Goal: Task Accomplishment & Management: Complete application form

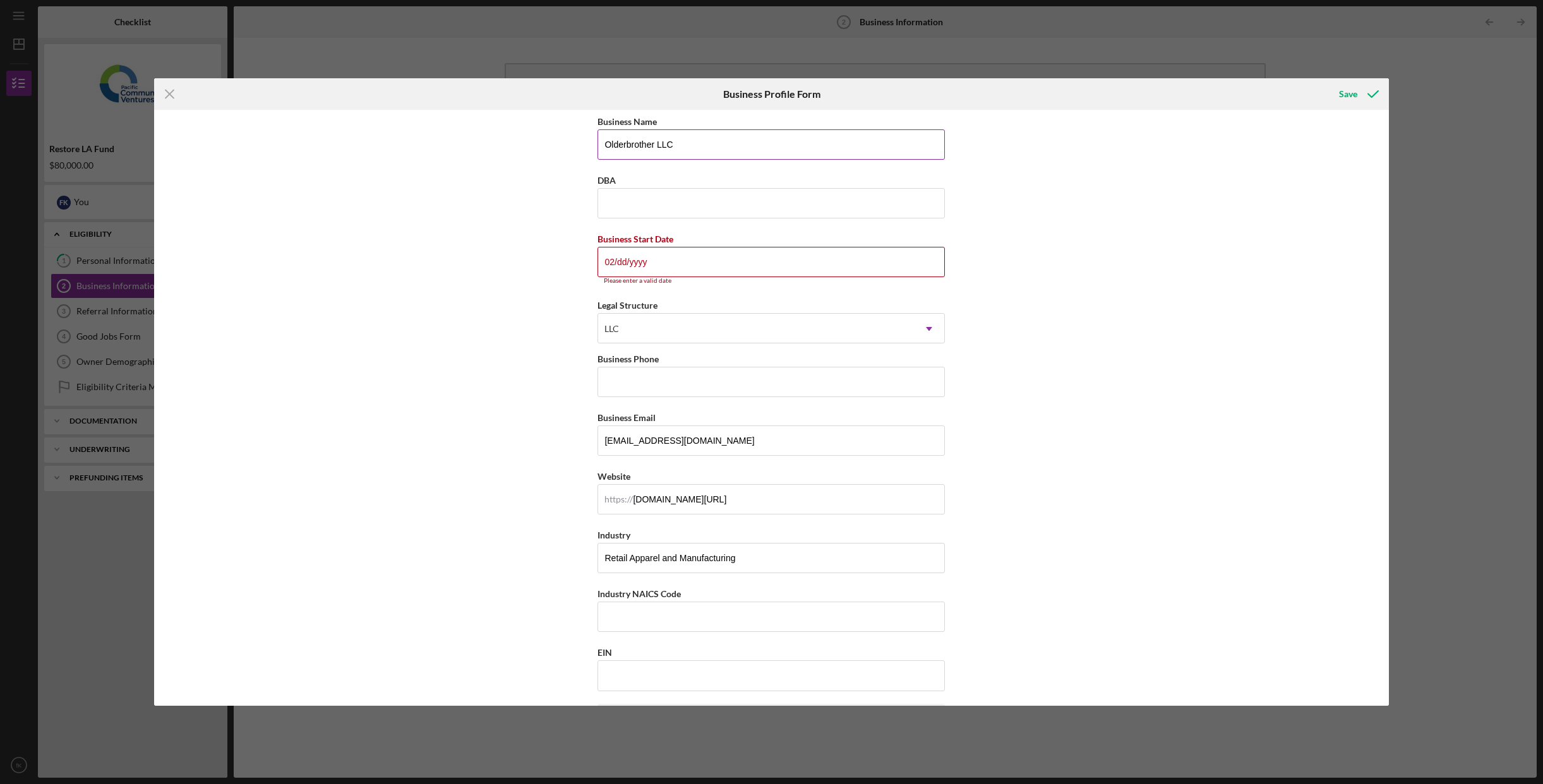
scroll to position [1, 0]
click at [622, 265] on input "02/dd/yyyy" at bounding box center [771, 264] width 347 height 30
type input "[DATE]"
click at [768, 369] on input "Business Phone" at bounding box center [771, 376] width 347 height 30
type input "[PHONE_NUMBER]"
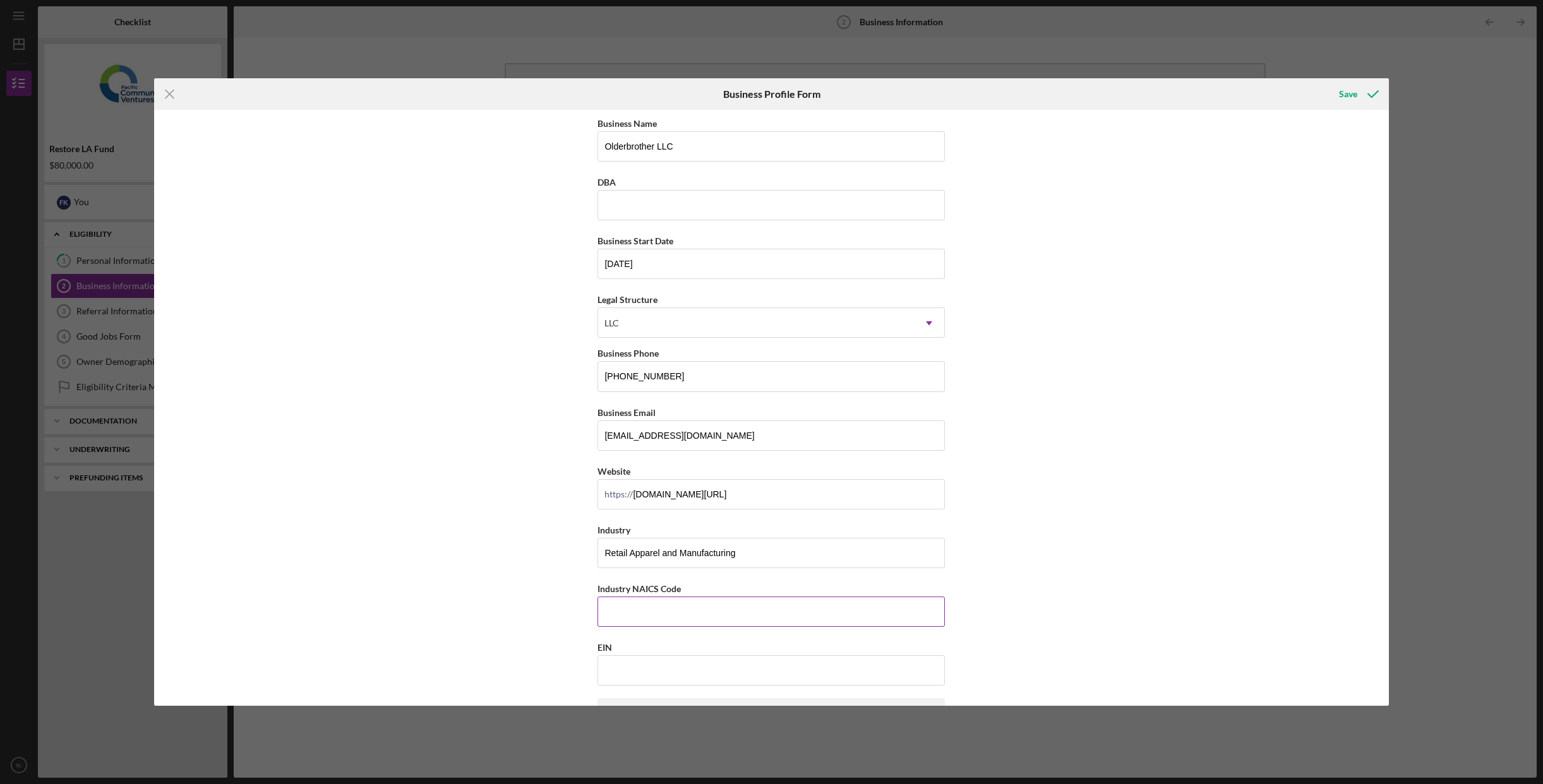
click at [813, 605] on input "Industry NAICS Code" at bounding box center [771, 612] width 347 height 30
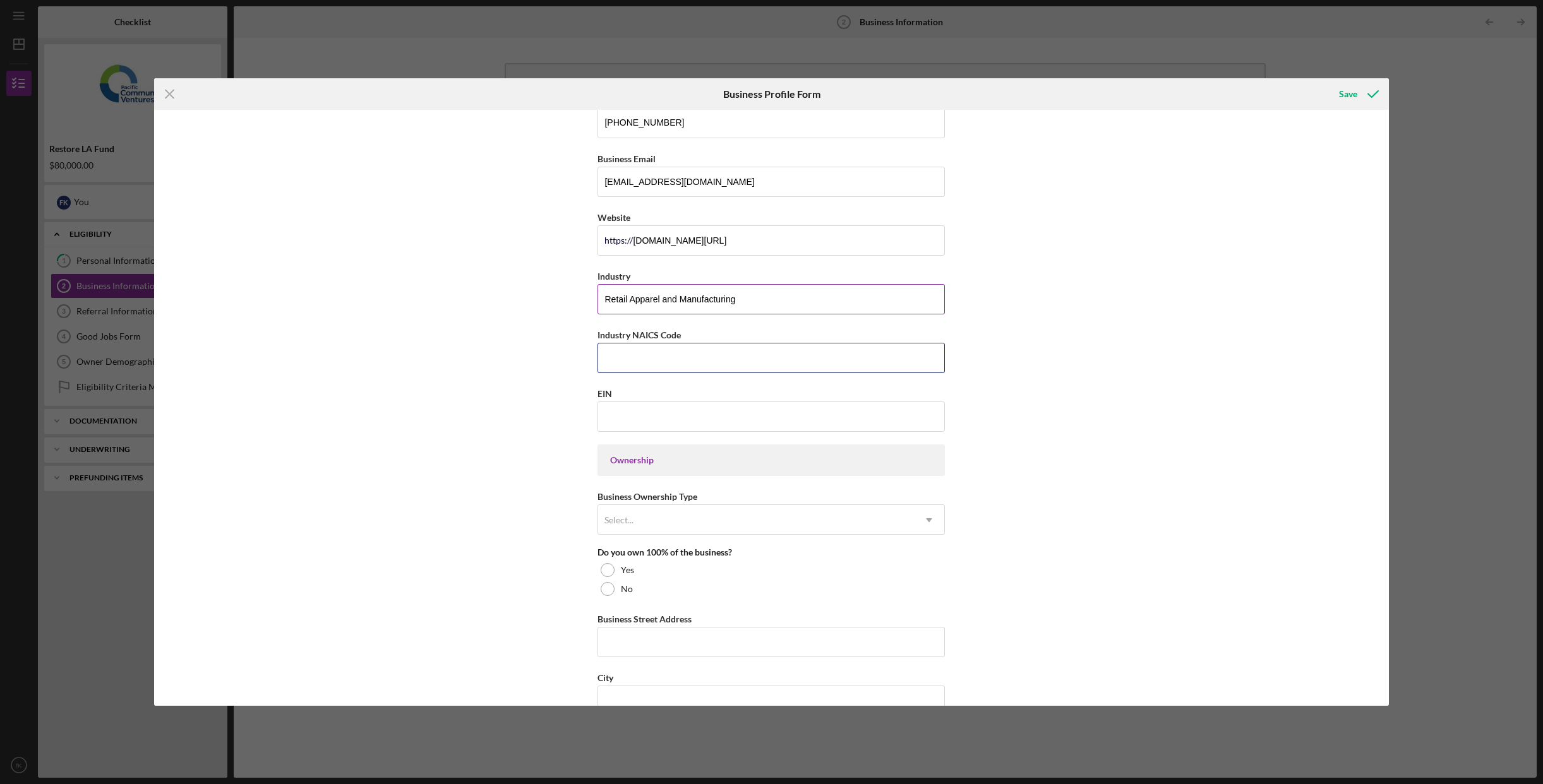
scroll to position [256, 0]
click at [786, 500] on div "Business Ownership Type Select... Icon/Dropdown Arrow" at bounding box center [771, 510] width 347 height 46
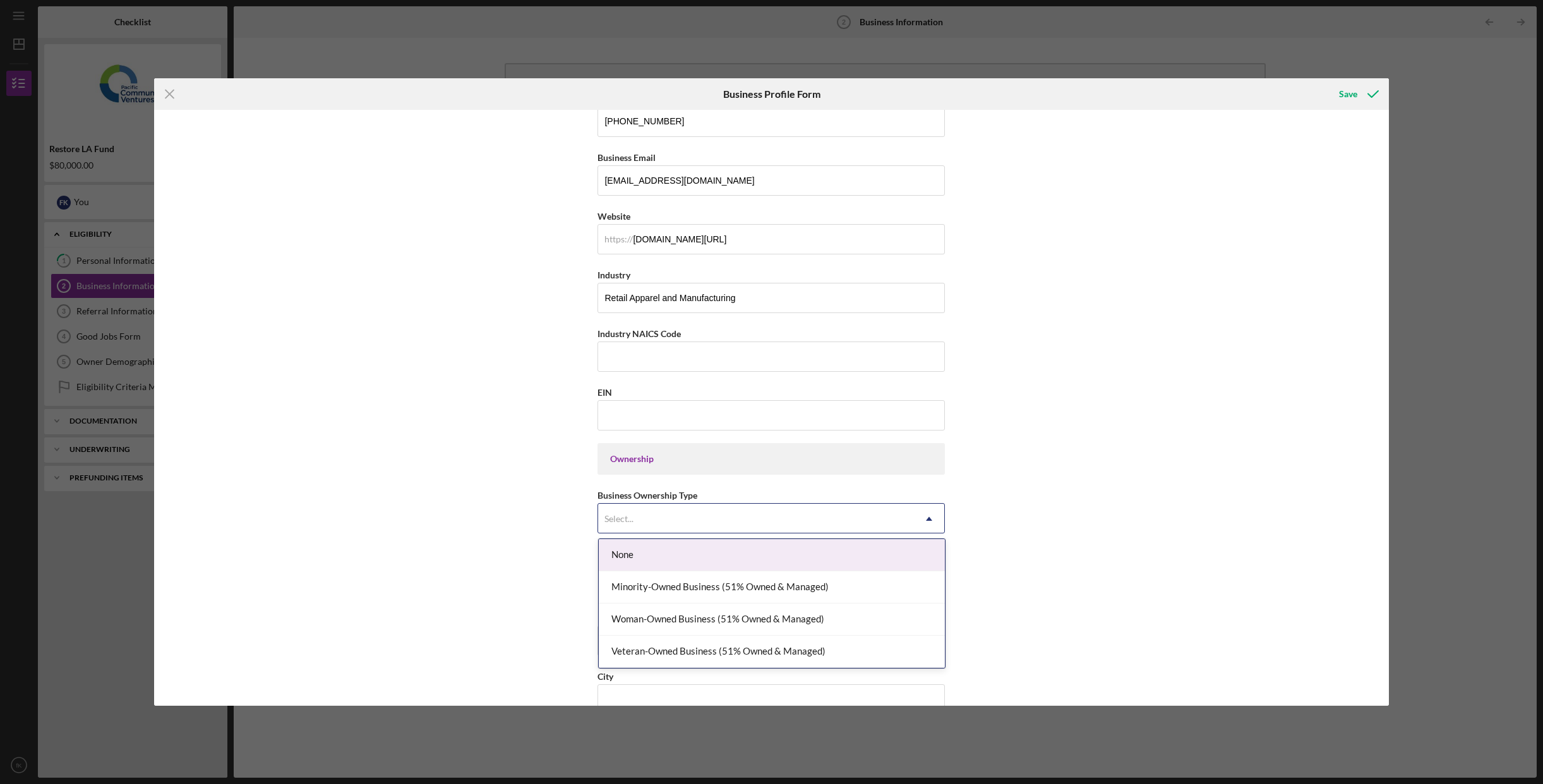
click at [784, 518] on div "Select..." at bounding box center [756, 519] width 316 height 29
click at [758, 545] on div "None" at bounding box center [772, 555] width 346 height 32
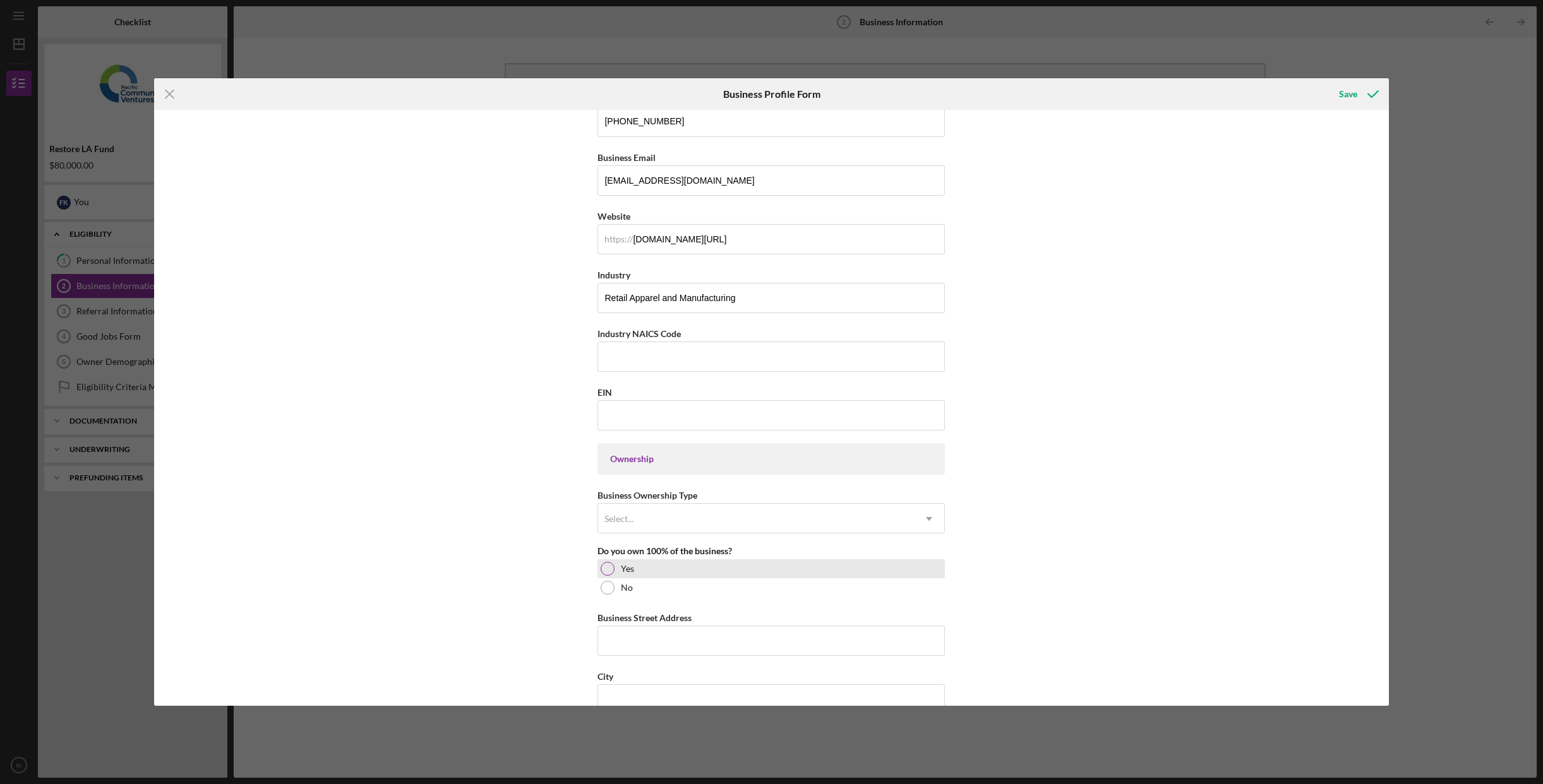
click at [612, 572] on div at bounding box center [608, 569] width 14 height 14
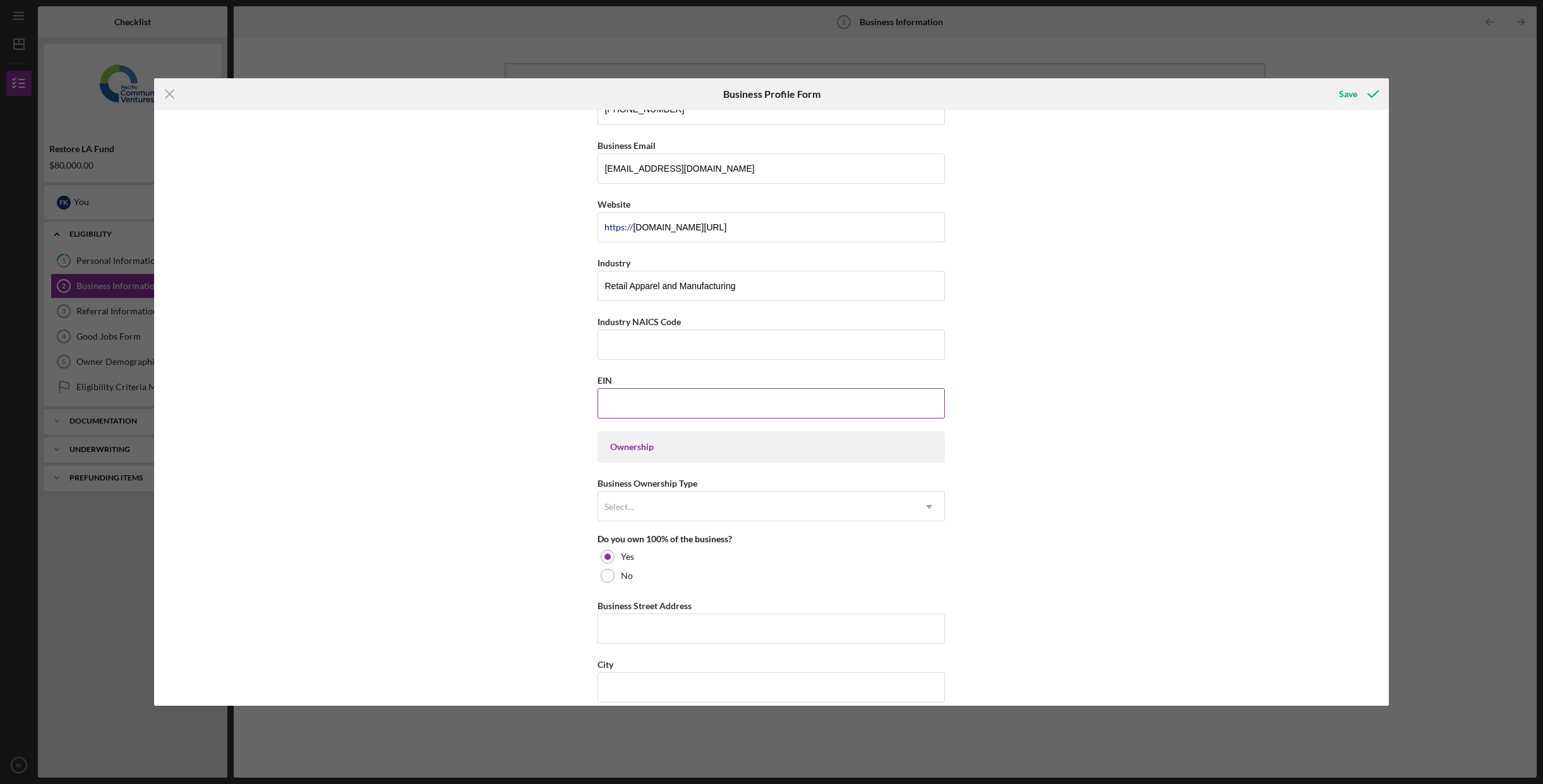
click at [707, 401] on input "EIN" at bounding box center [771, 404] width 347 height 30
paste input "[US_EMPLOYER_IDENTIFICATION_NUMBER]"
type input "[US_EMPLOYER_IDENTIFICATION_NUMBER]"
click at [701, 501] on div "Select..." at bounding box center [756, 507] width 316 height 29
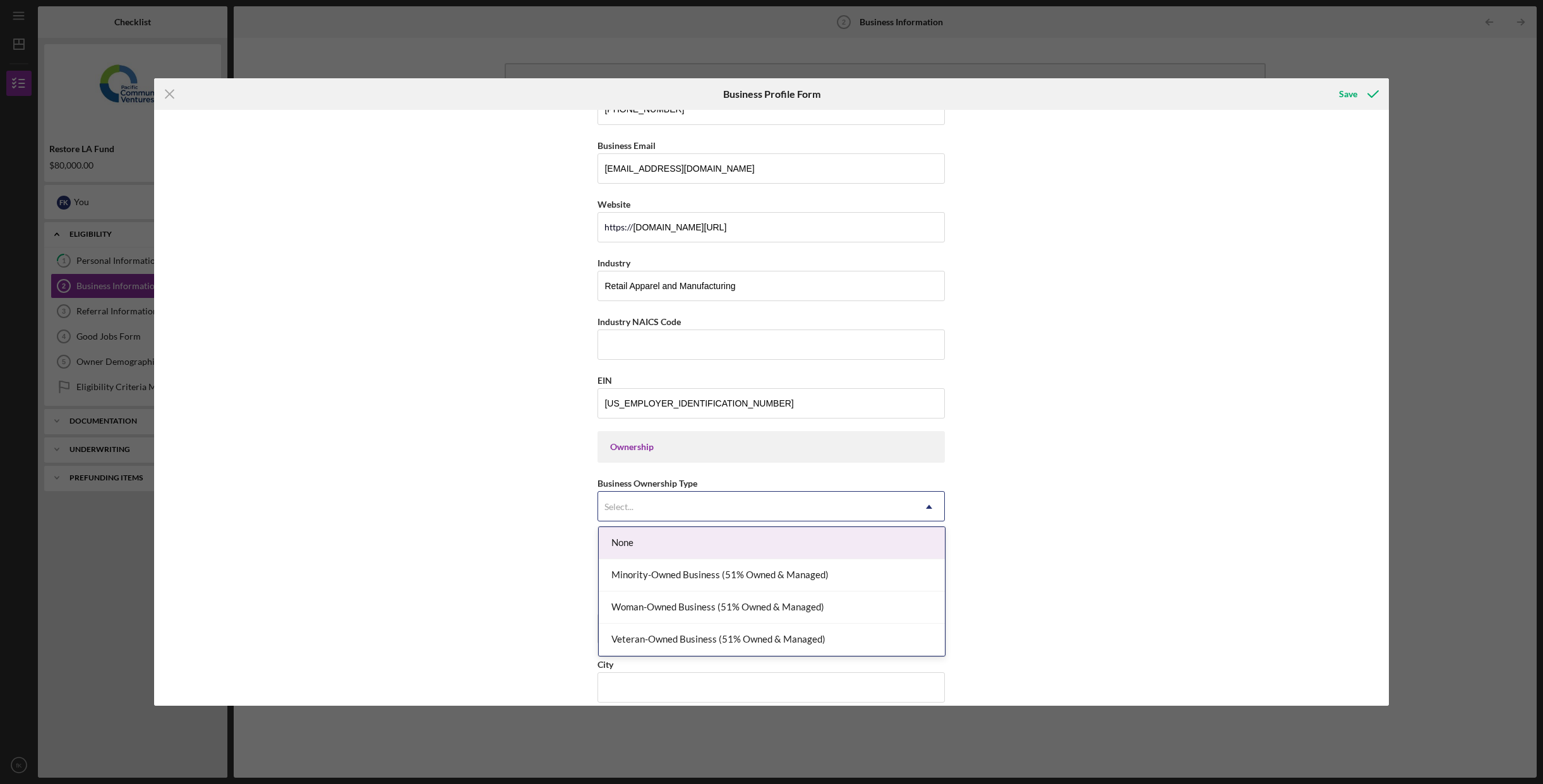
click at [706, 547] on div "None" at bounding box center [772, 543] width 346 height 32
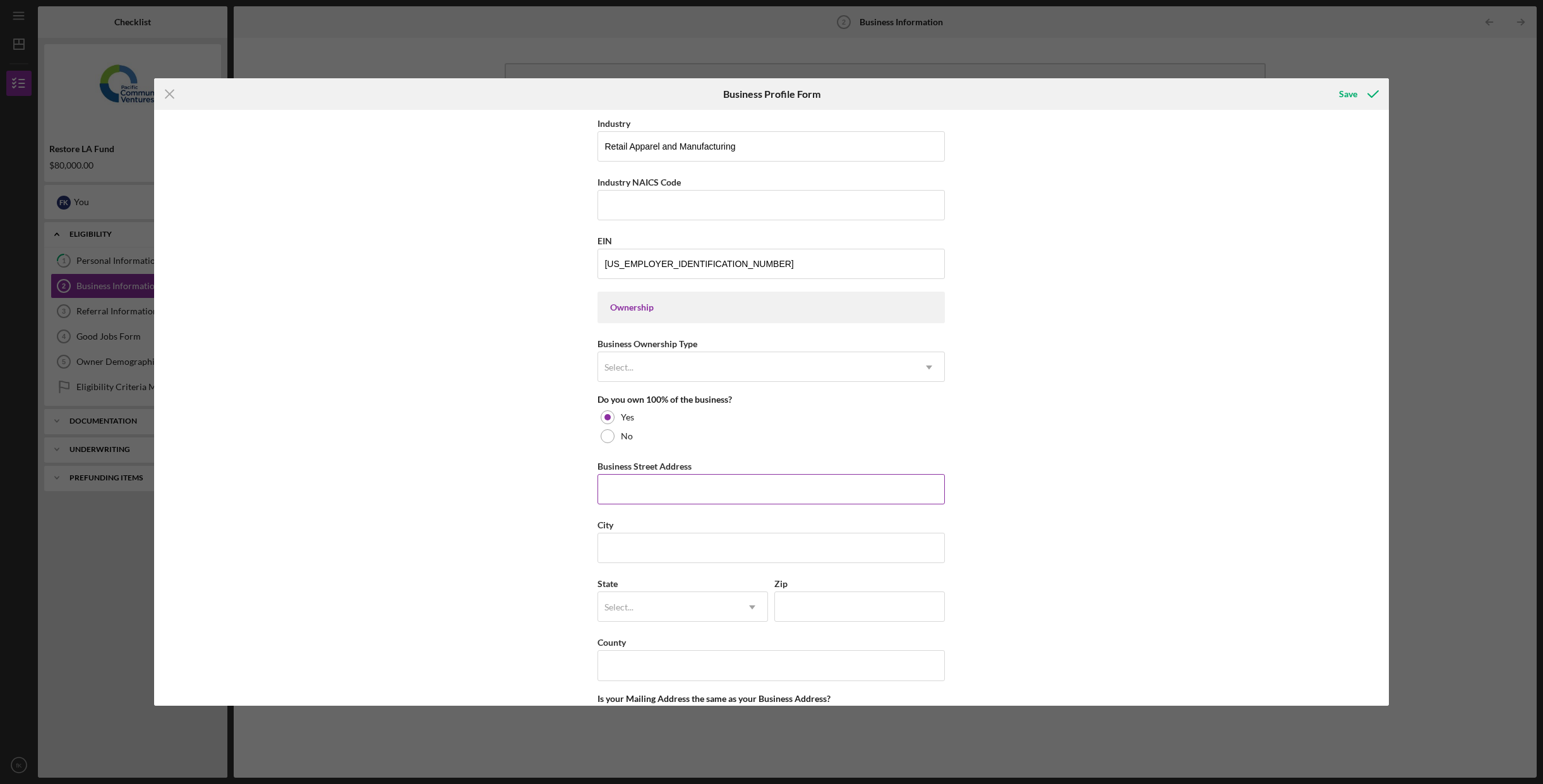
scroll to position [418, 0]
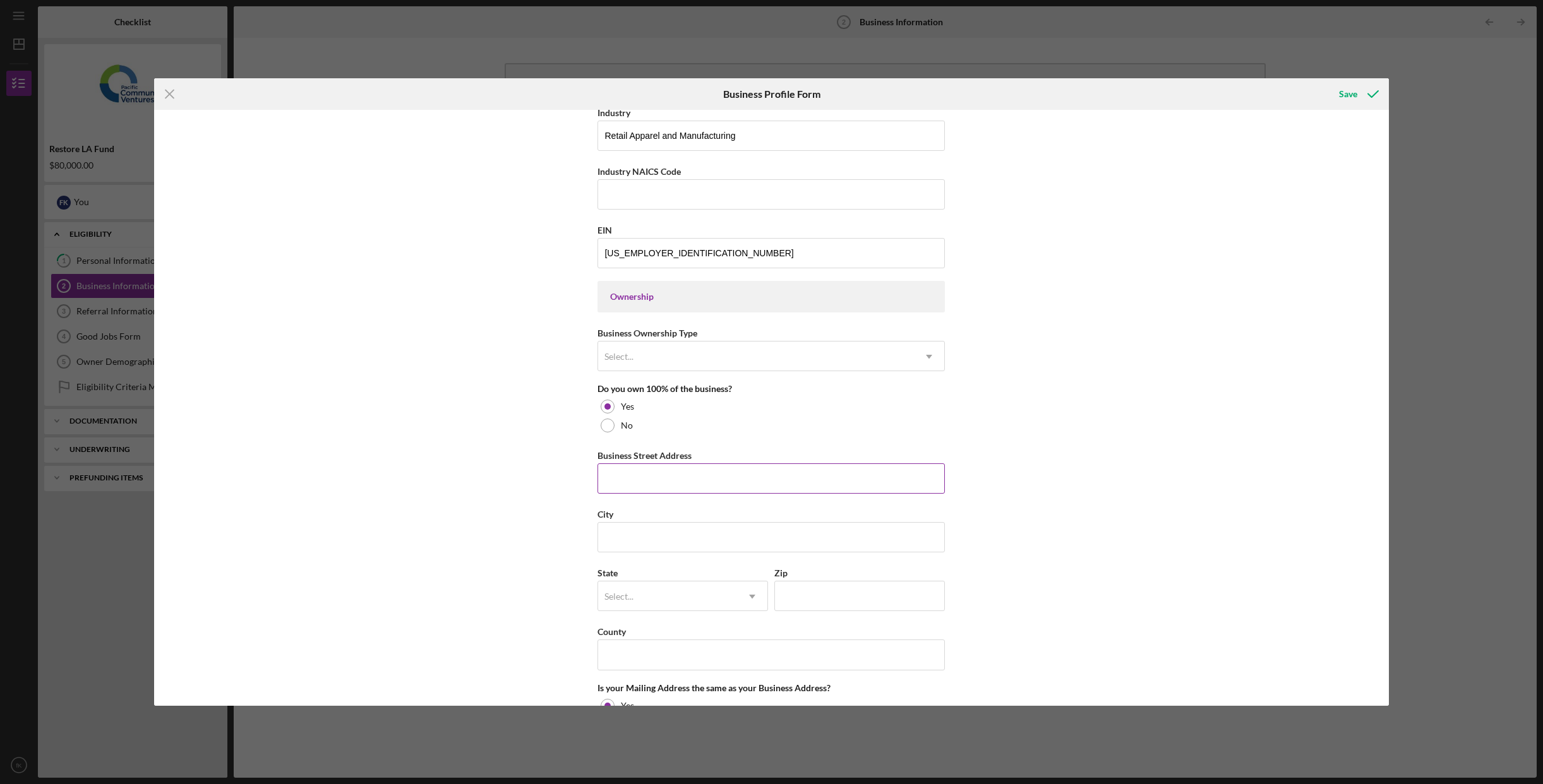
click at [667, 489] on input "Business Street Address" at bounding box center [771, 478] width 347 height 30
type input "[STREET_ADDRESS][PERSON_NAME]"
type input "LA"
type input "90023"
type input "CA"
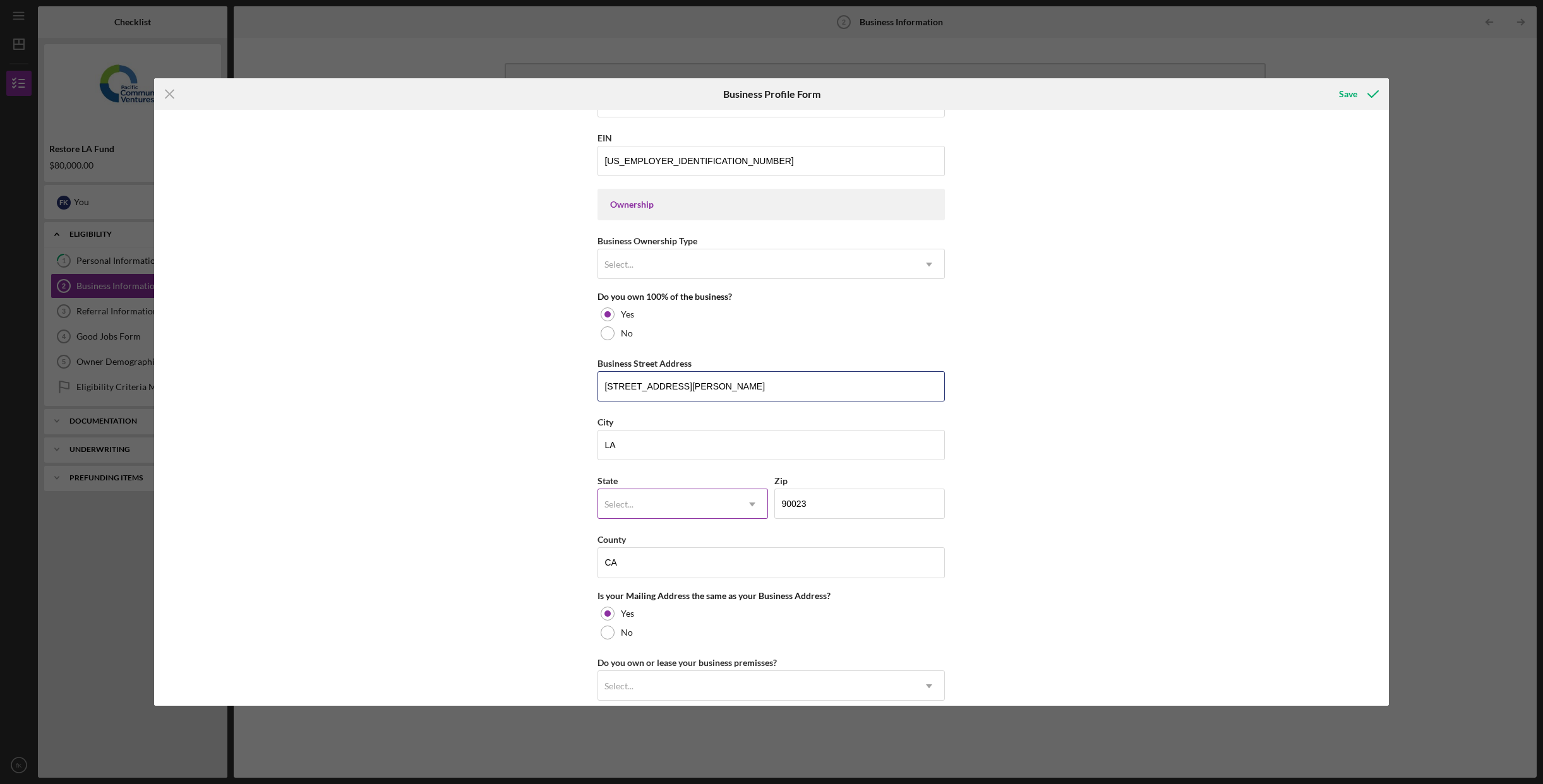
scroll to position [513, 0]
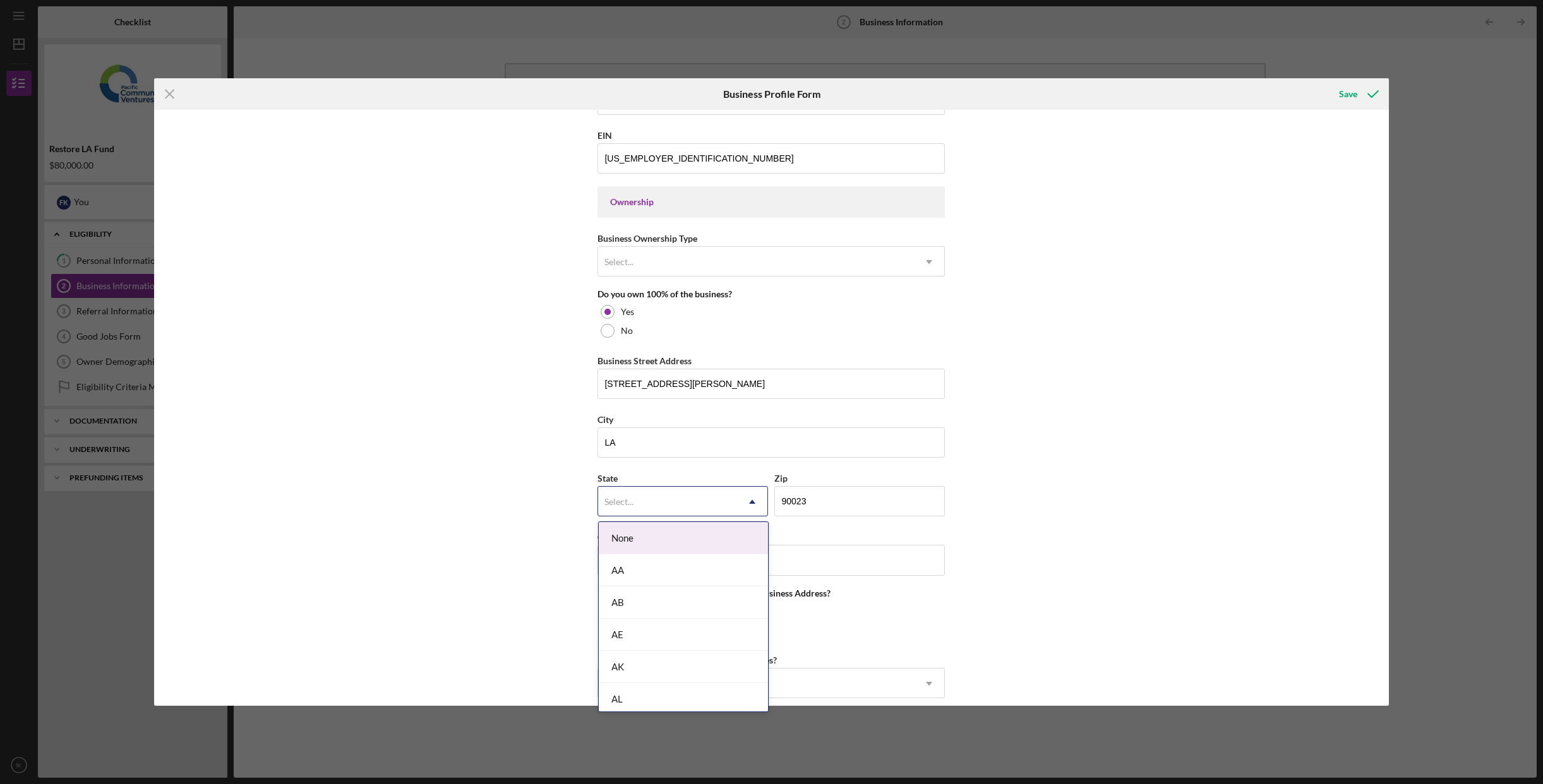
click at [680, 503] on div "Select..." at bounding box center [667, 502] width 139 height 29
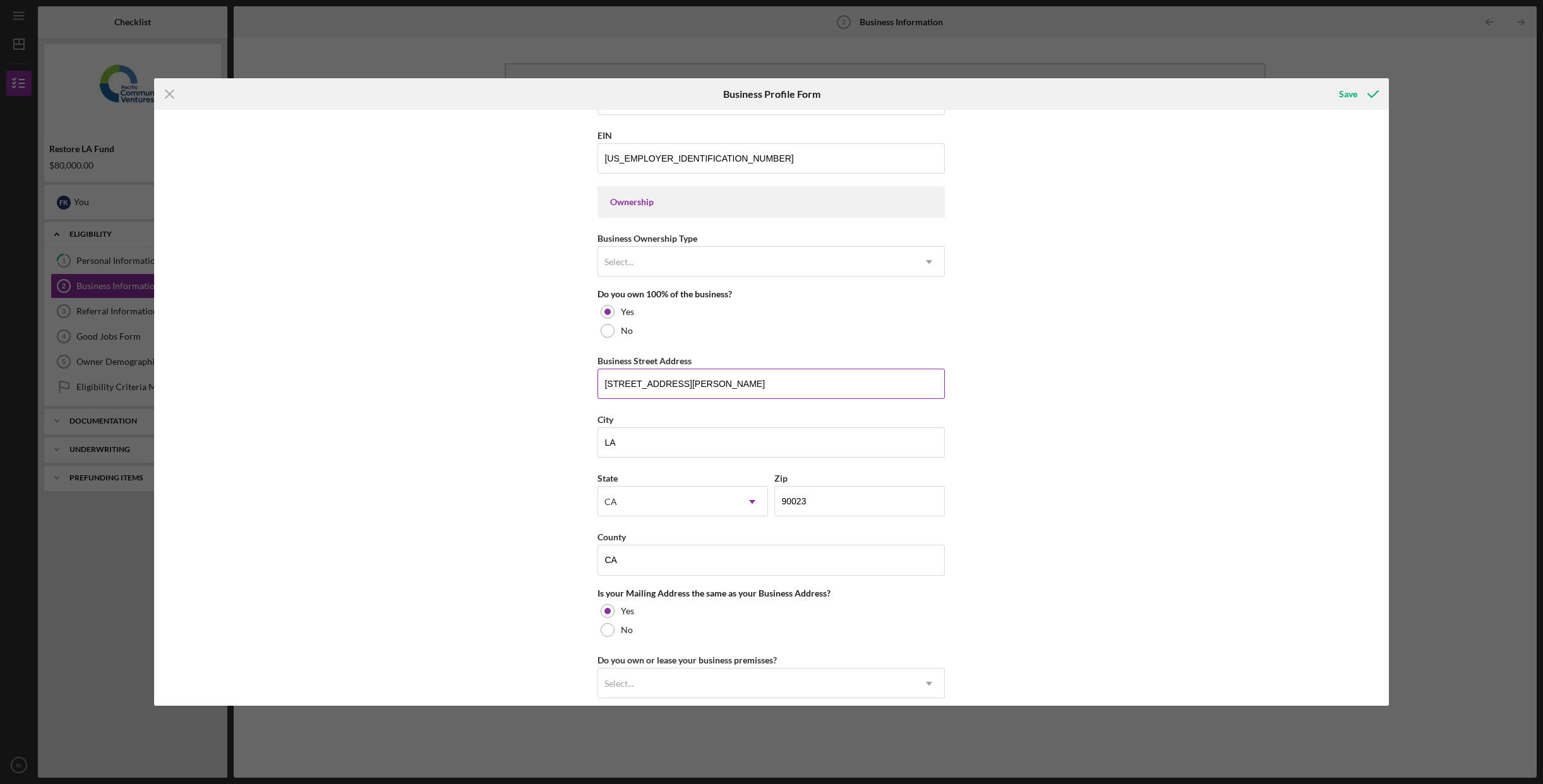
click at [714, 386] on input "[STREET_ADDRESS][PERSON_NAME]" at bounding box center [771, 384] width 347 height 30
click at [714, 386] on input "[STREET_ADDRESS][PERSON_NAME]" at bounding box center [771, 384] width 347 height 30
type input "[STREET_ADDRESS]"
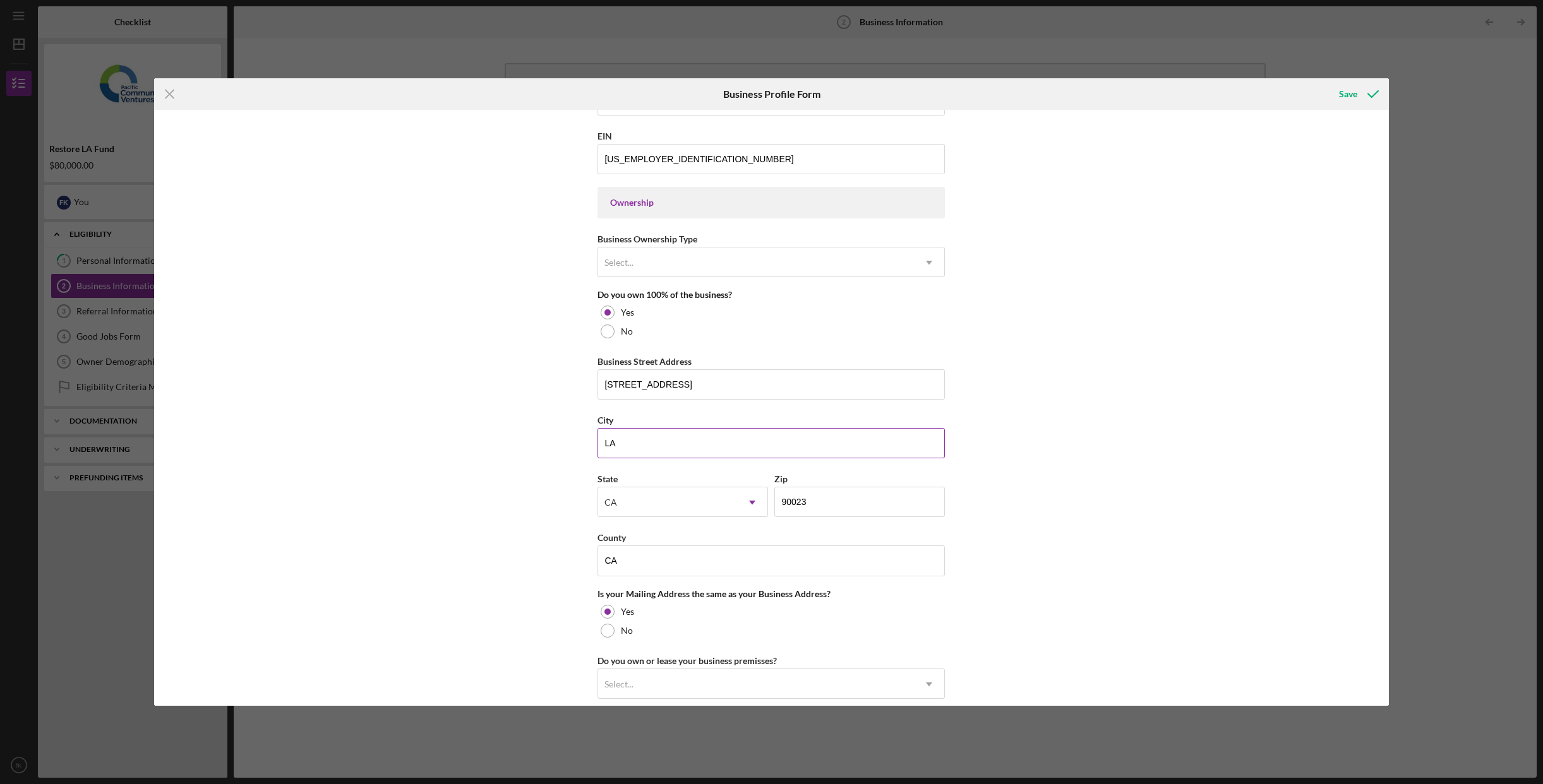
click at [689, 445] on input "LA" at bounding box center [771, 443] width 347 height 30
type input "[GEOGRAPHIC_DATA]"
click at [853, 503] on input "90023" at bounding box center [860, 502] width 171 height 30
type input "9####"
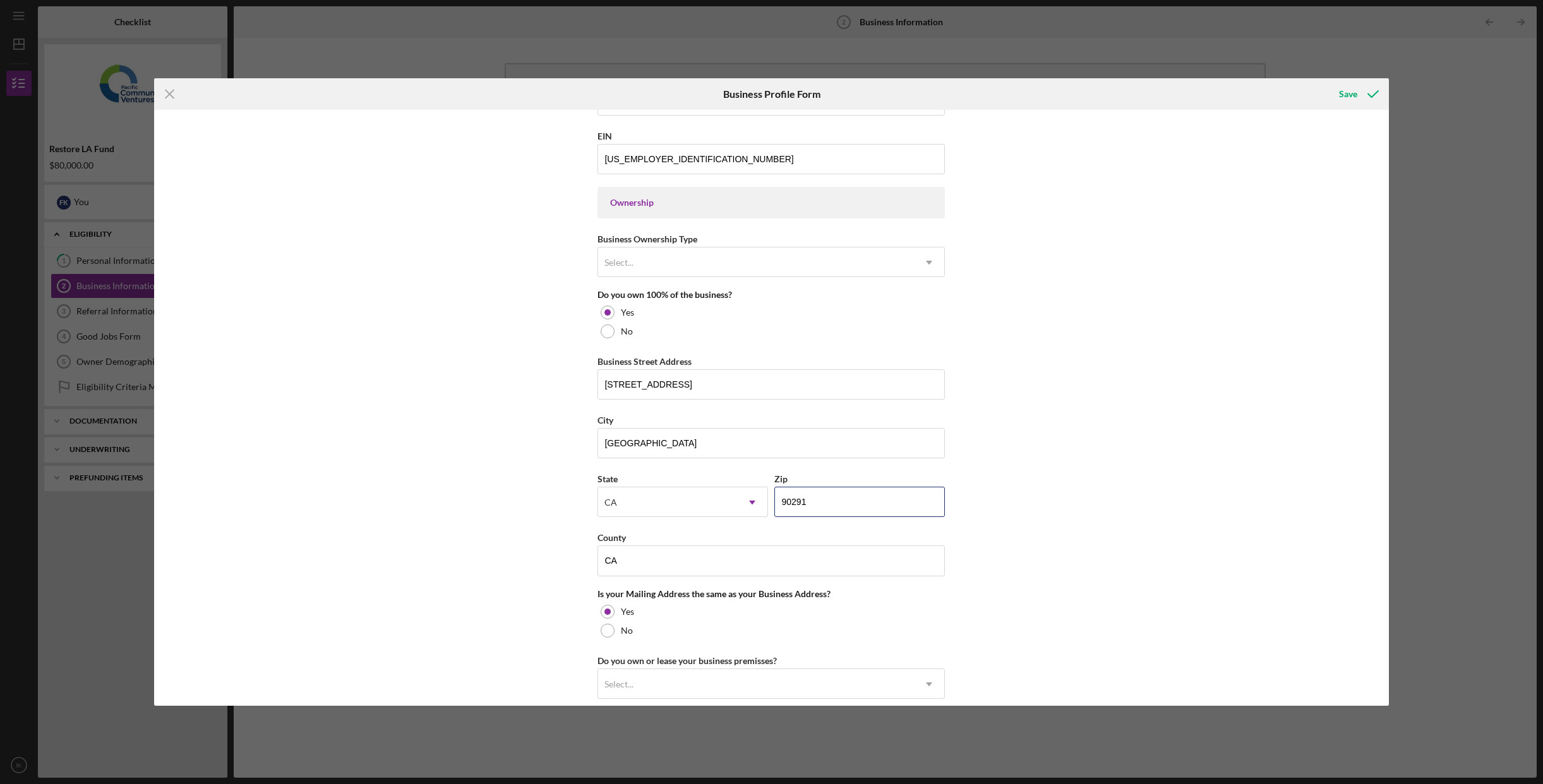
type input "90291"
click at [1040, 505] on div "Business Name Olderbrother LLC DBA Business Start Date [DATE] Legal Structure L…" at bounding box center [771, 408] width 1235 height 596
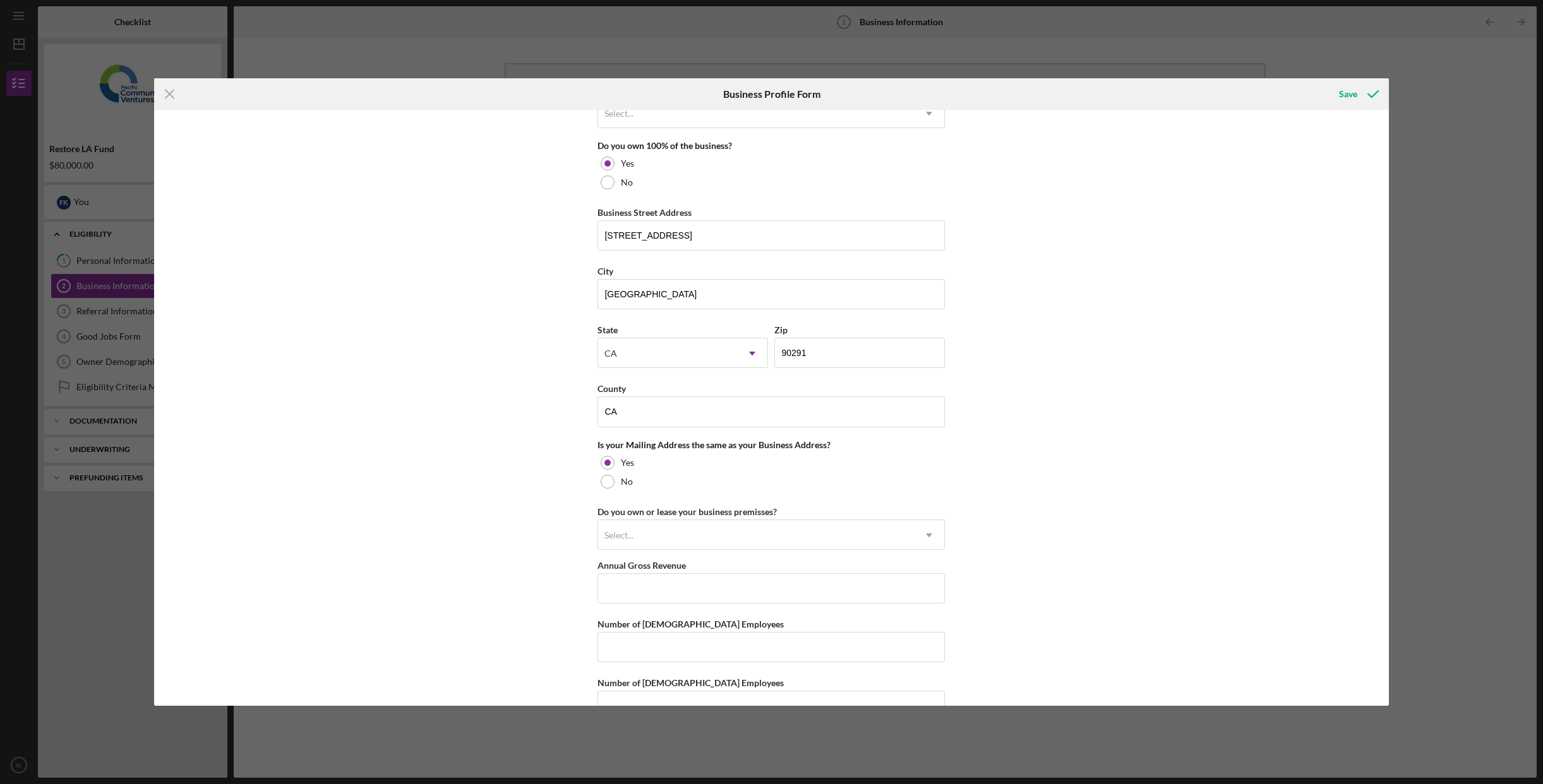
scroll to position [696, 0]
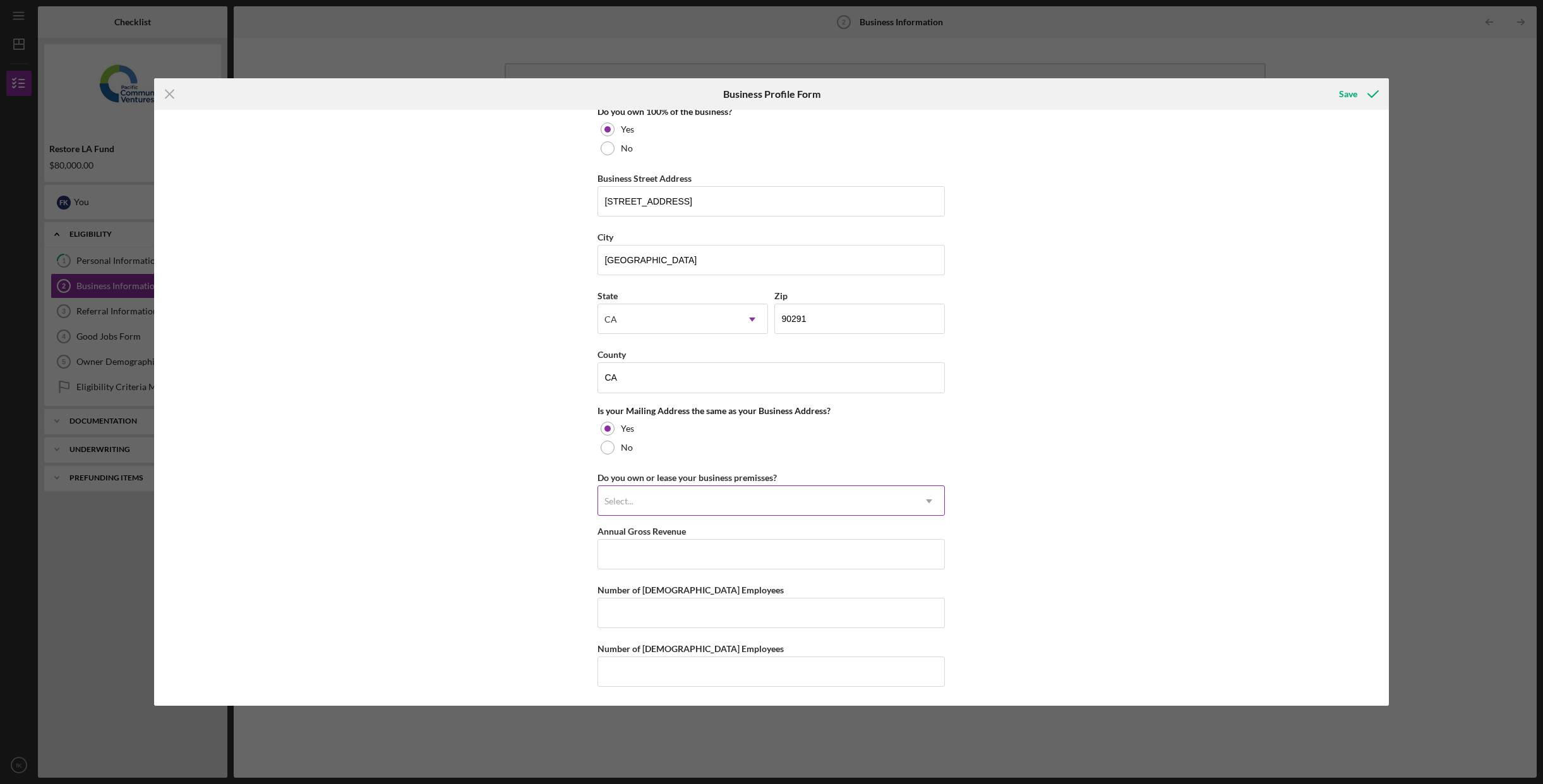
click at [694, 496] on div "Select..." at bounding box center [756, 501] width 316 height 29
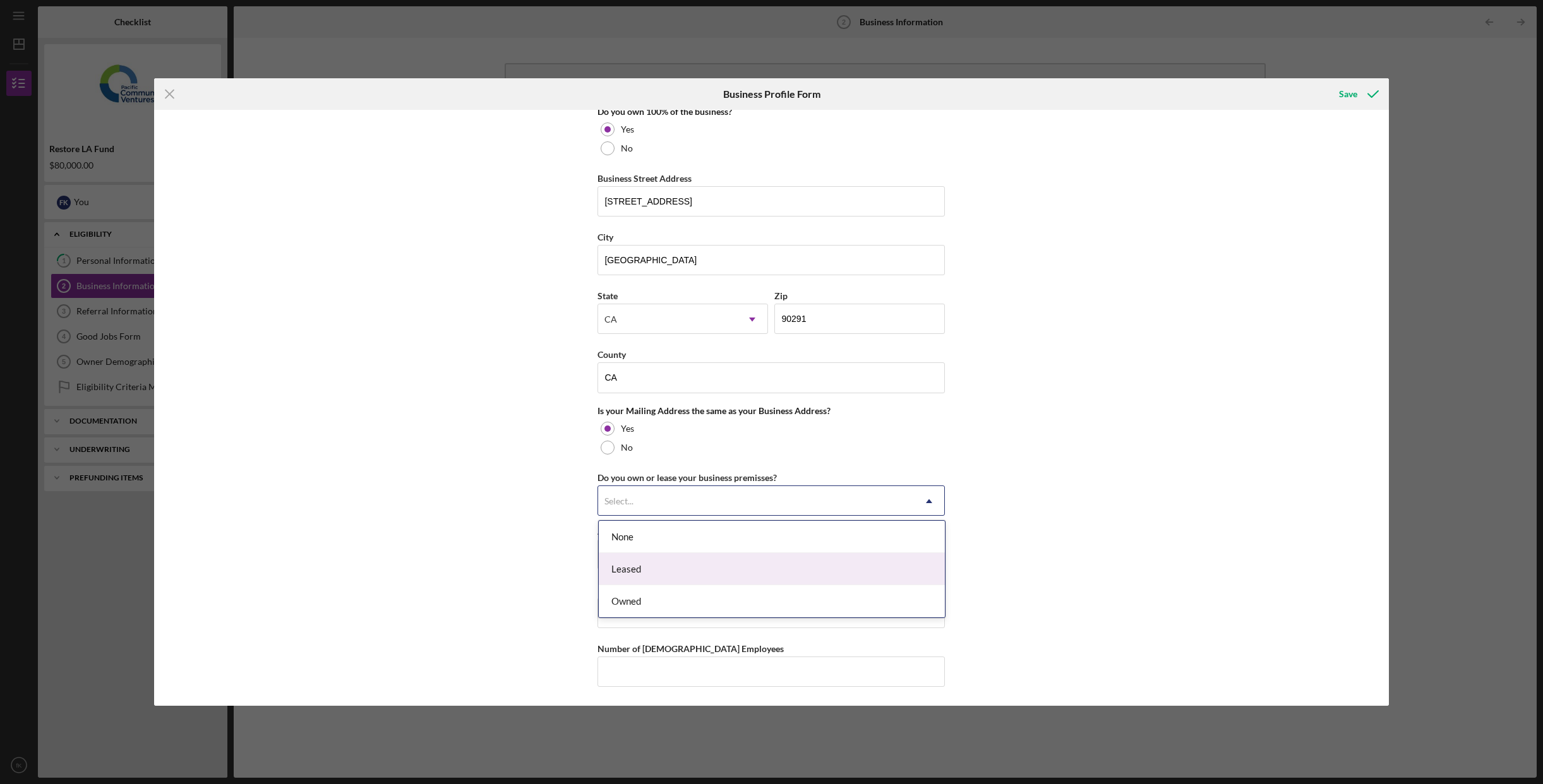
click at [704, 574] on div "Leased" at bounding box center [772, 569] width 346 height 32
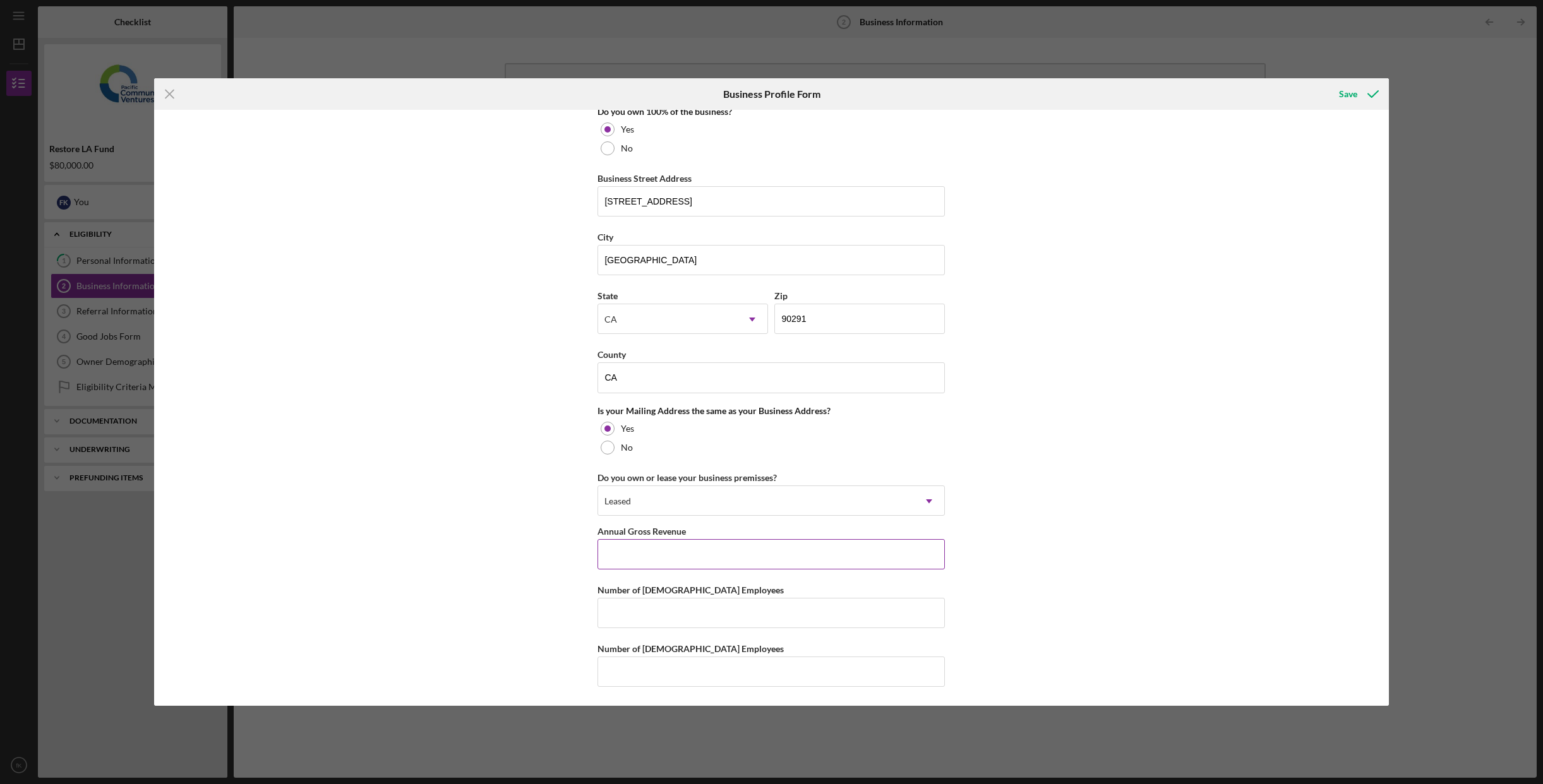
click at [700, 559] on input "Annual Gross Revenue" at bounding box center [771, 554] width 347 height 30
click at [727, 620] on input "Number of [DEMOGRAPHIC_DATA] Employees" at bounding box center [771, 613] width 347 height 30
type input "5"
click at [1000, 585] on div "Business Name Olderbrother LLC DBA Business Start Date [DATE] Legal Structure L…" at bounding box center [771, 408] width 1235 height 596
click at [710, 563] on input "Annual Gross Revenue" at bounding box center [771, 554] width 347 height 30
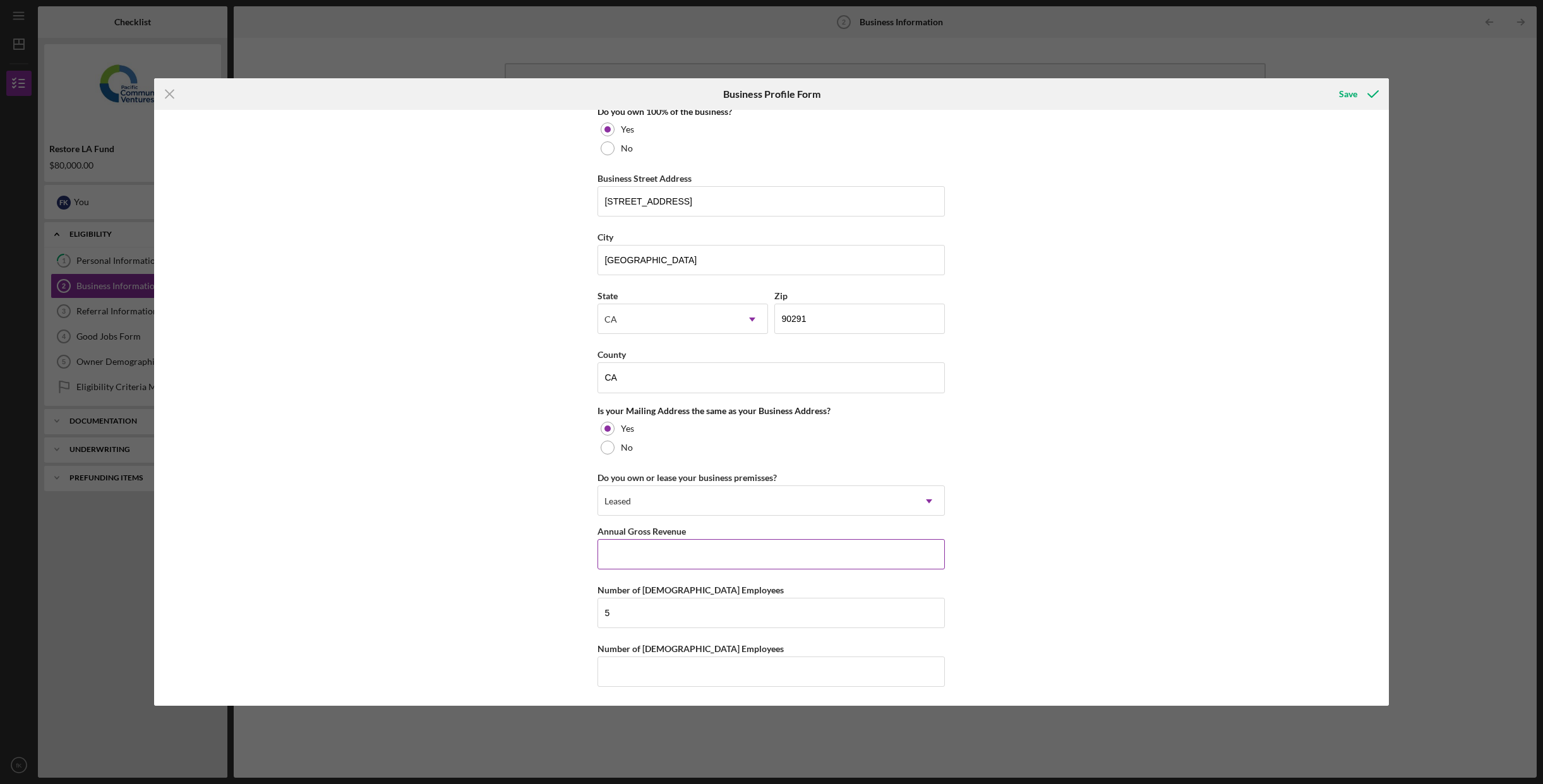
scroll to position [694, 0]
type input "$700,000"
drag, startPoint x: 791, startPoint y: 676, endPoint x: 811, endPoint y: 631, distance: 49.2
click at [791, 676] on input "Number of [DEMOGRAPHIC_DATA] Employees" at bounding box center [771, 673] width 347 height 30
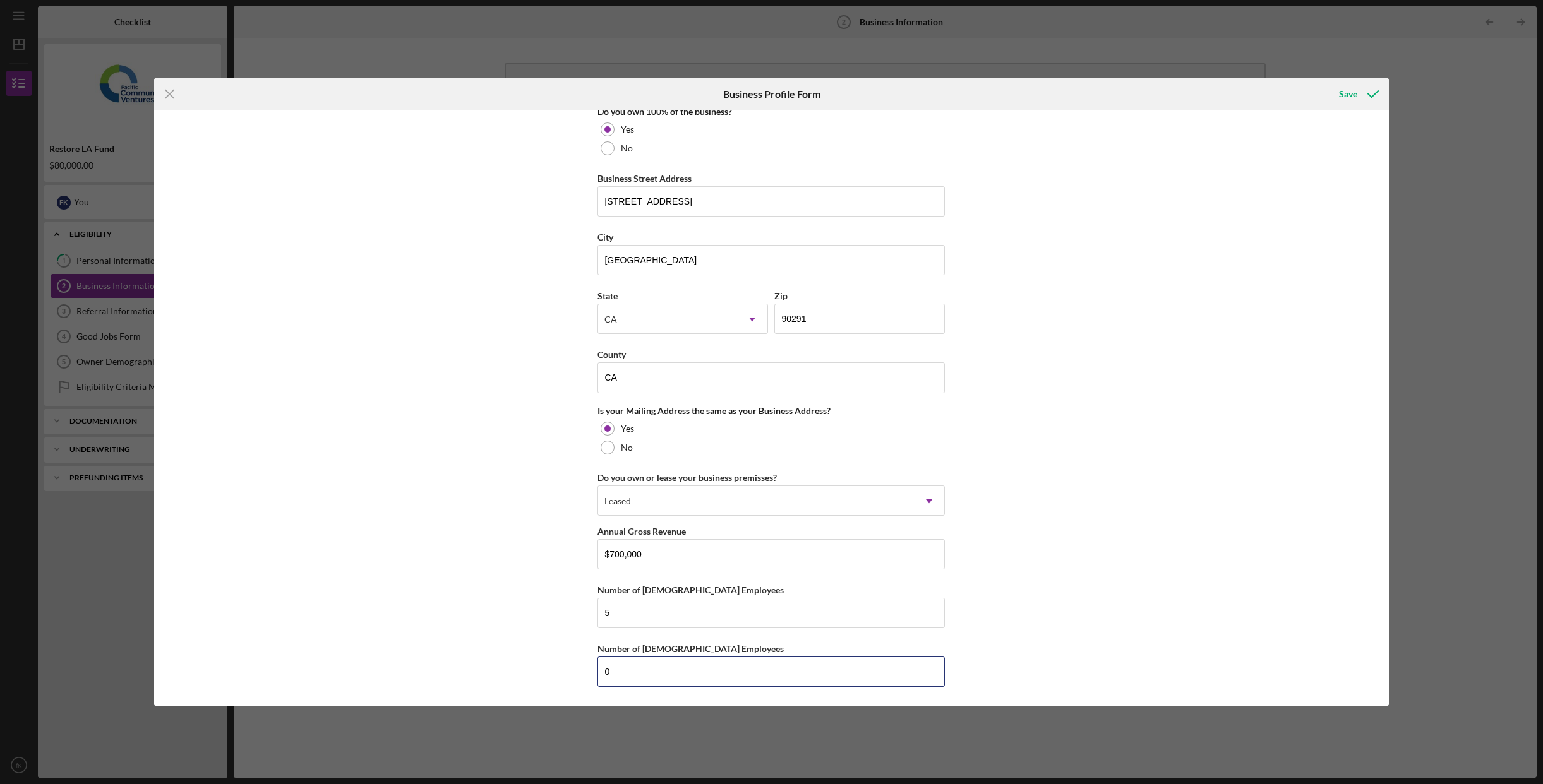
type input "0"
click at [1006, 454] on div "Business Name Olderbrother LLC DBA Business Start Date [DATE] Legal Structure L…" at bounding box center [771, 408] width 1235 height 596
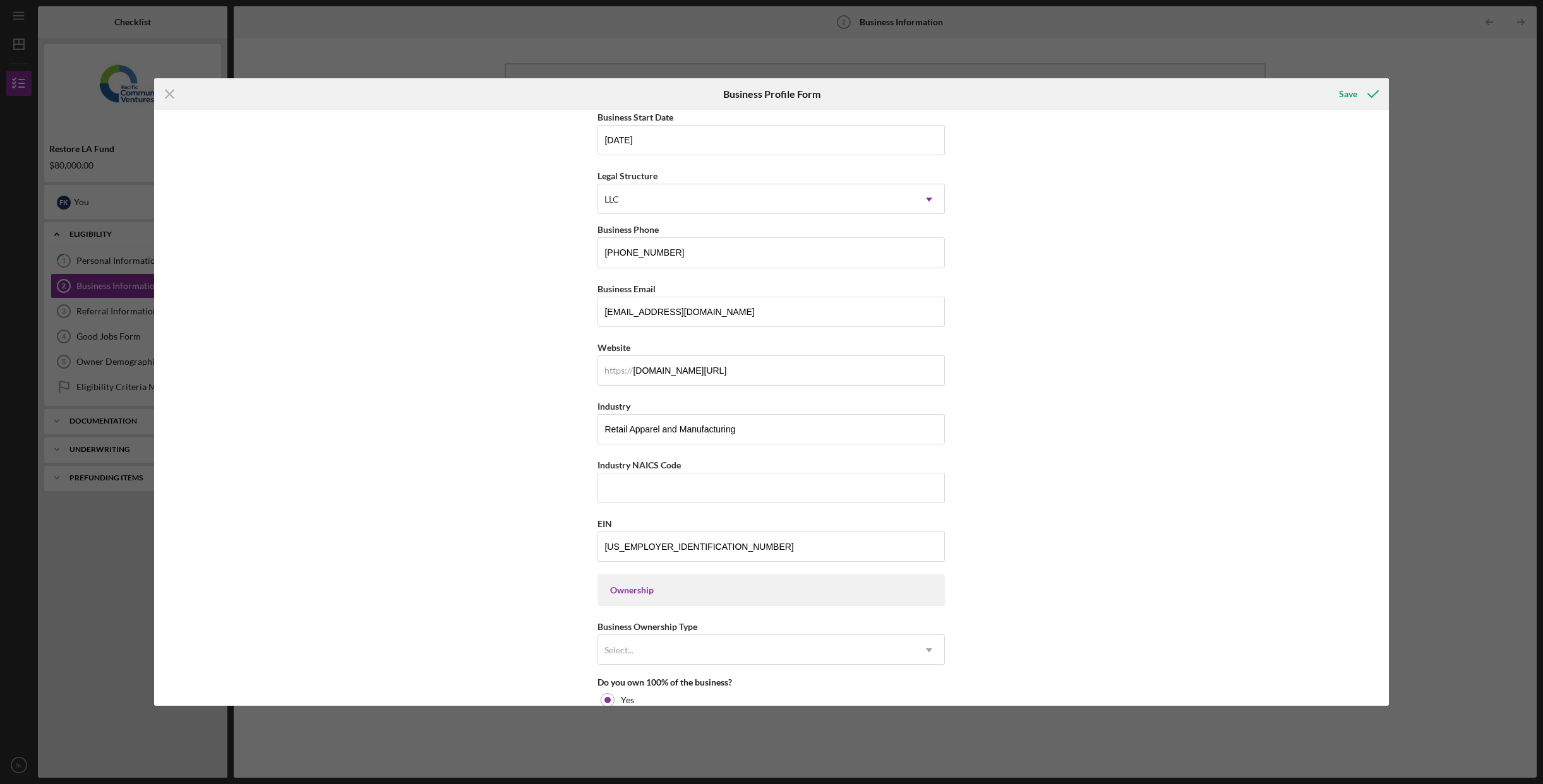
scroll to position [0, 0]
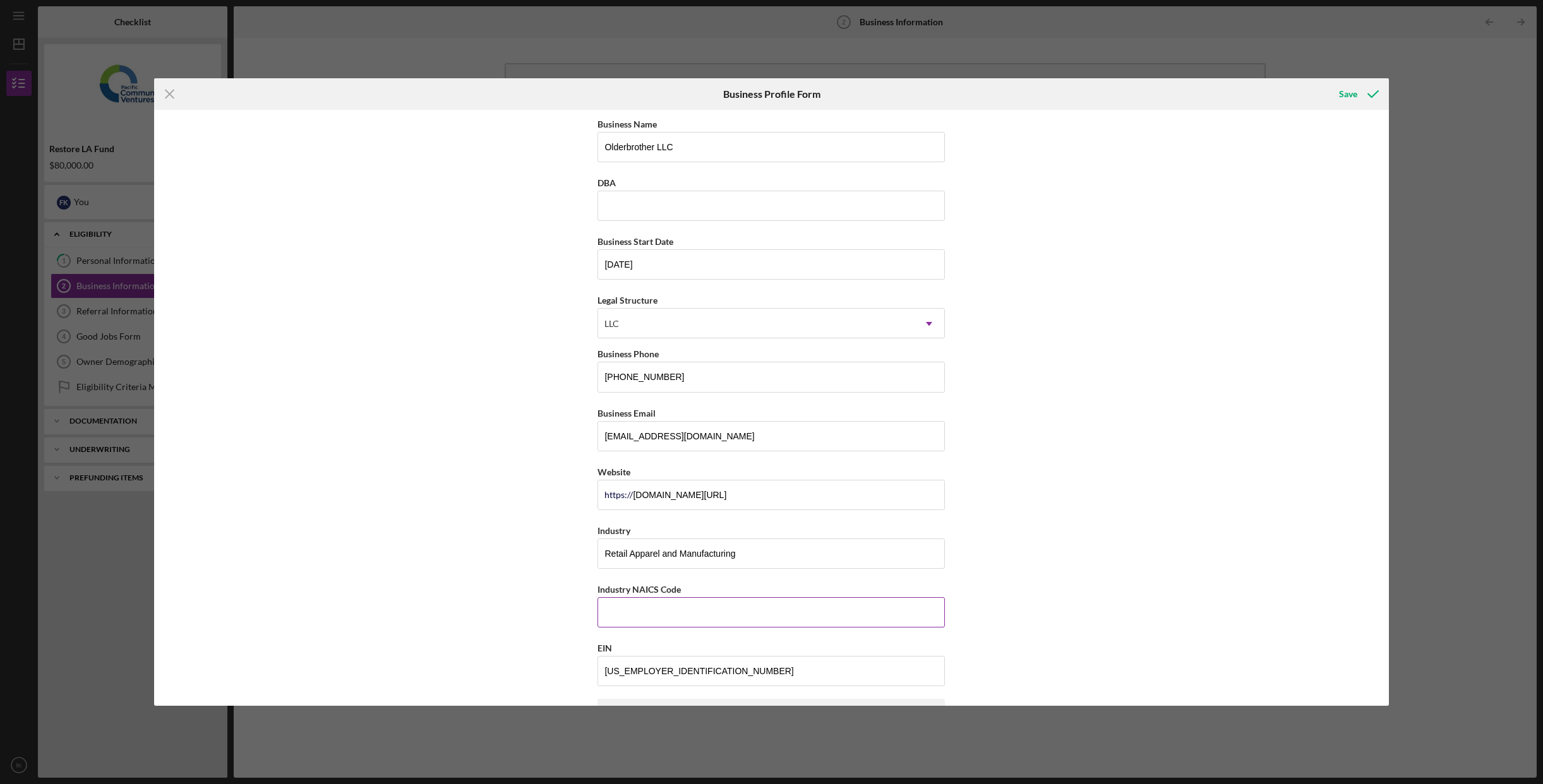
click at [737, 606] on input "Industry NAICS Code" at bounding box center [771, 613] width 347 height 30
paste input "448120"
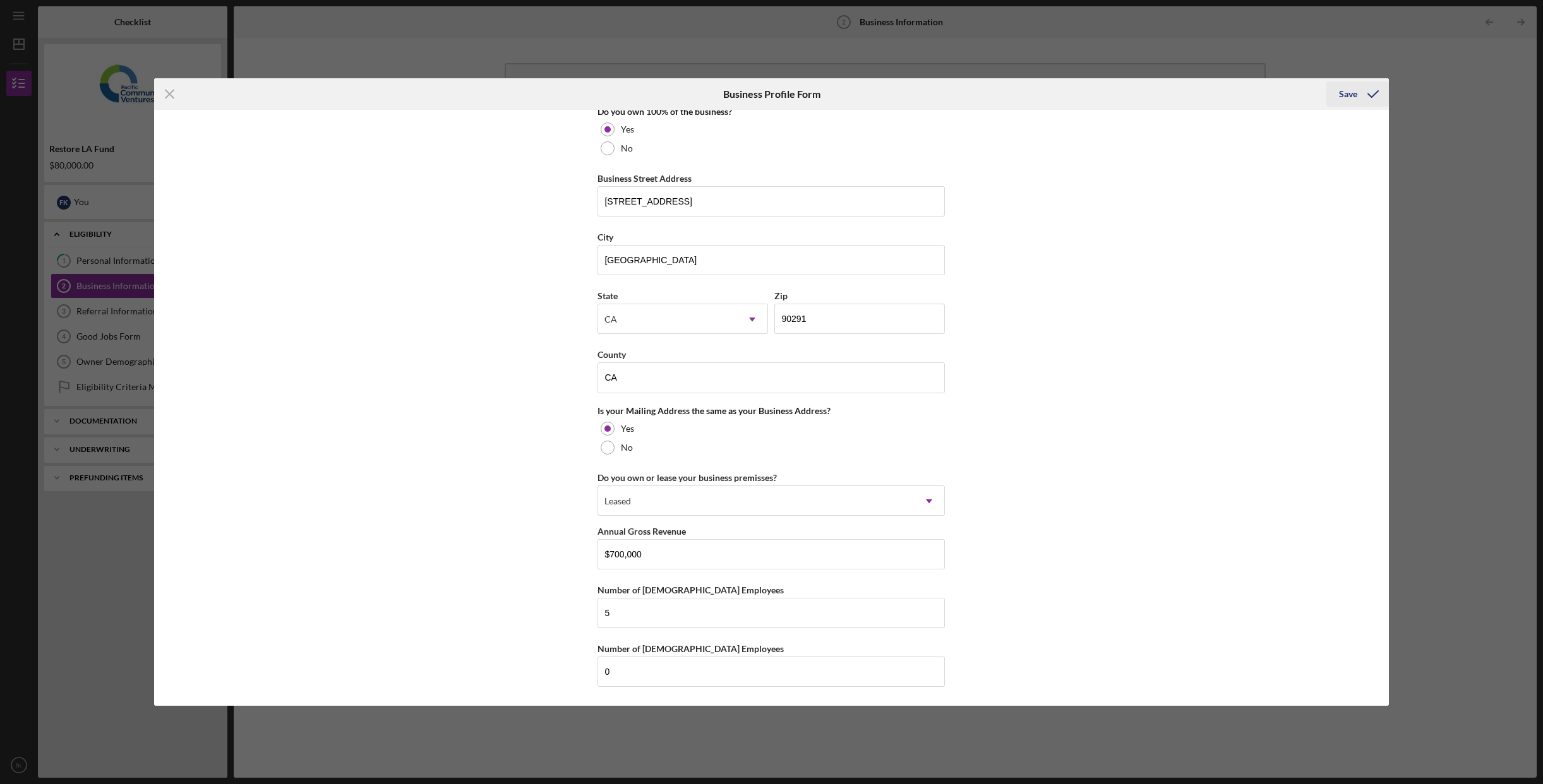
type input "448120"
click at [1344, 97] on div "Save" at bounding box center [1348, 94] width 18 height 26
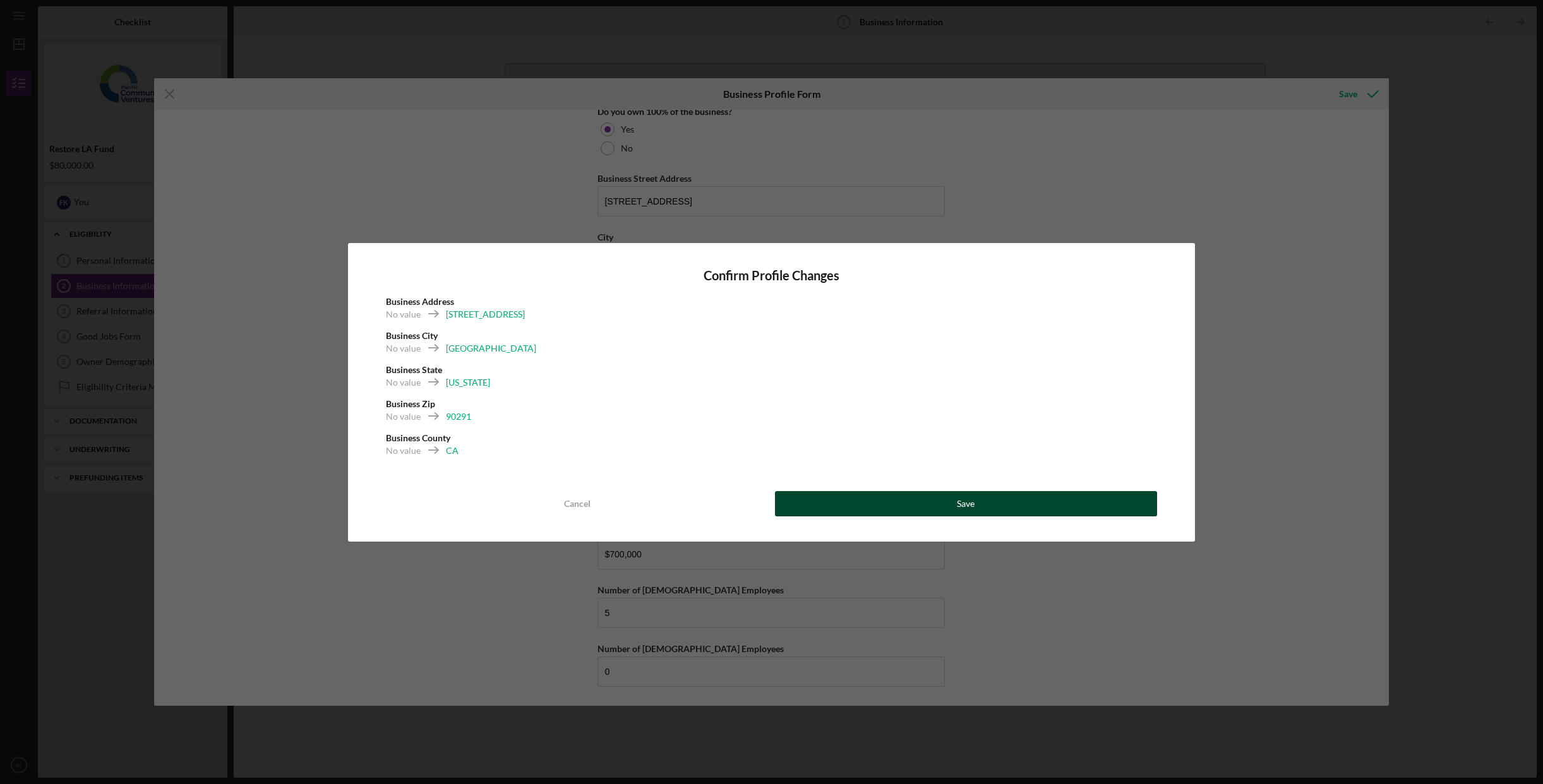
click at [958, 505] on div "Save" at bounding box center [966, 504] width 18 height 26
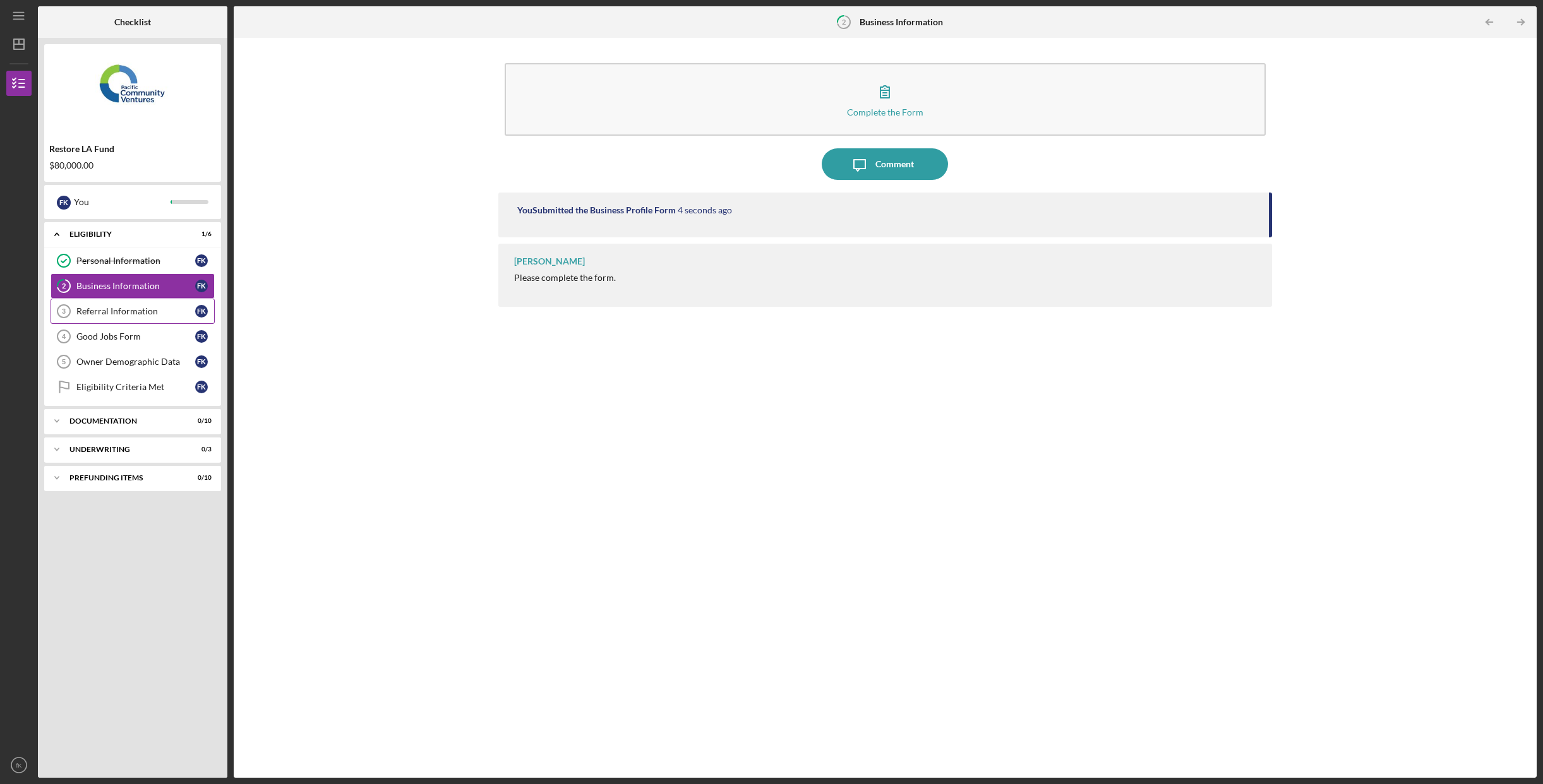
click at [127, 306] on link "Referral Information 3 Referral Information f K" at bounding box center [132, 311] width 164 height 26
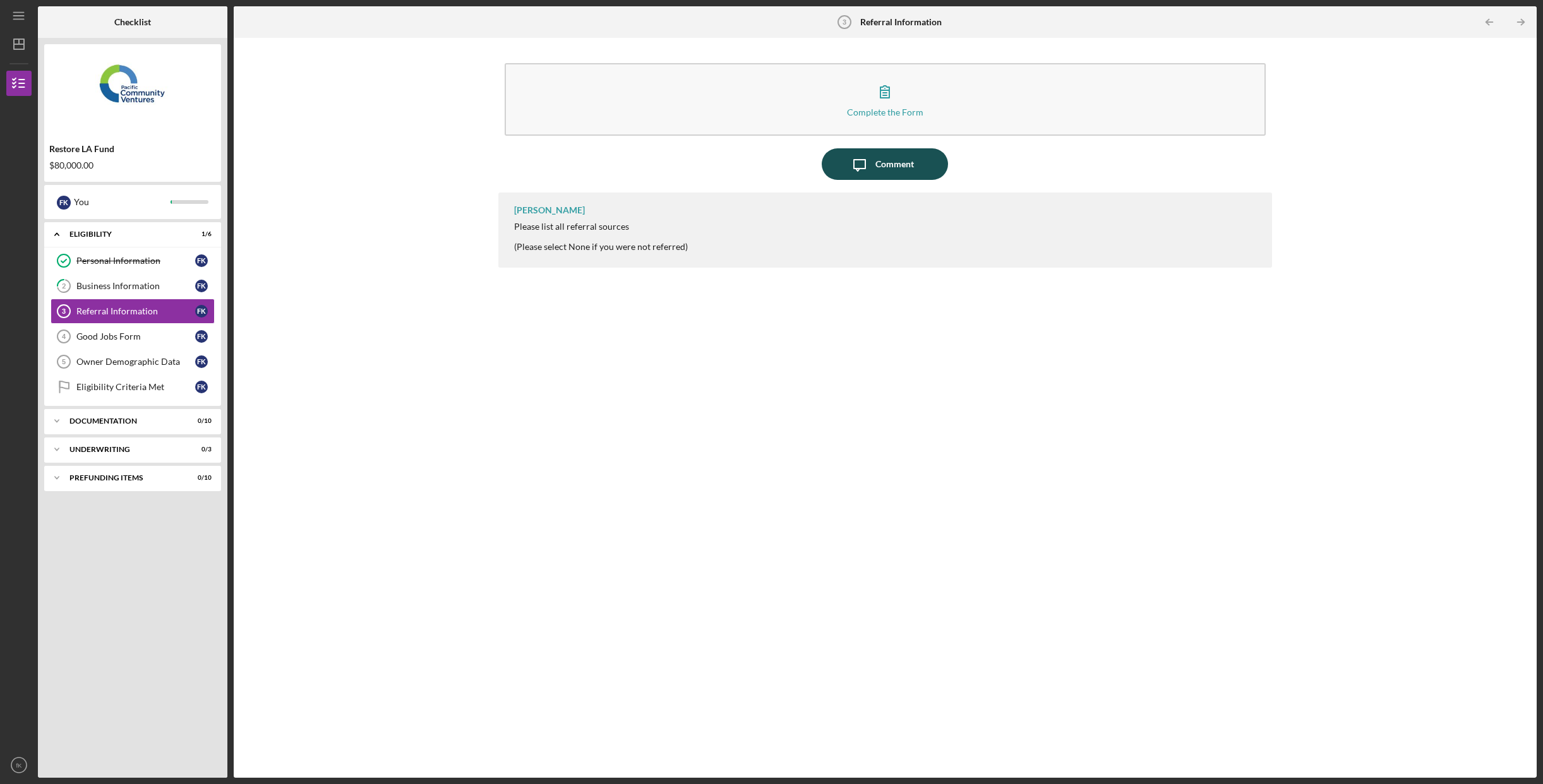
click at [904, 178] on div "Comment" at bounding box center [895, 165] width 39 height 32
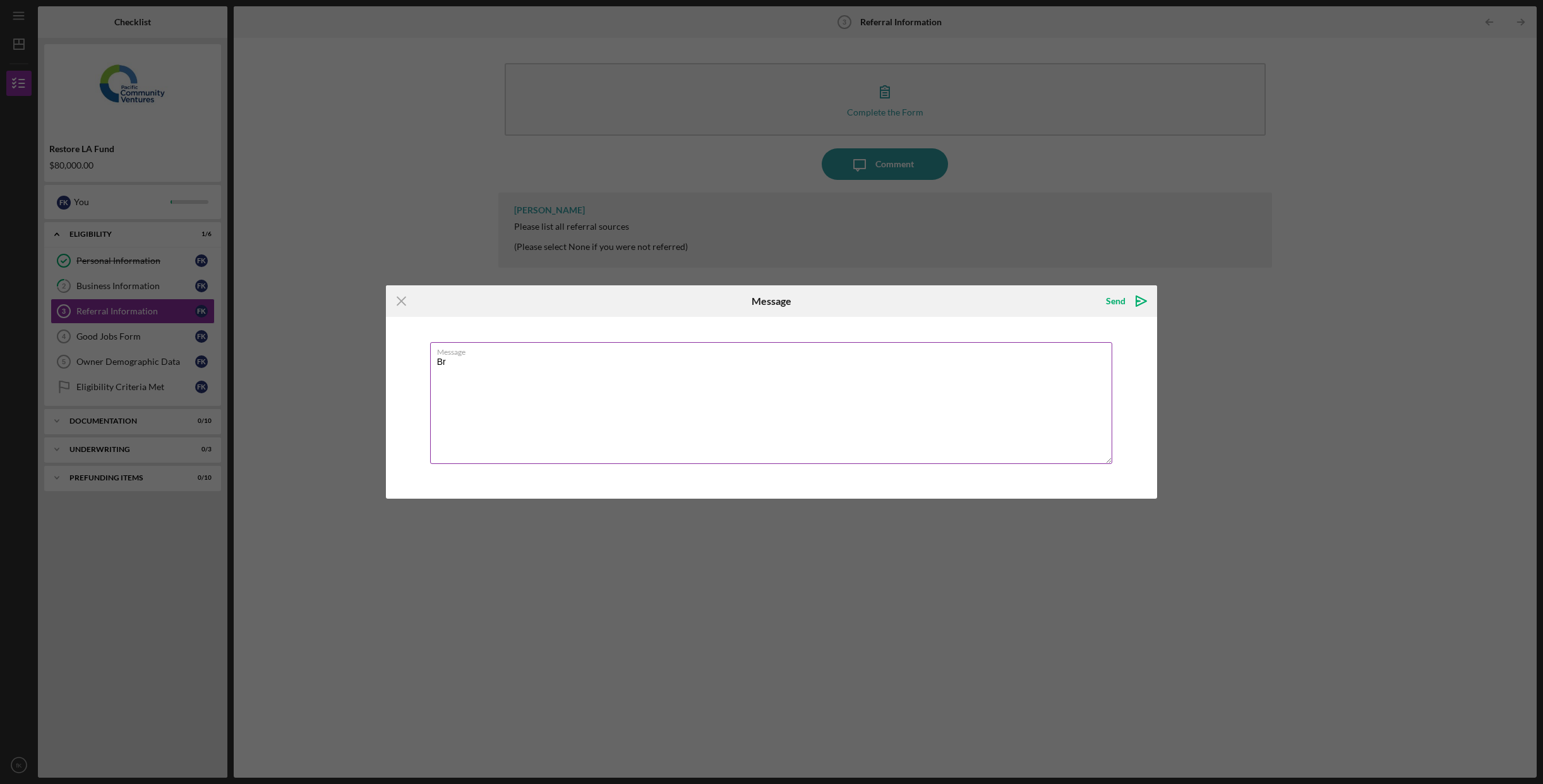
type textarea "B"
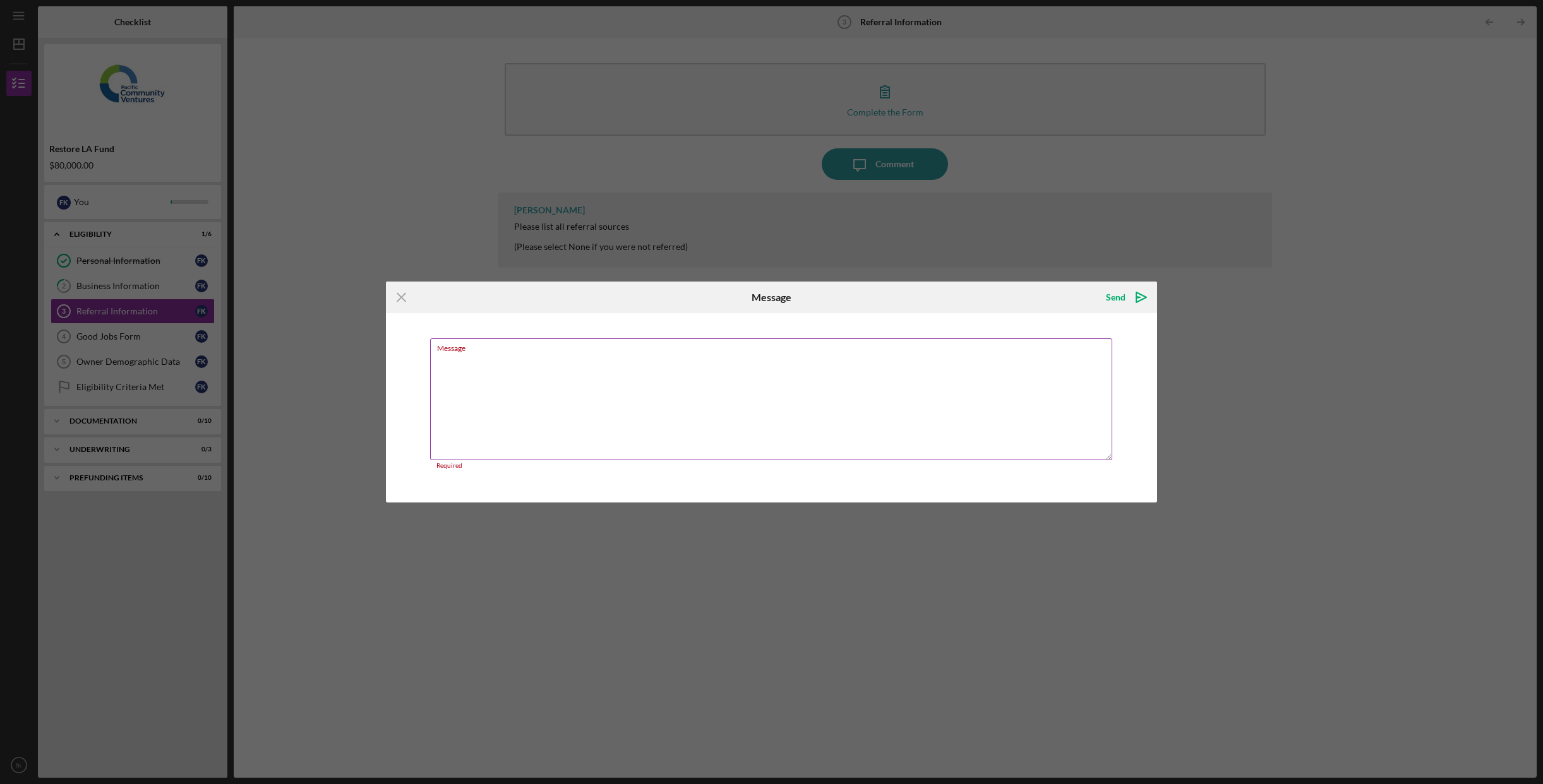
paste textarea "[PERSON_NAME]"
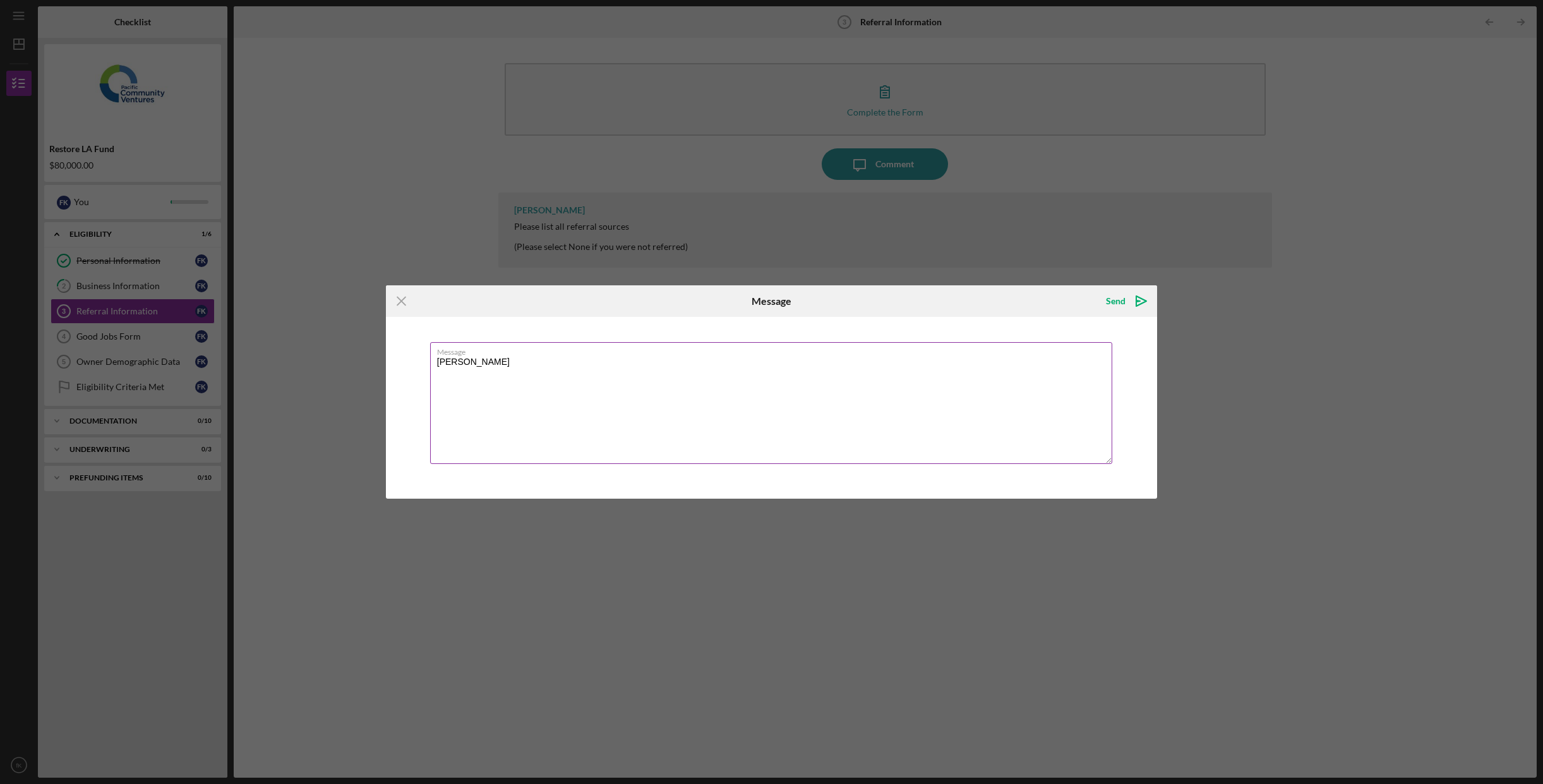
click at [455, 364] on textarea "[PERSON_NAME]" at bounding box center [771, 403] width 683 height 122
click at [778, 359] on textarea "[PERSON_NAME]" at bounding box center [771, 403] width 683 height 122
type textarea "[PERSON_NAME] SBDC office LA"
click at [1131, 300] on icon "Icon/icon-invite-send" at bounding box center [1141, 301] width 32 height 32
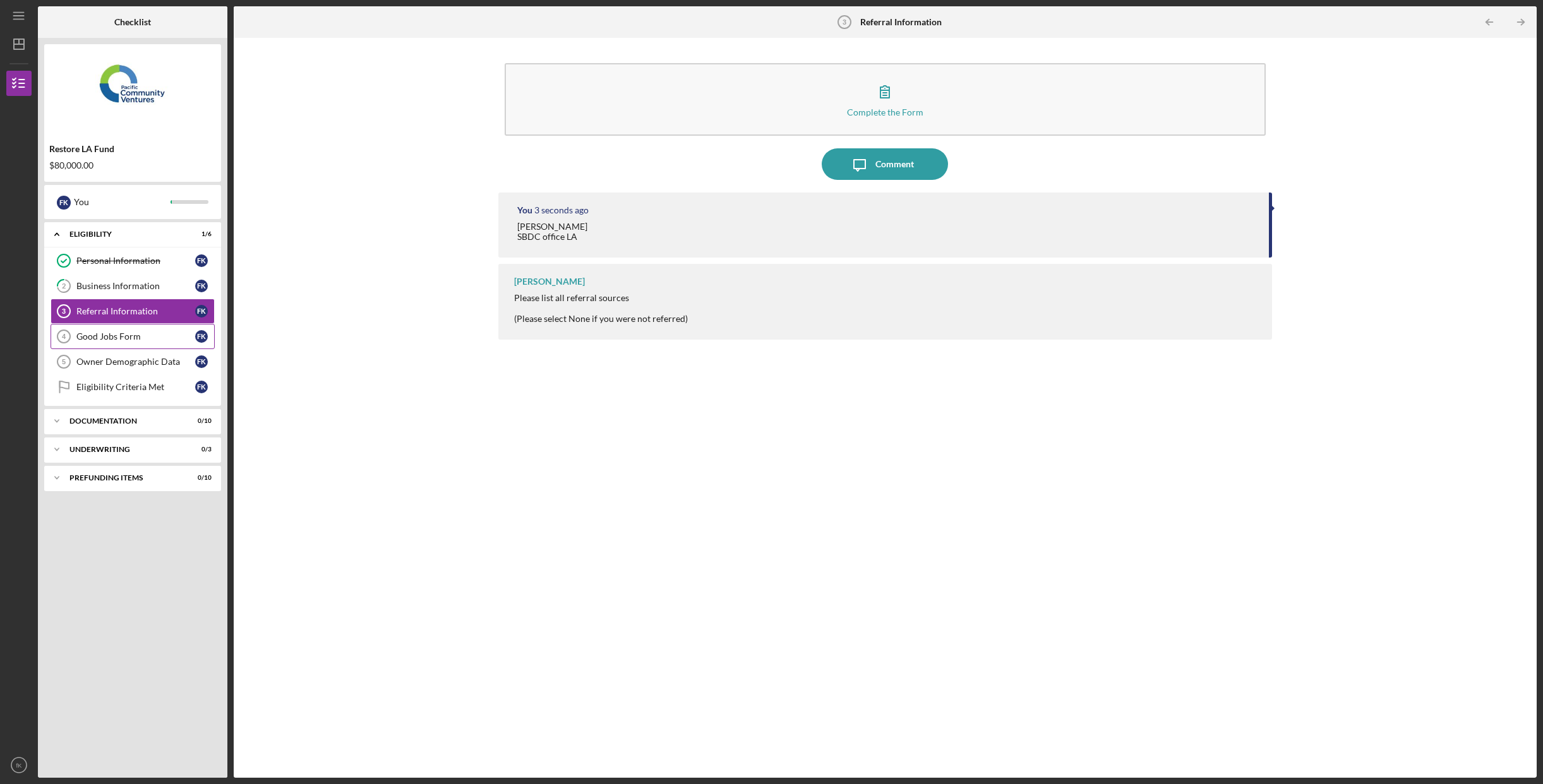
click at [127, 332] on div "Good Jobs Form" at bounding box center [136, 336] width 119 height 10
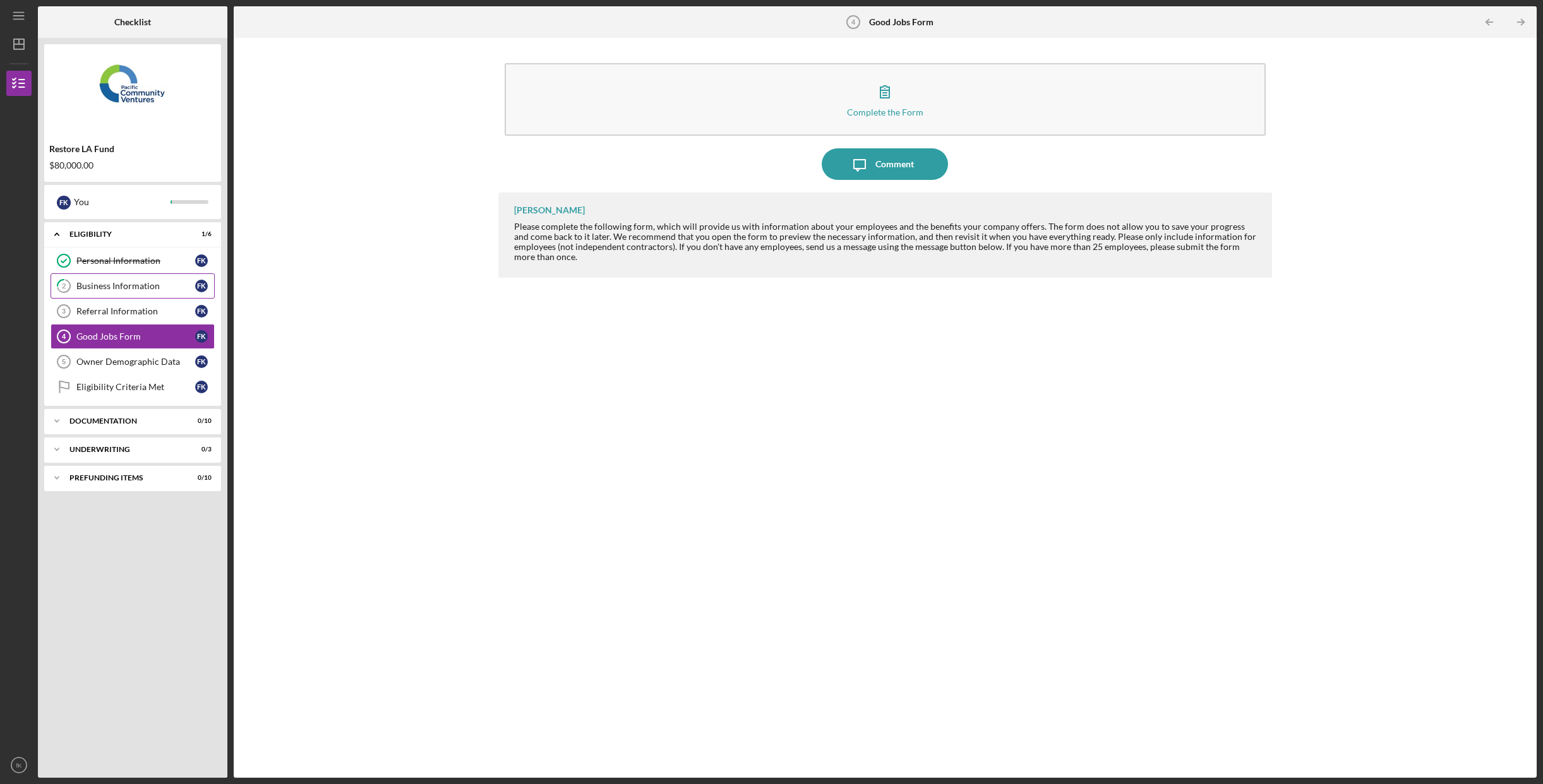
click at [142, 285] on div "Business Information" at bounding box center [136, 286] width 119 height 10
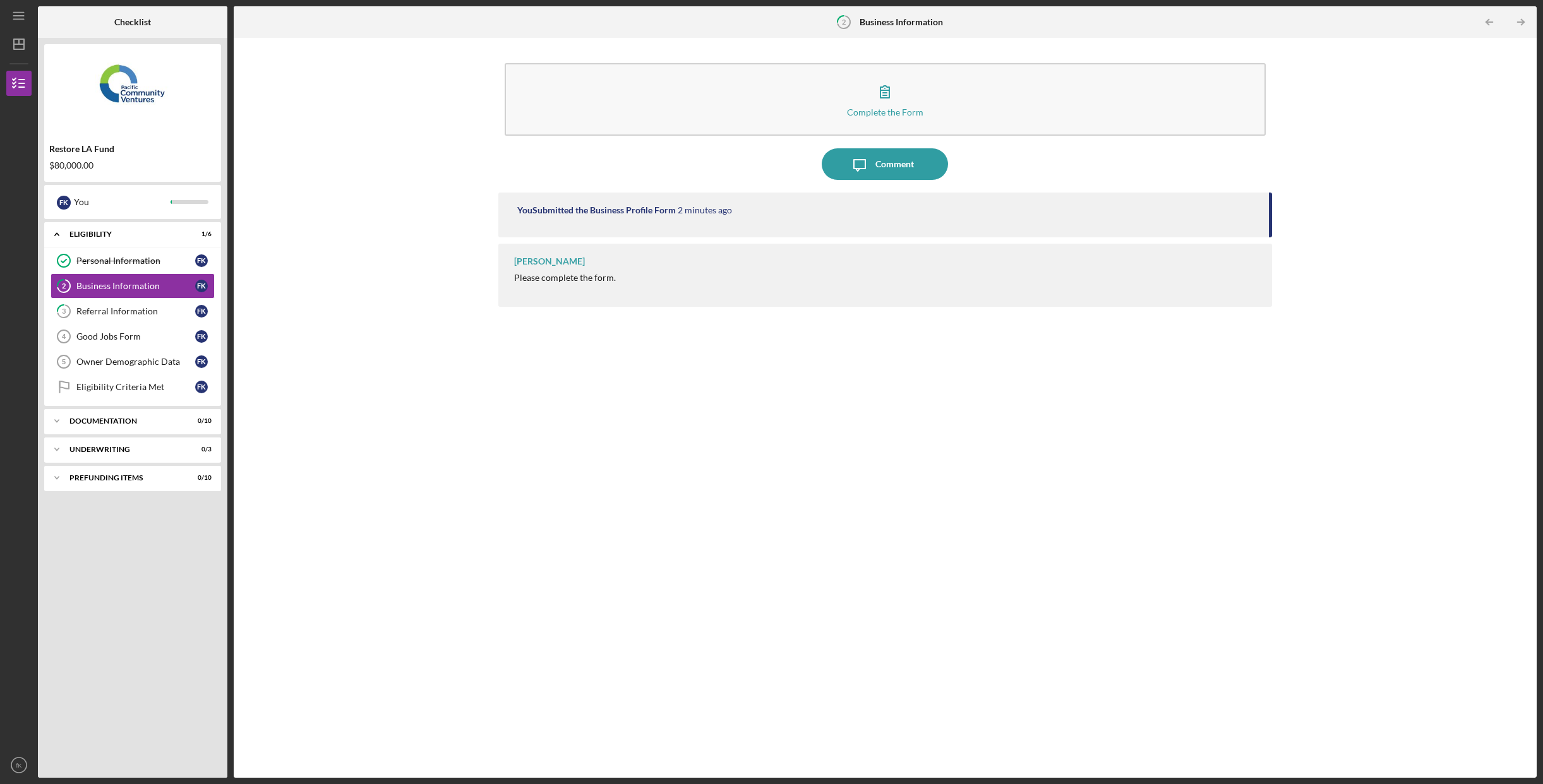
click at [571, 267] on div "[PERSON_NAME] Please complete the form." at bounding box center [886, 275] width 775 height 63
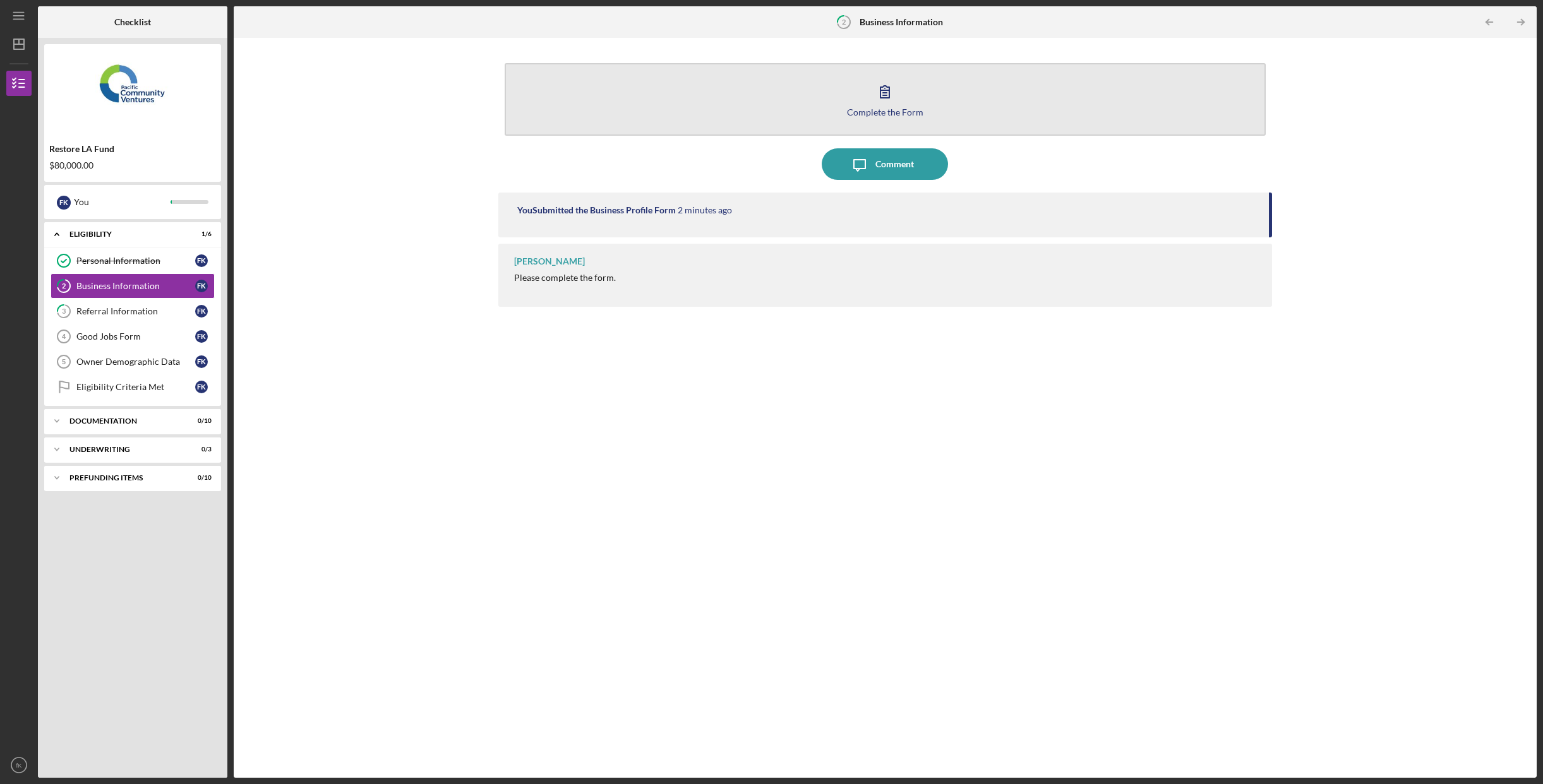
click at [878, 109] on div "Complete the Form" at bounding box center [885, 112] width 77 height 10
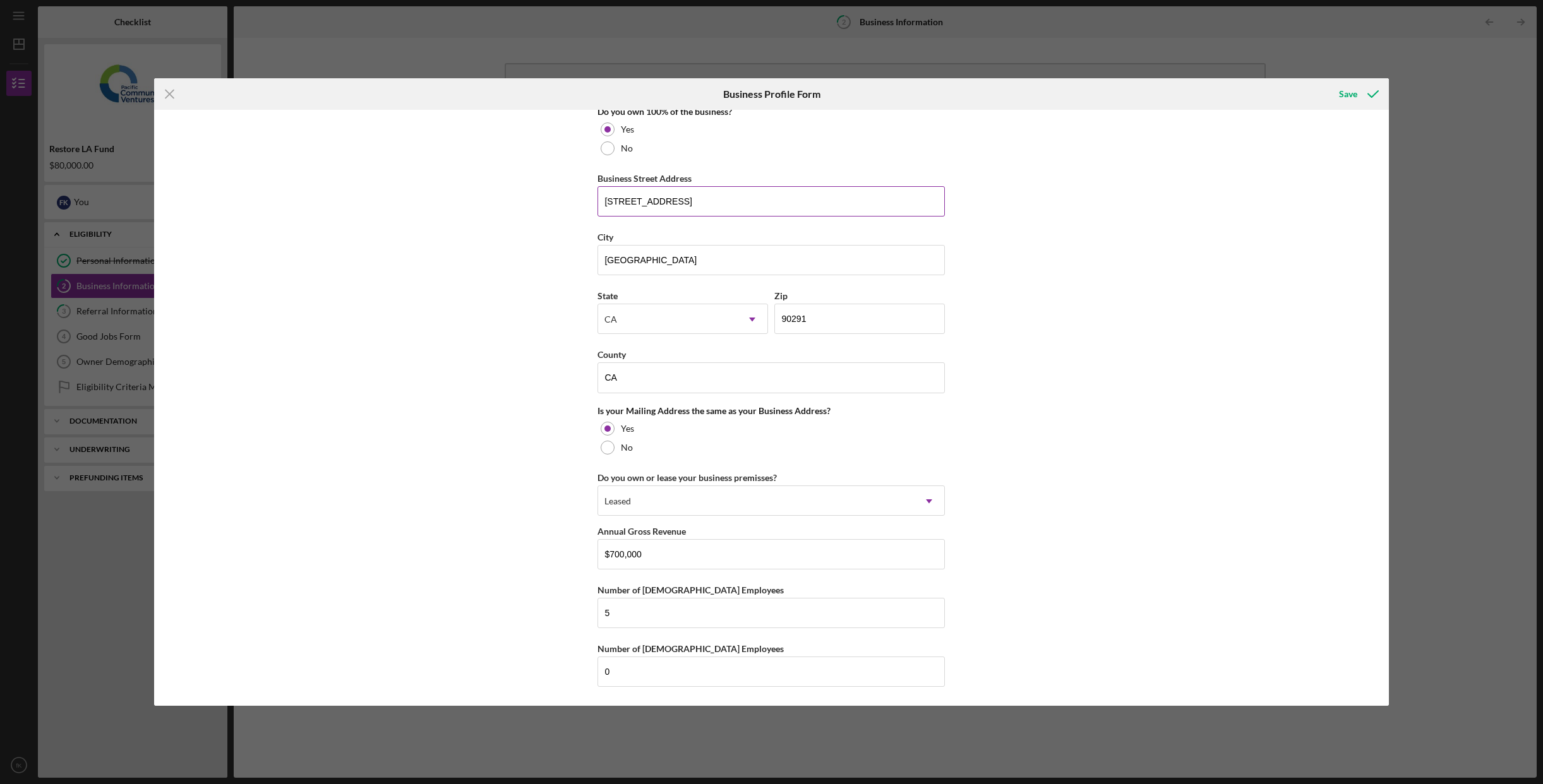
scroll to position [696, 0]
drag, startPoint x: 1365, startPoint y: 92, endPoint x: 1258, endPoint y: 126, distance: 112.3
click at [1365, 92] on icon "submit" at bounding box center [1374, 94] width 32 height 32
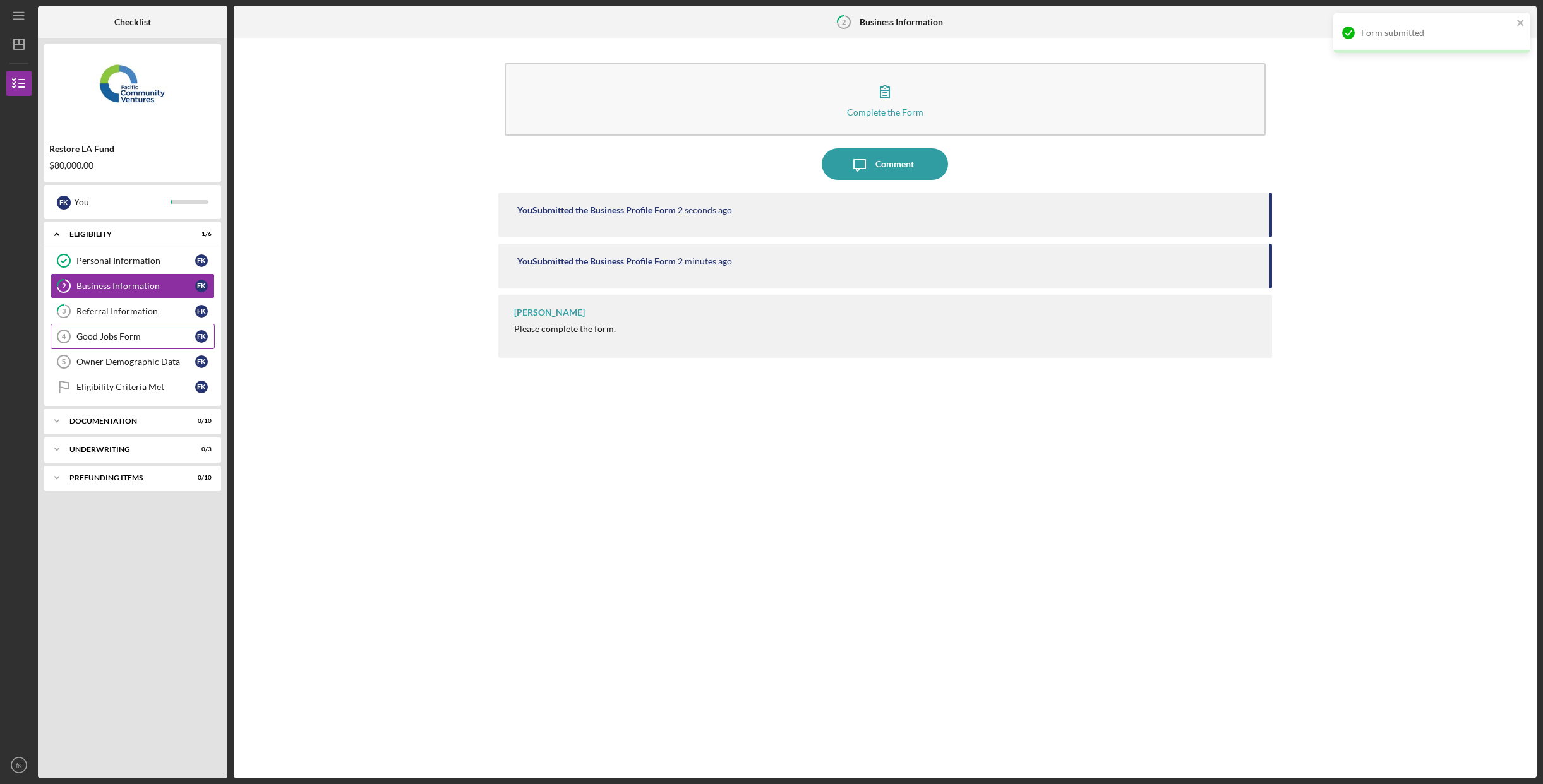
click at [116, 336] on div "Good Jobs Form" at bounding box center [136, 336] width 119 height 10
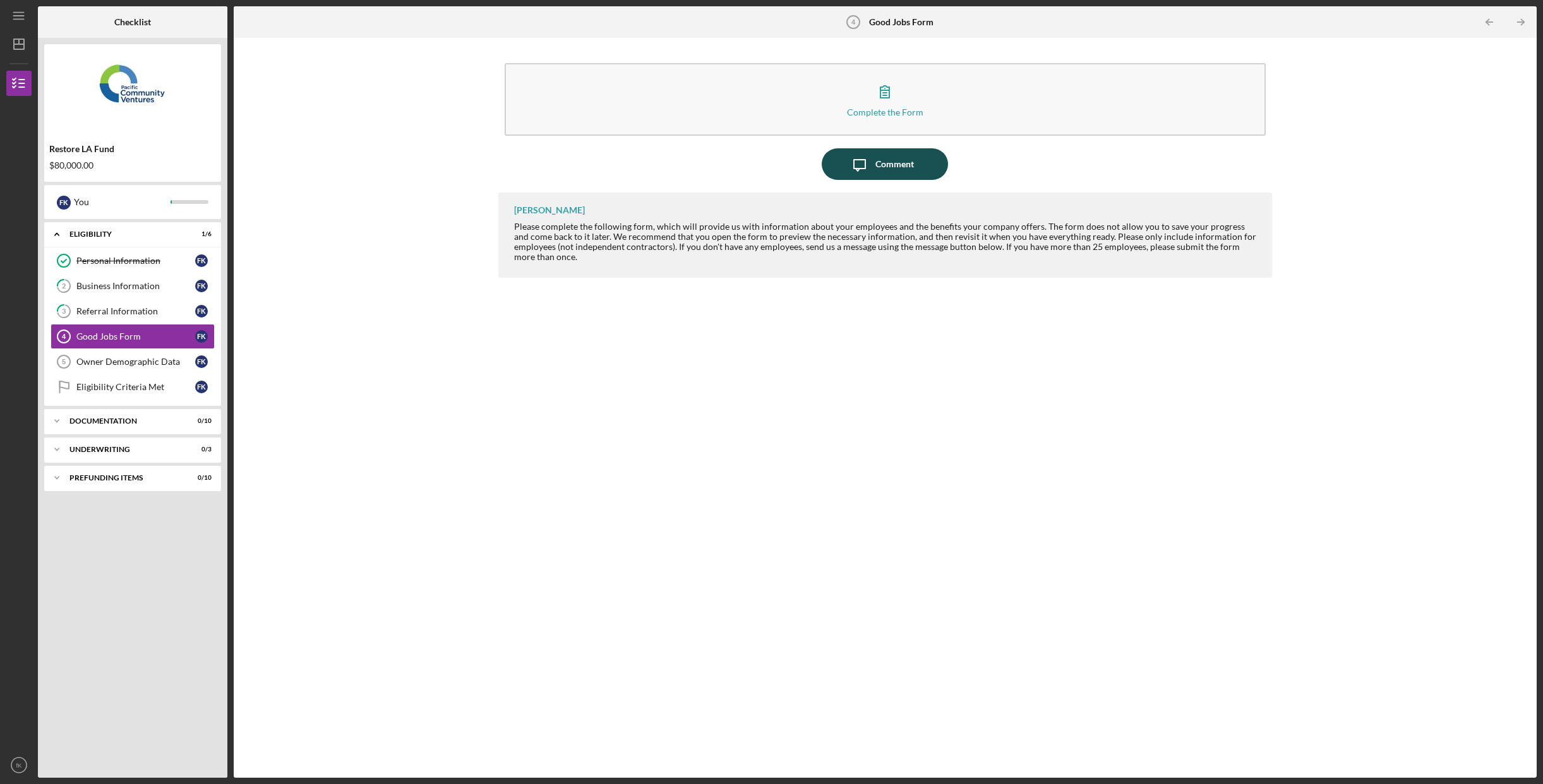
click at [895, 162] on div "Comment" at bounding box center [895, 165] width 39 height 32
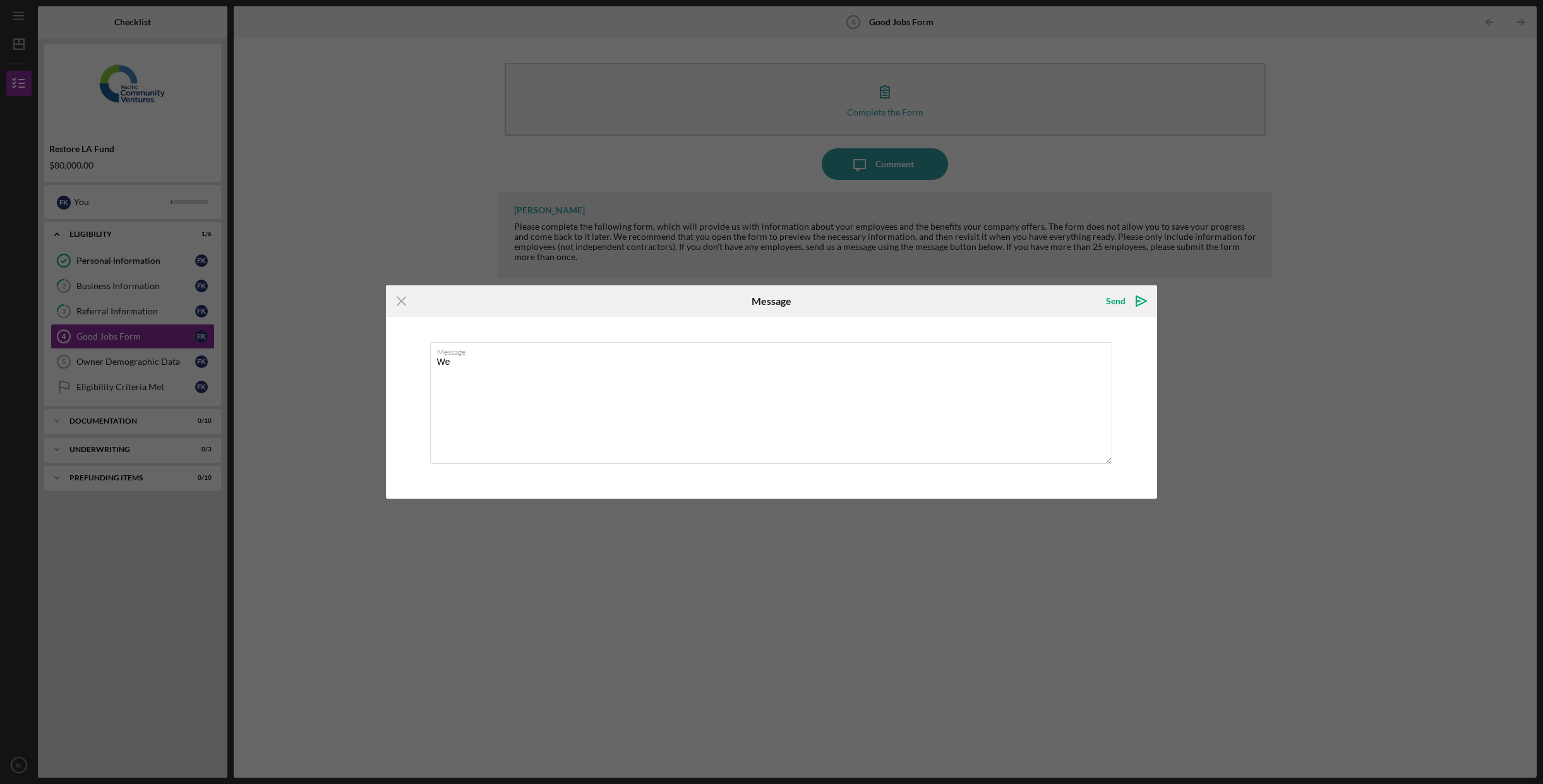
type textarea "W"
click at [395, 301] on icon "Icon/Menu Close" at bounding box center [402, 301] width 32 height 32
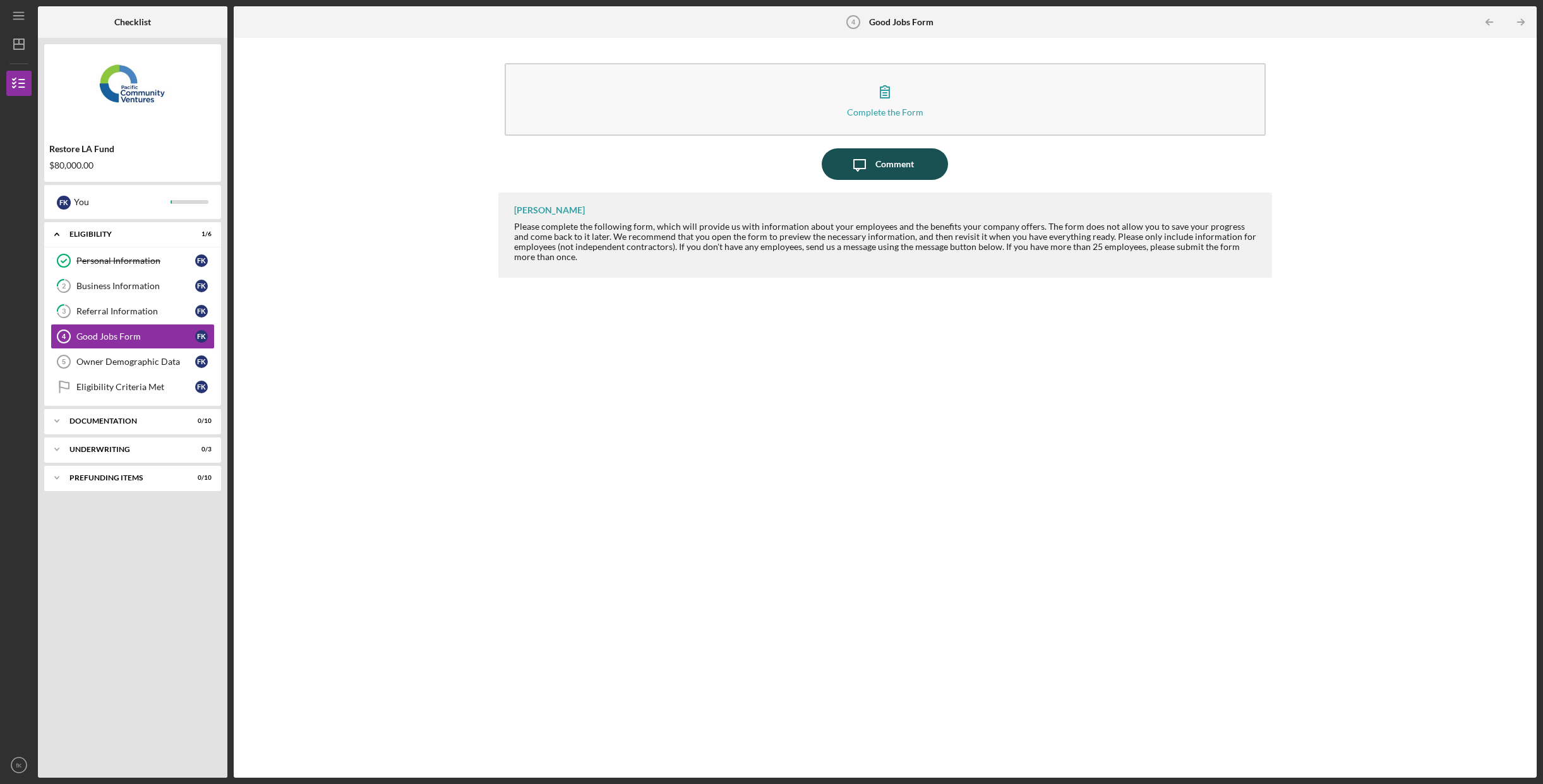
click at [864, 168] on icon "Icon/Message" at bounding box center [860, 165] width 32 height 32
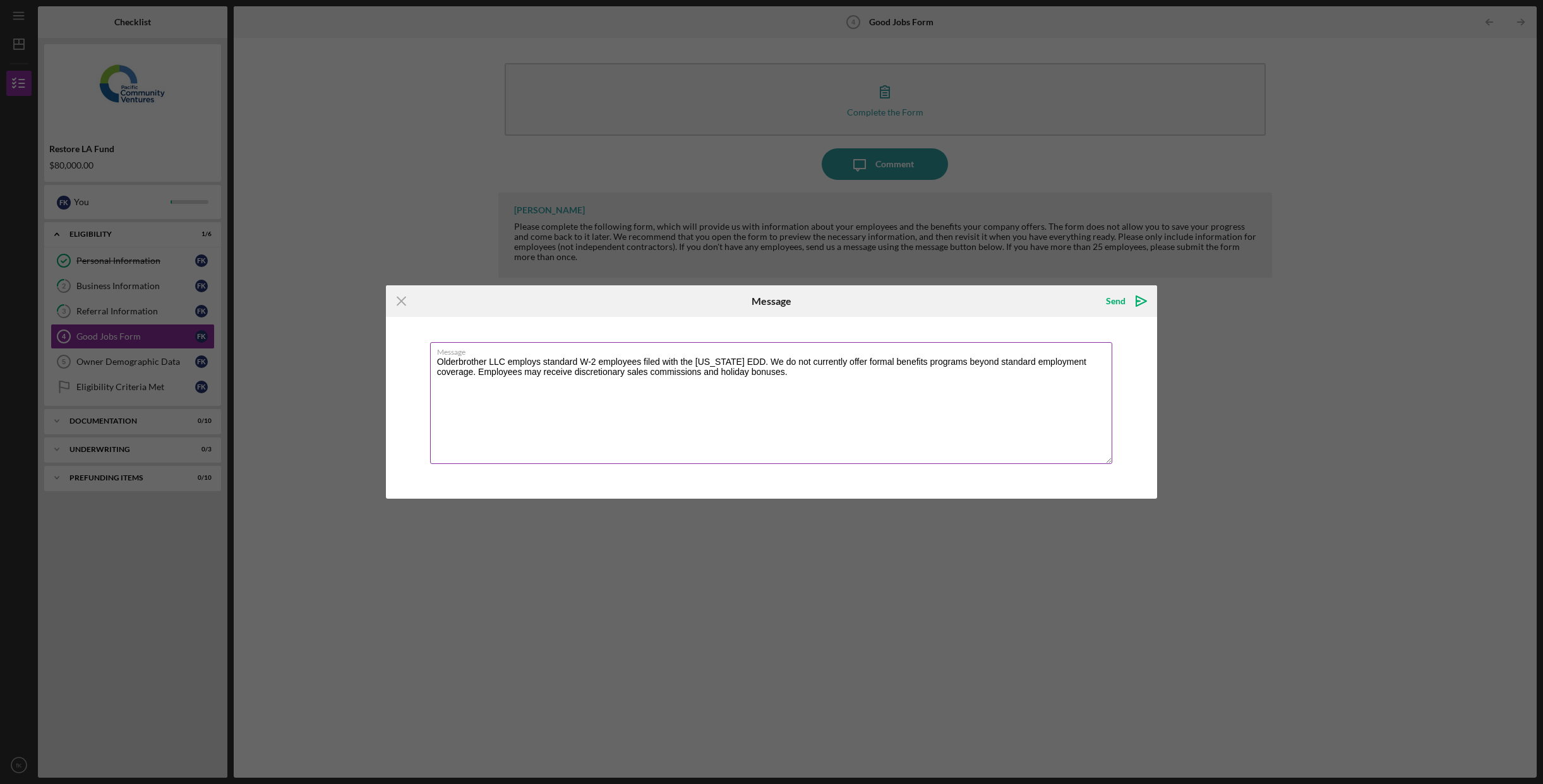
click at [701, 411] on textarea "Olderbrother LLC employs standard W-2 employees filed with the [US_STATE] EDD. …" at bounding box center [771, 403] width 683 height 122
type textarea "Olderbrother LLC employs standard W-2 employees filed with the [US_STATE] EDD. …"
click at [1133, 306] on icon "Icon/icon-invite-send" at bounding box center [1141, 301] width 32 height 32
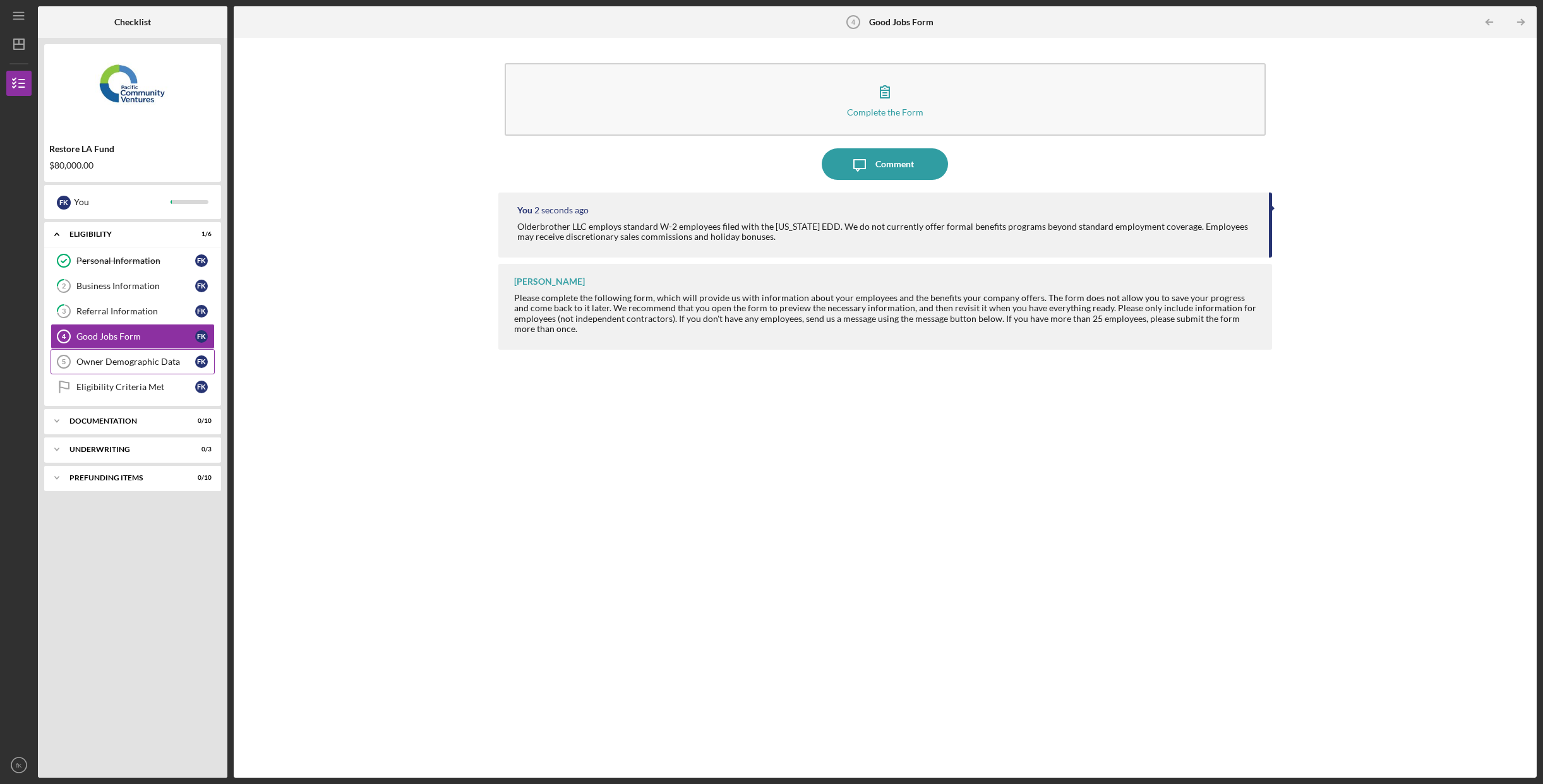
click at [130, 361] on div "Owner Demographic Data" at bounding box center [136, 362] width 119 height 10
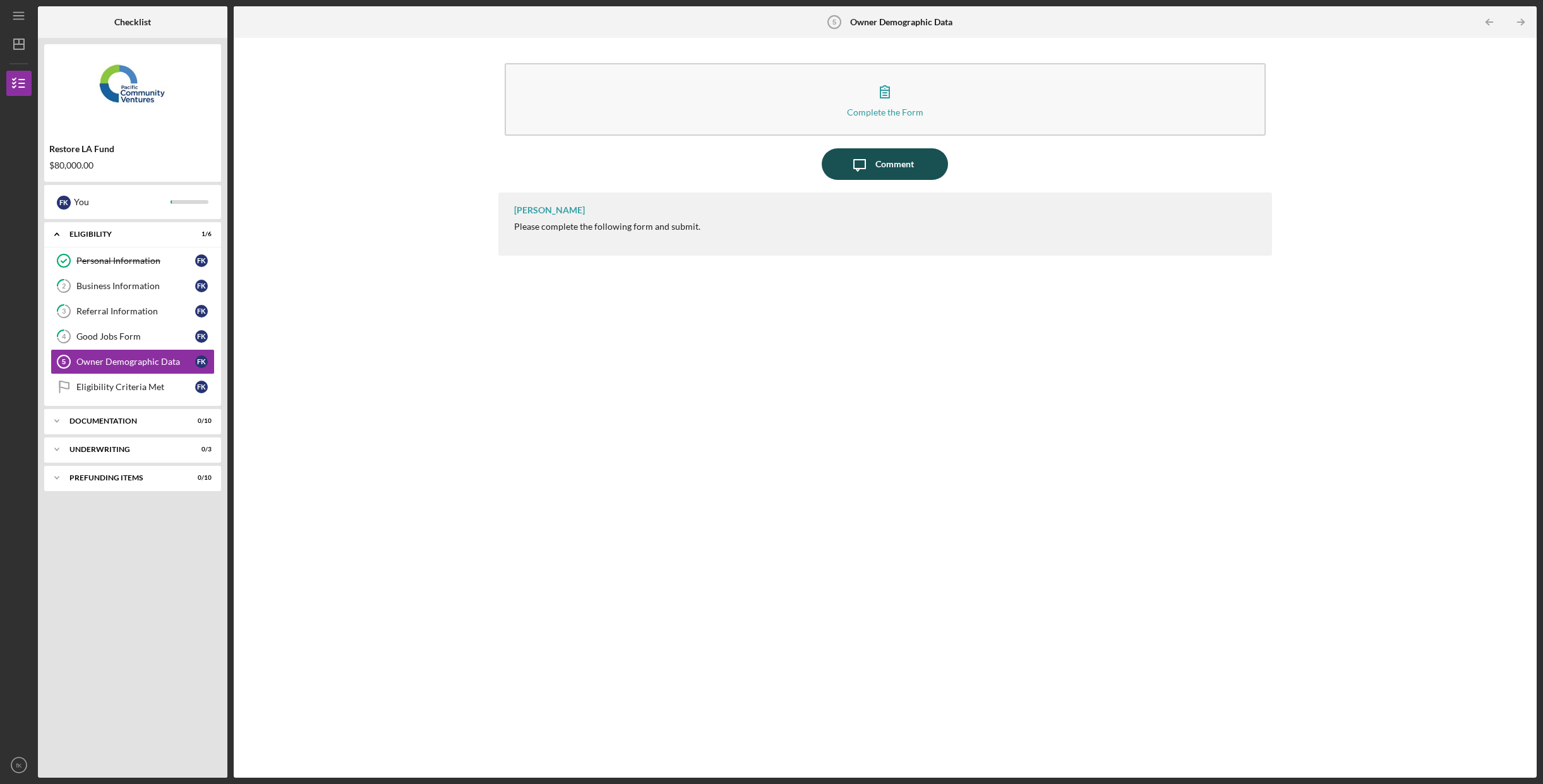
click at [888, 168] on div "Comment" at bounding box center [895, 165] width 39 height 32
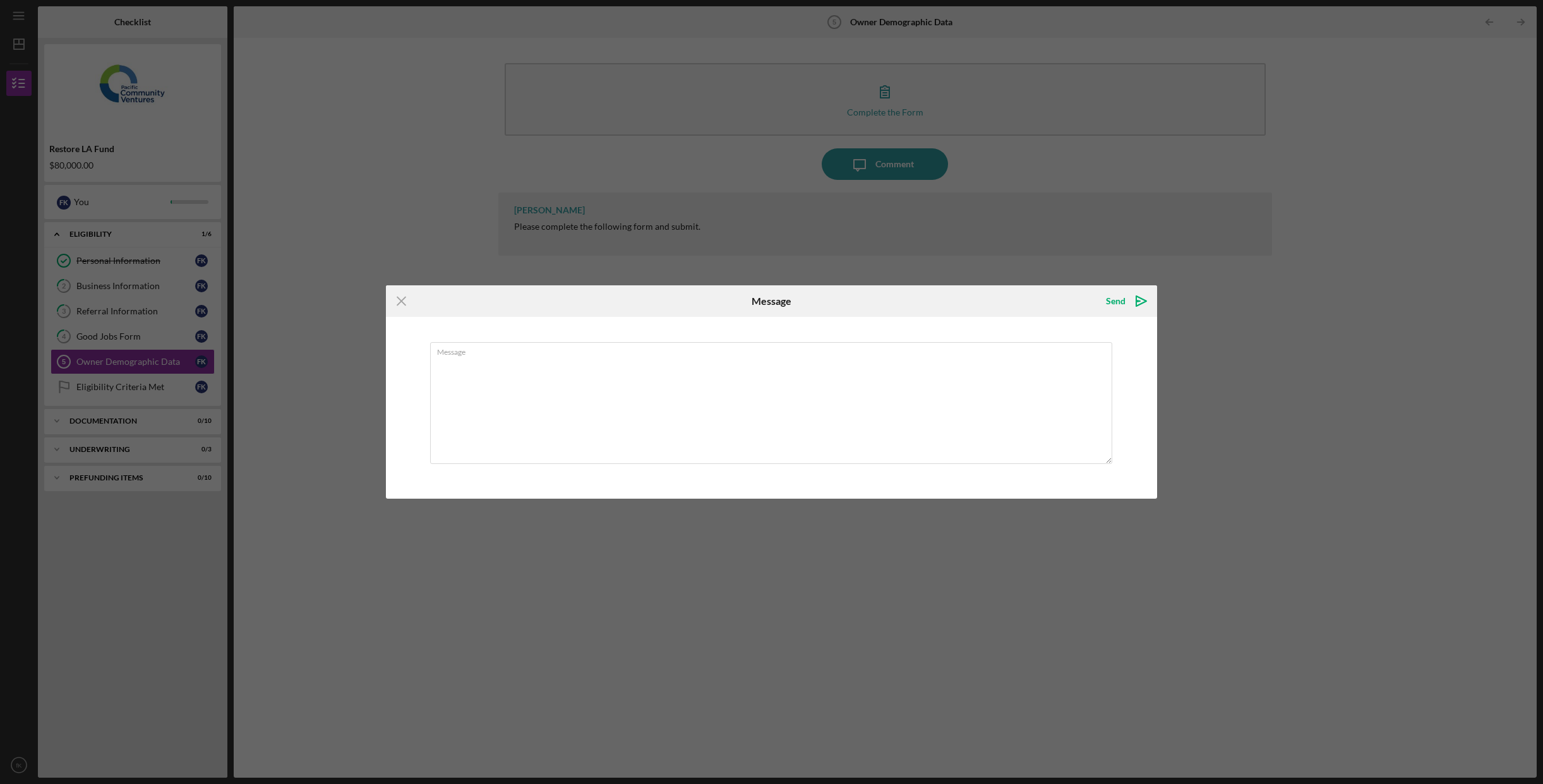
drag, startPoint x: 407, startPoint y: 304, endPoint x: 419, endPoint y: 297, distance: 13.9
click at [407, 304] on icon "Icon/Menu Close" at bounding box center [402, 301] width 32 height 32
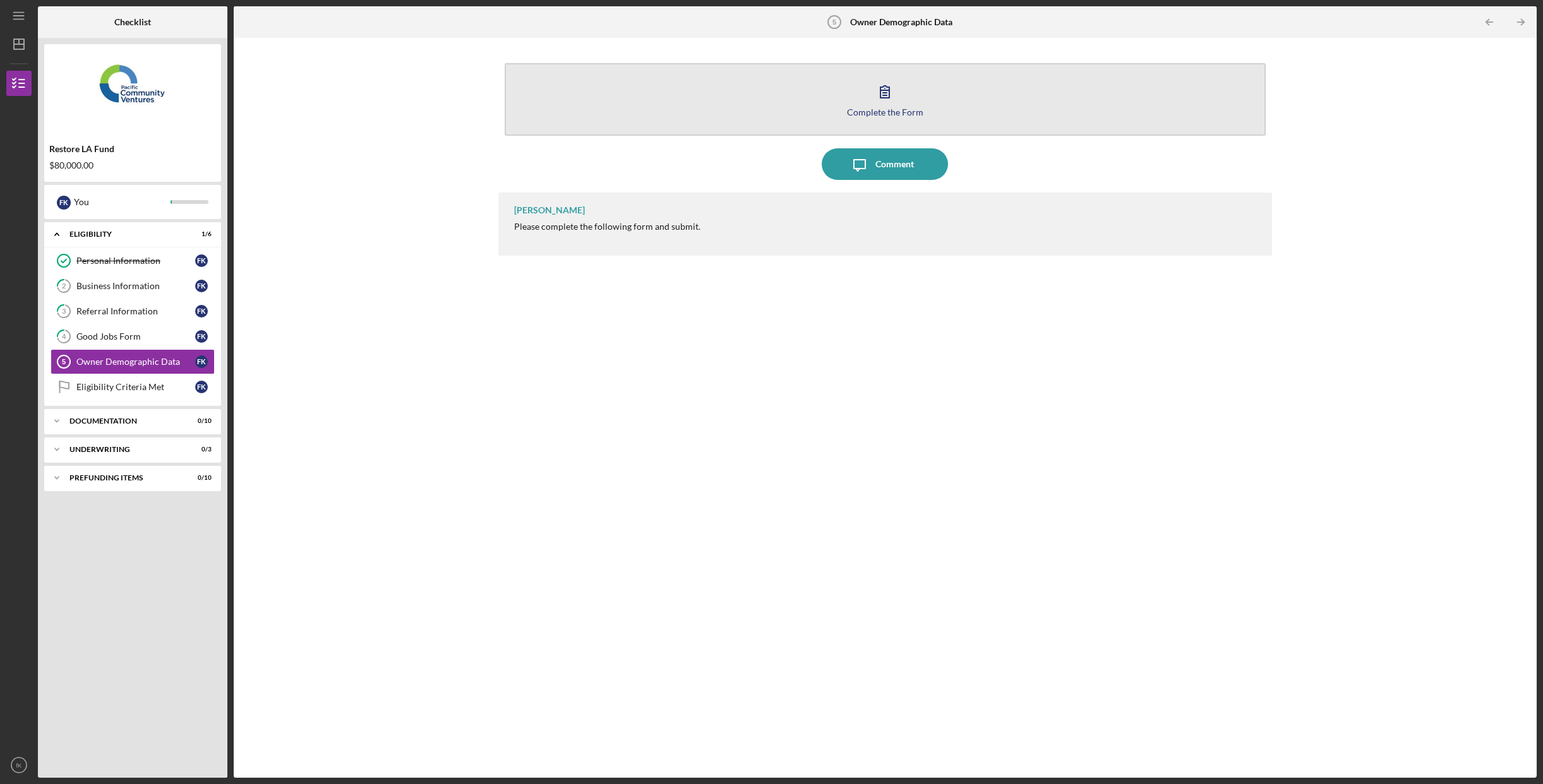
click at [844, 97] on button "Complete the Form Form" at bounding box center [885, 99] width 761 height 73
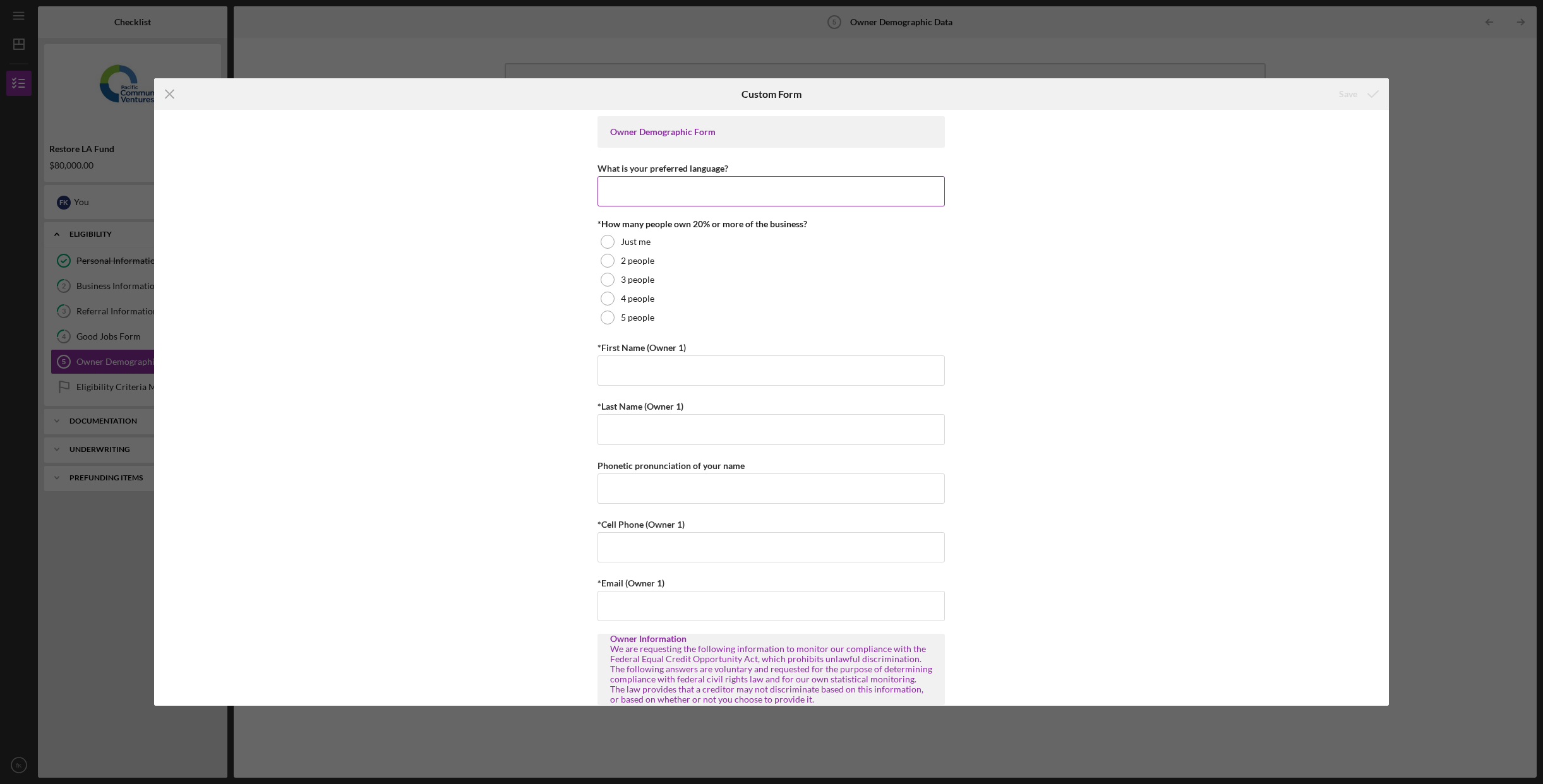
click at [804, 198] on input "What is your preferred language?" at bounding box center [771, 192] width 347 height 30
type input "english"
click at [598, 241] on div "Owner Demographic Form What is your preferred language? english *How many peopl…" at bounding box center [771, 408] width 1235 height 596
click at [612, 243] on div at bounding box center [608, 242] width 14 height 14
click at [651, 367] on input "*First Name (Owner 1)" at bounding box center [771, 371] width 347 height 30
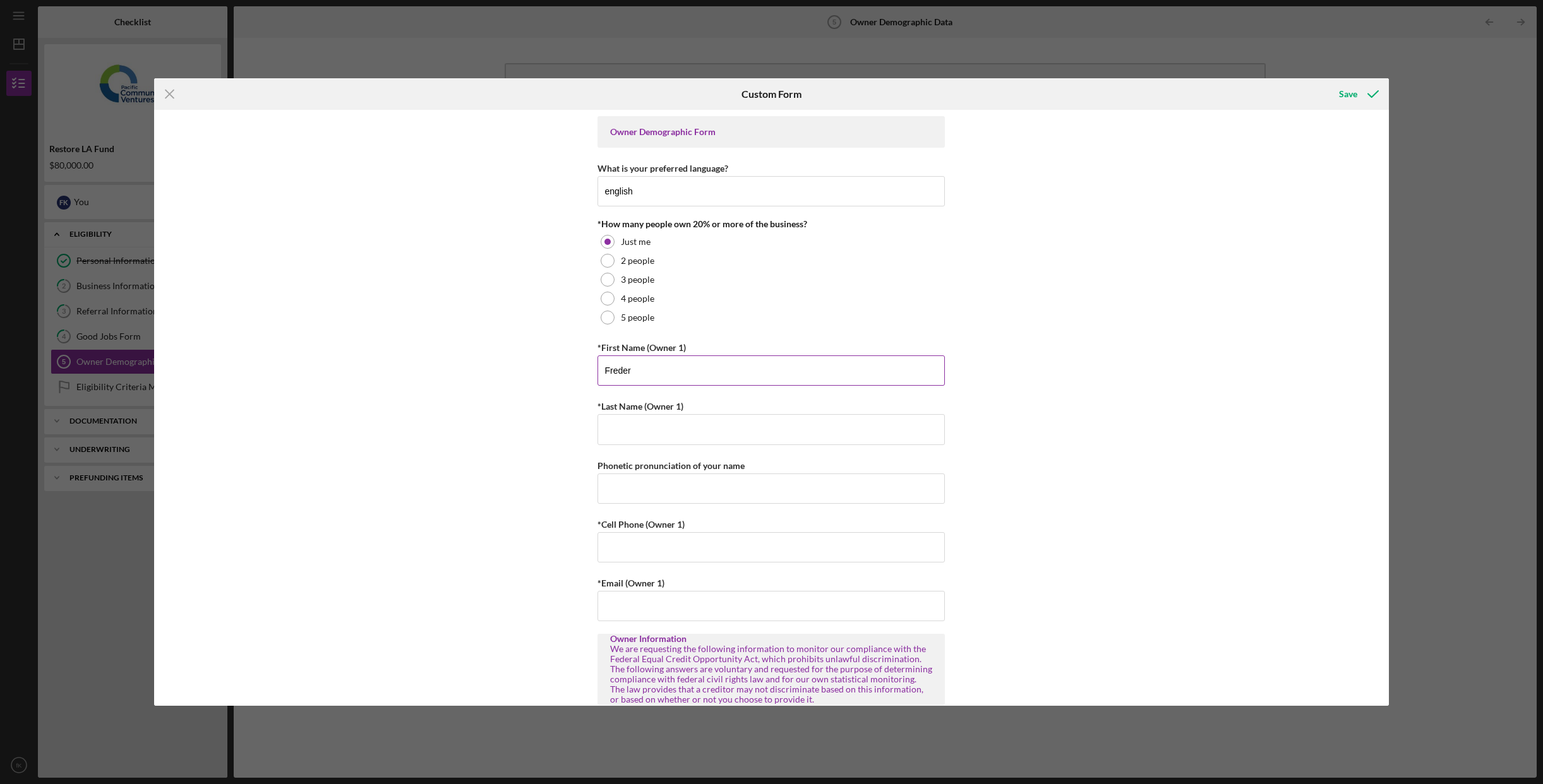
type input "[PERSON_NAME]"
type input "4159991470"
type input "[PHONE_NUMBER]"
type input "[EMAIL_ADDRESS][DOMAIN_NAME]"
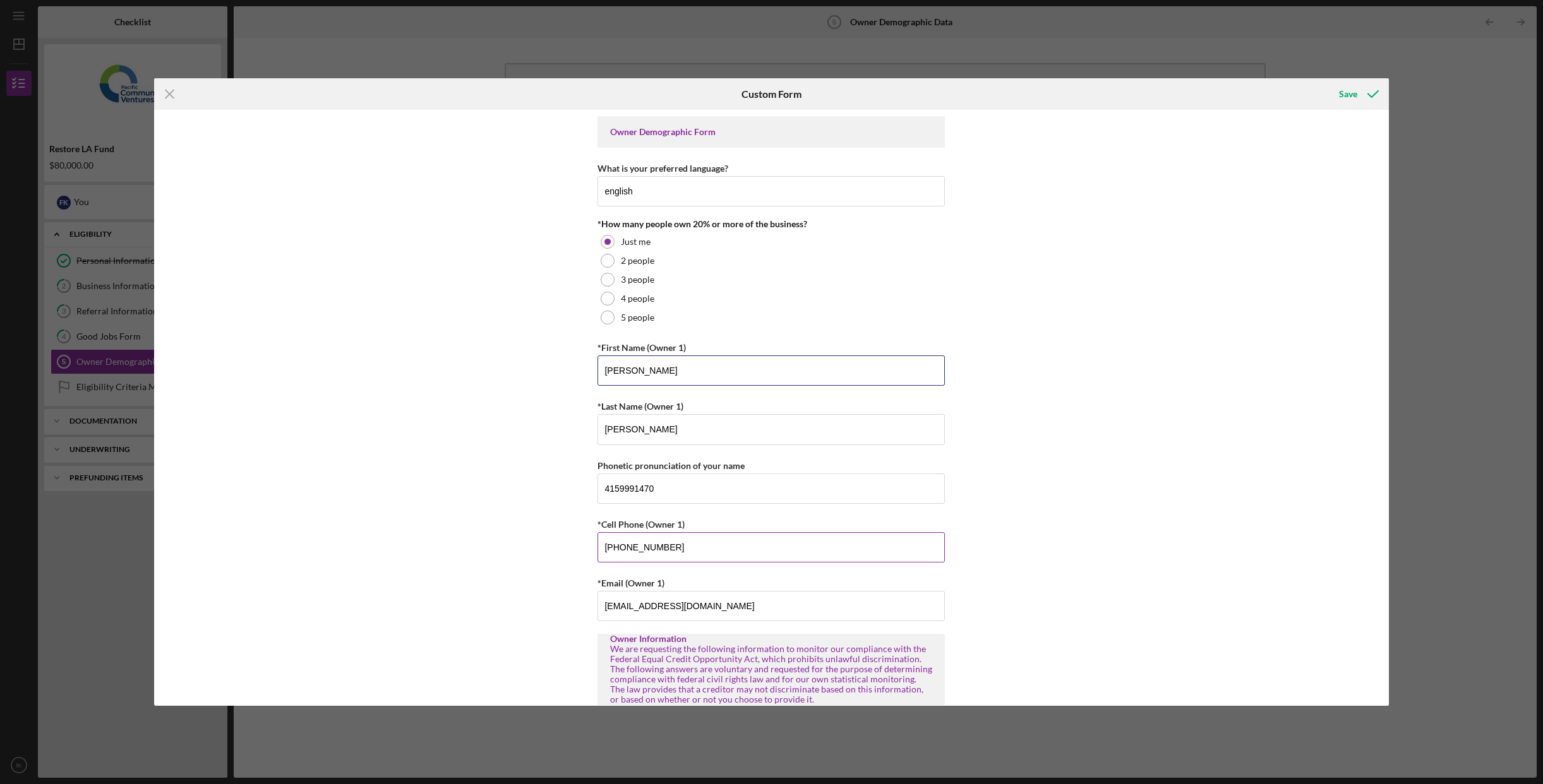
type input "[PHONE_NUMBER]"
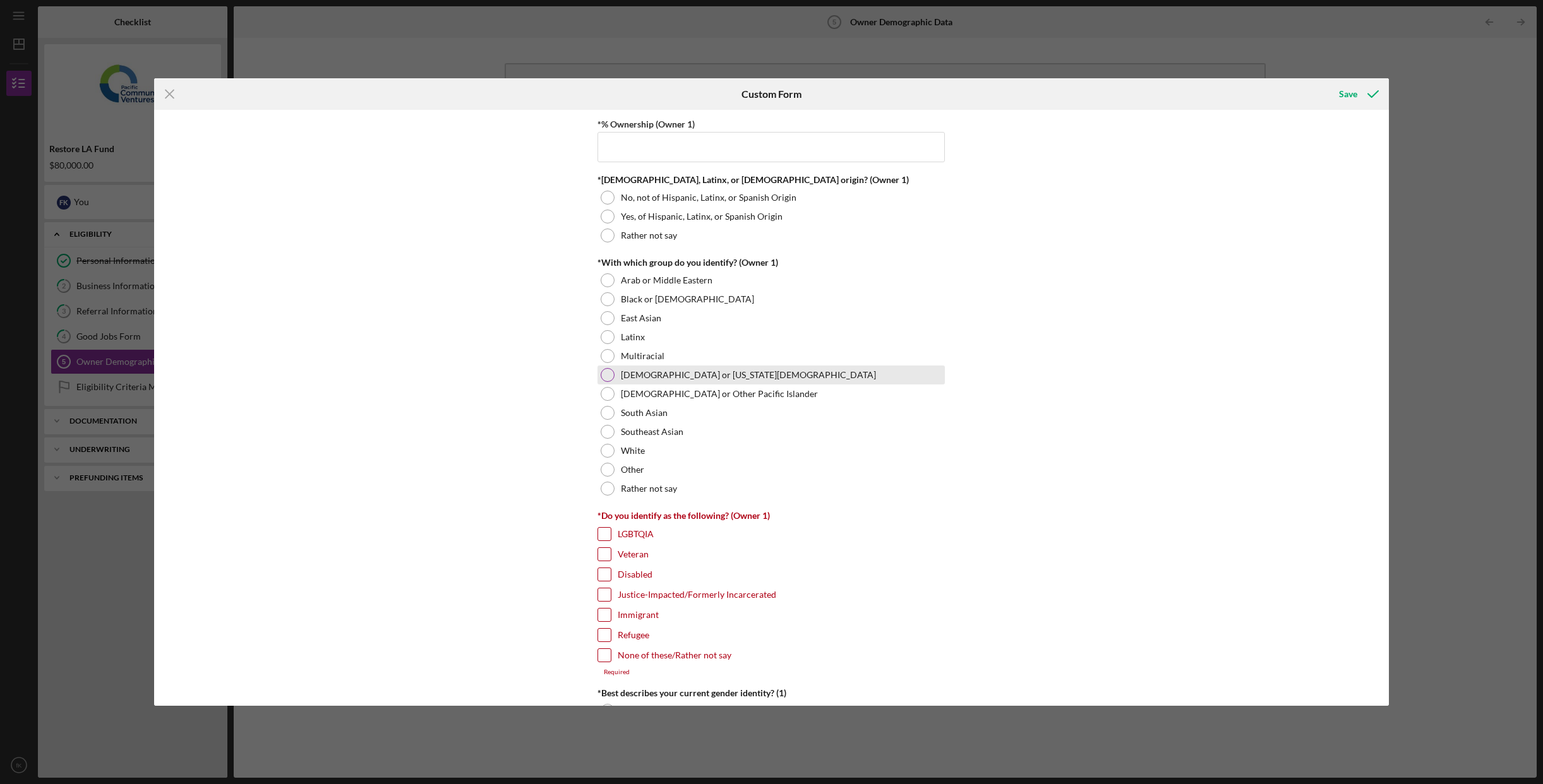
scroll to position [814, 0]
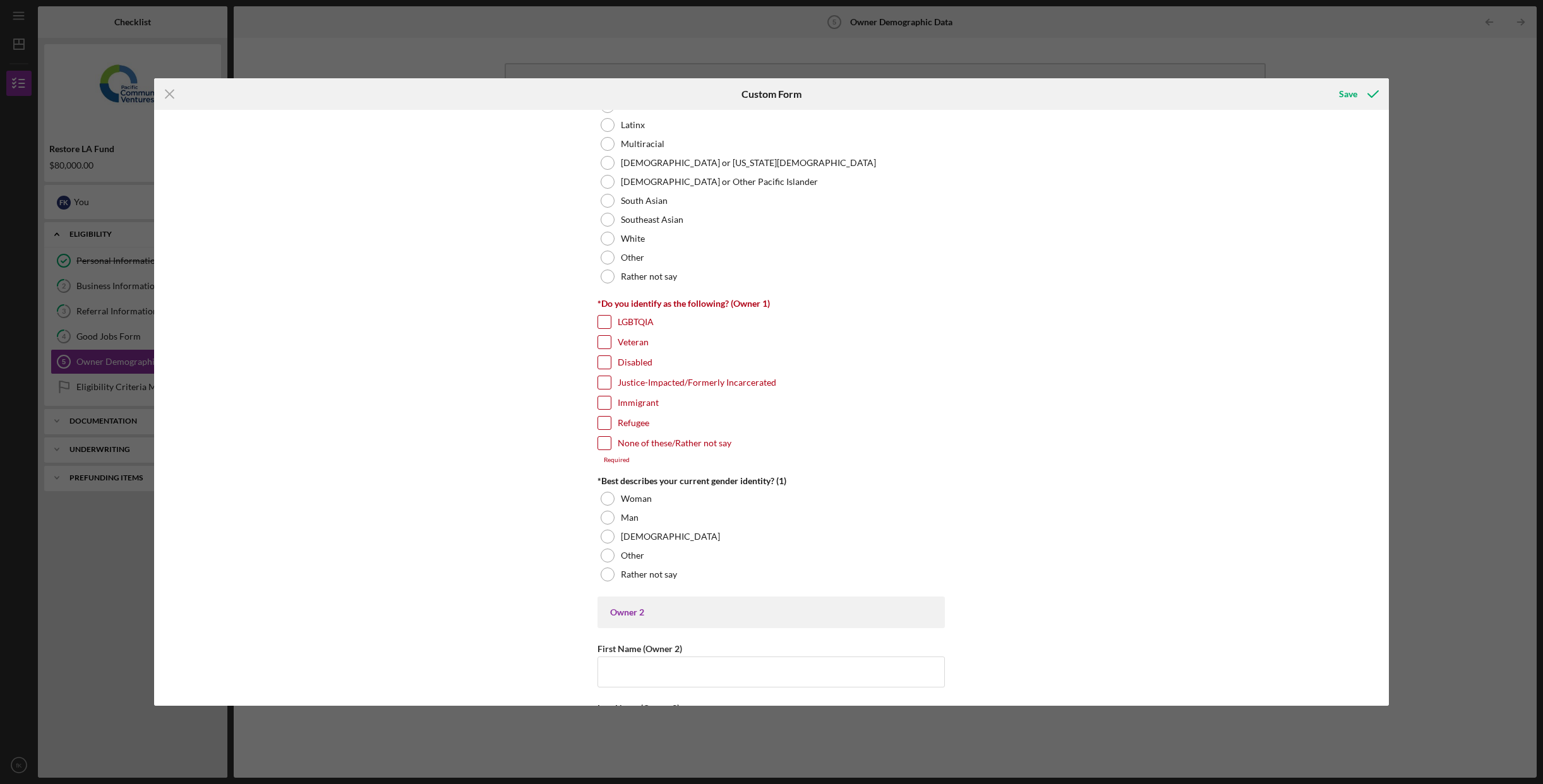
click at [602, 444] on input "None of these/Rather not say" at bounding box center [604, 443] width 12 height 12
checkbox input "true"
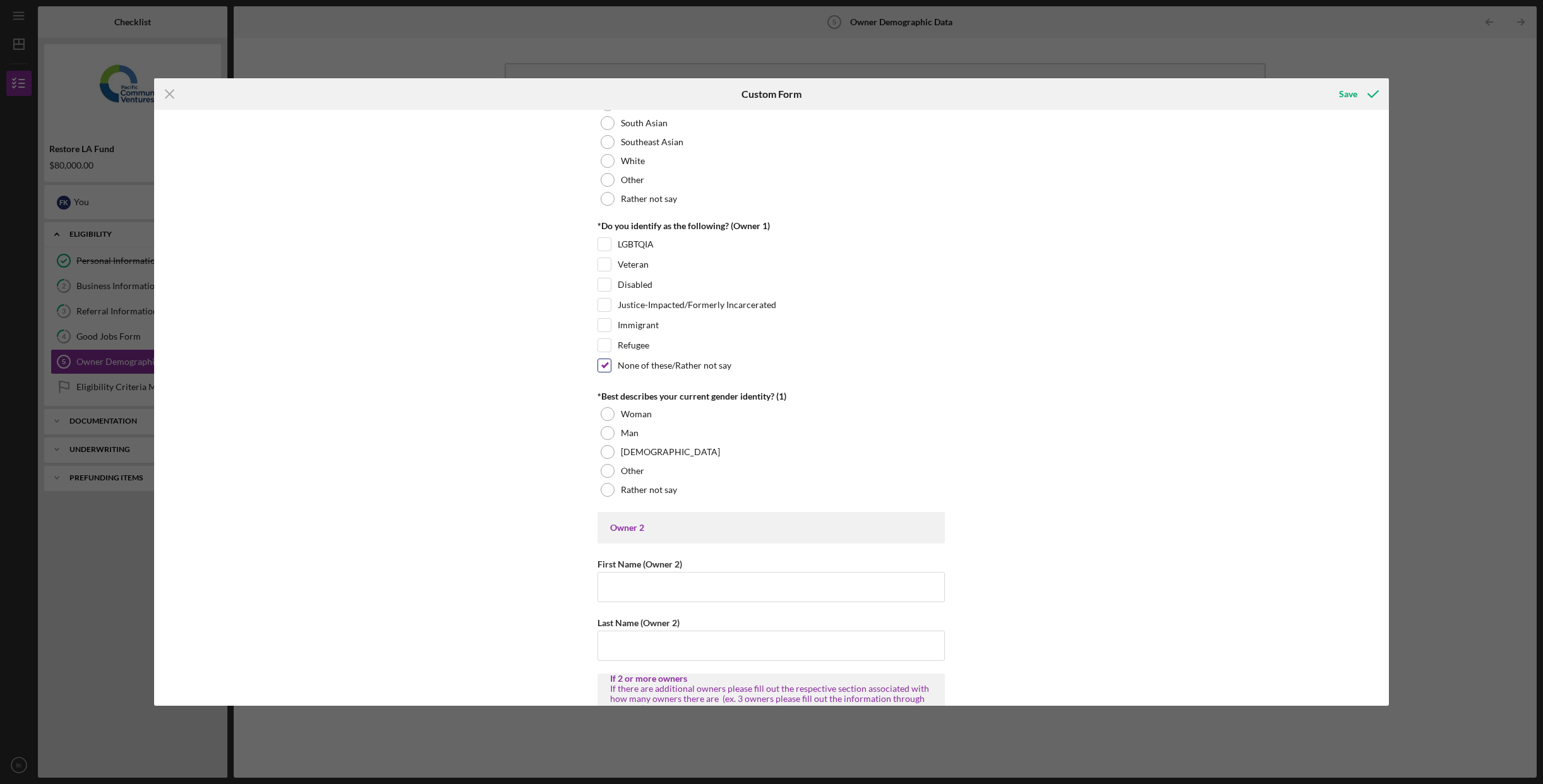
scroll to position [901, 0]
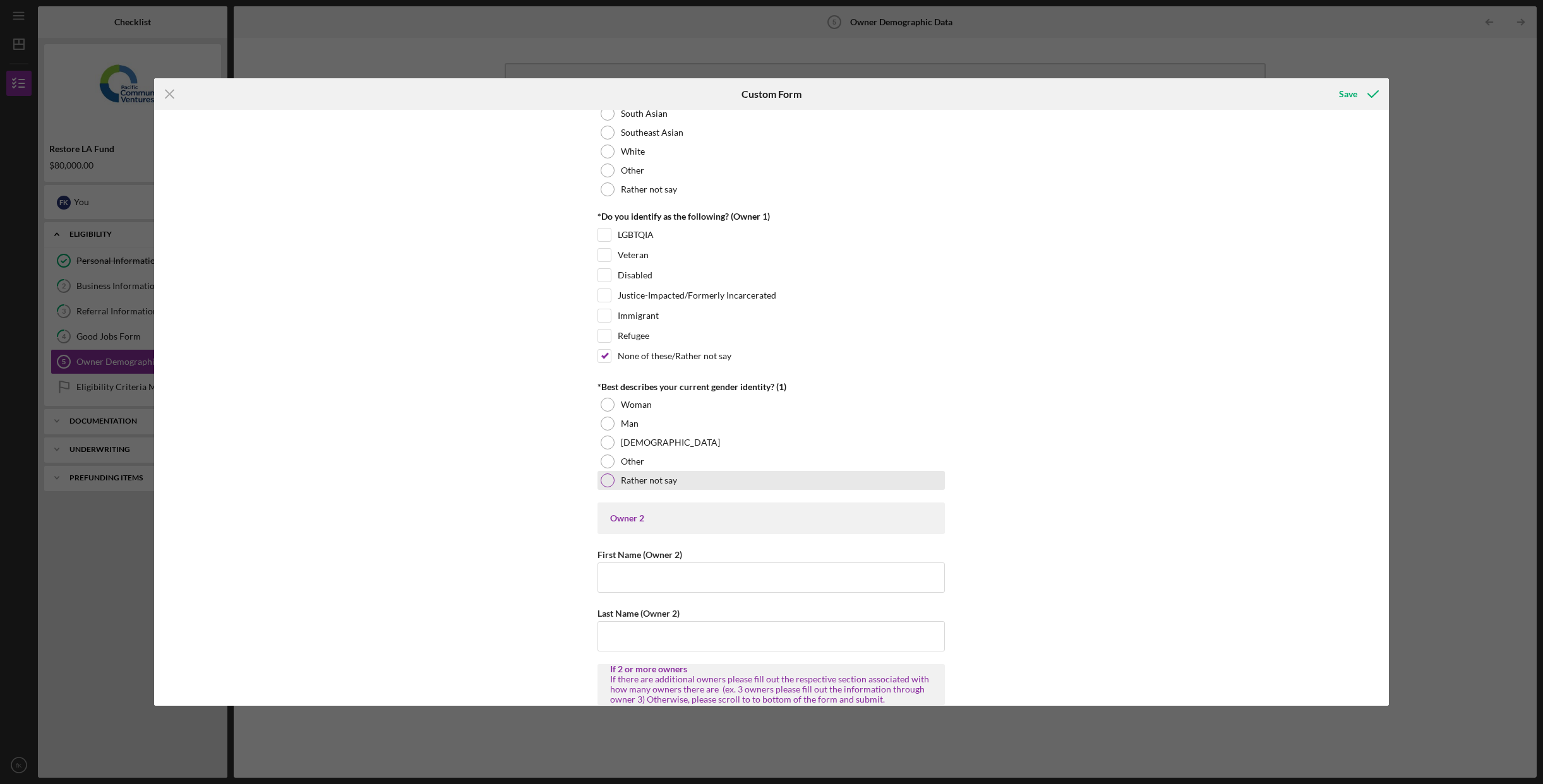
click at [607, 482] on div at bounding box center [608, 480] width 14 height 14
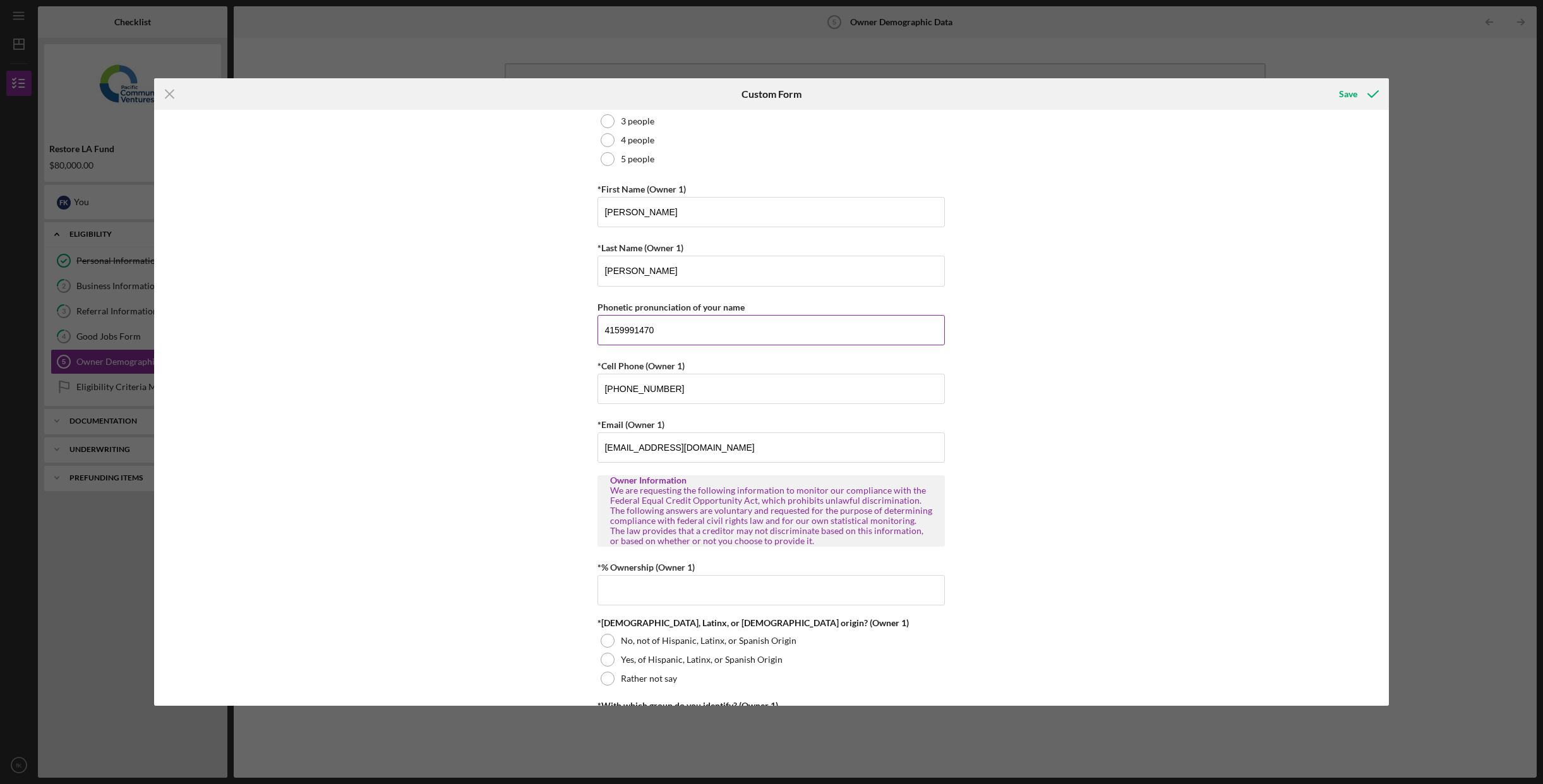
scroll to position [0, 0]
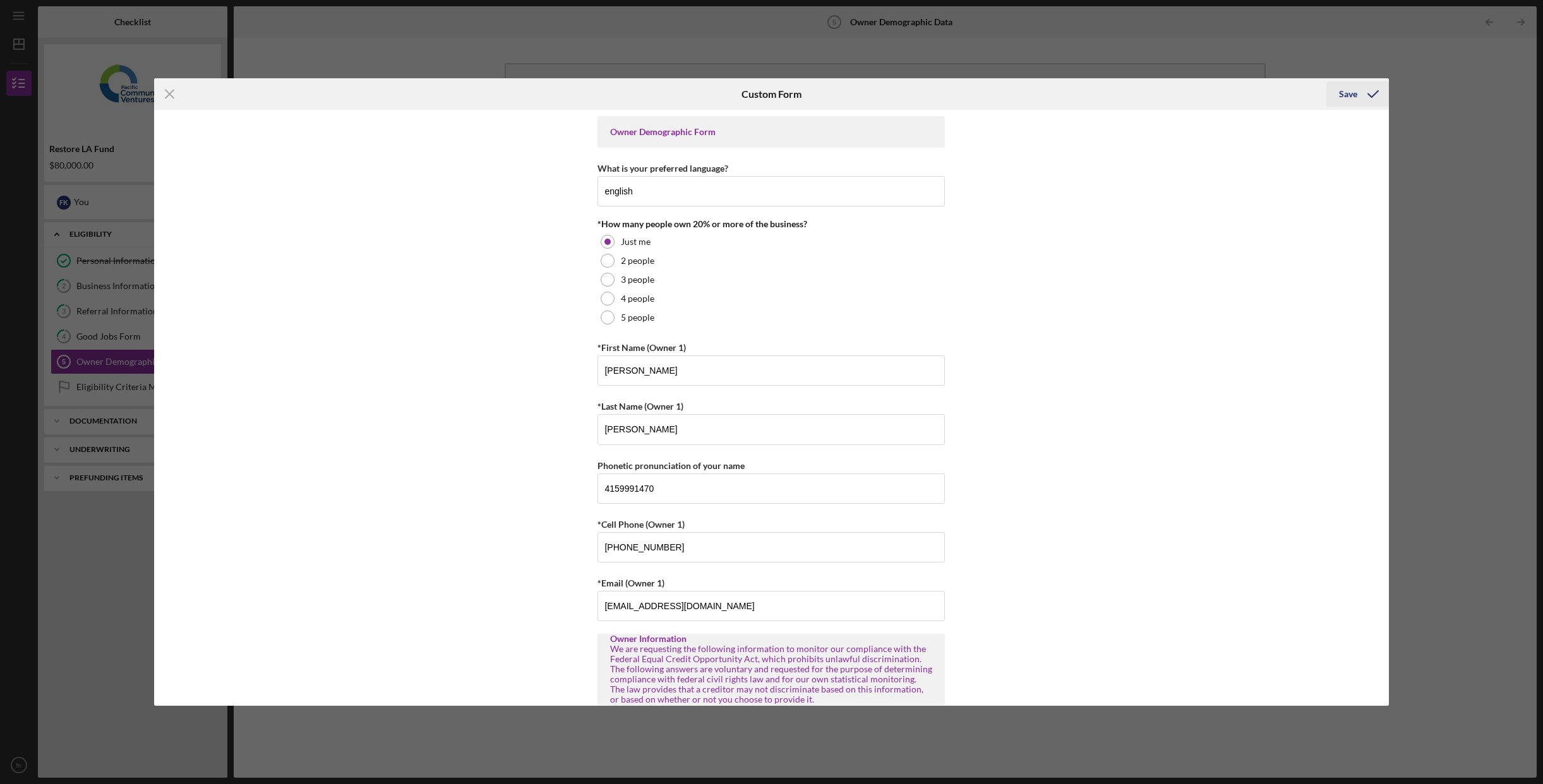
click at [1354, 93] on div "Save" at bounding box center [1348, 94] width 18 height 26
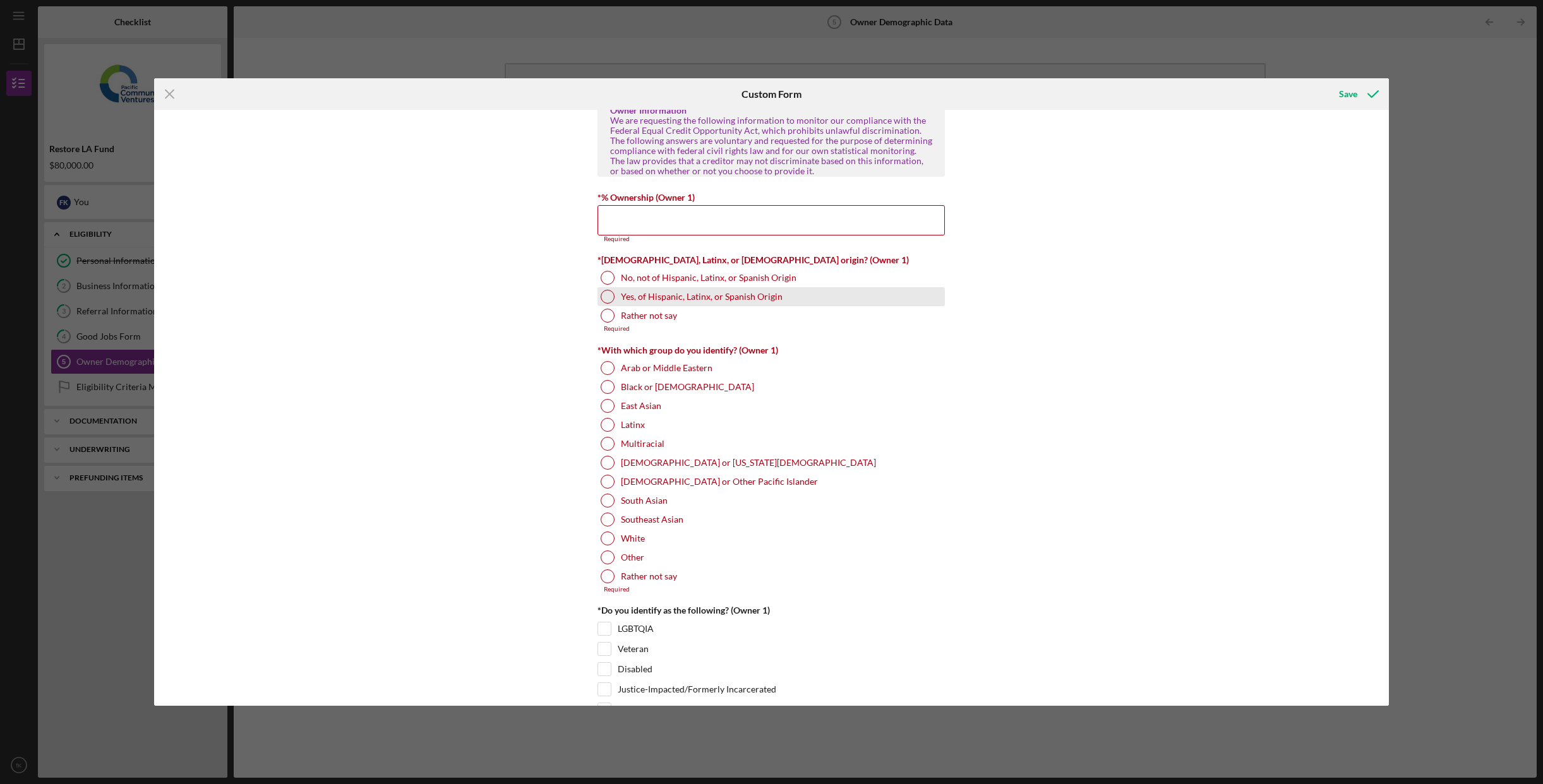
scroll to position [528, 0]
click at [609, 317] on div at bounding box center [608, 317] width 14 height 14
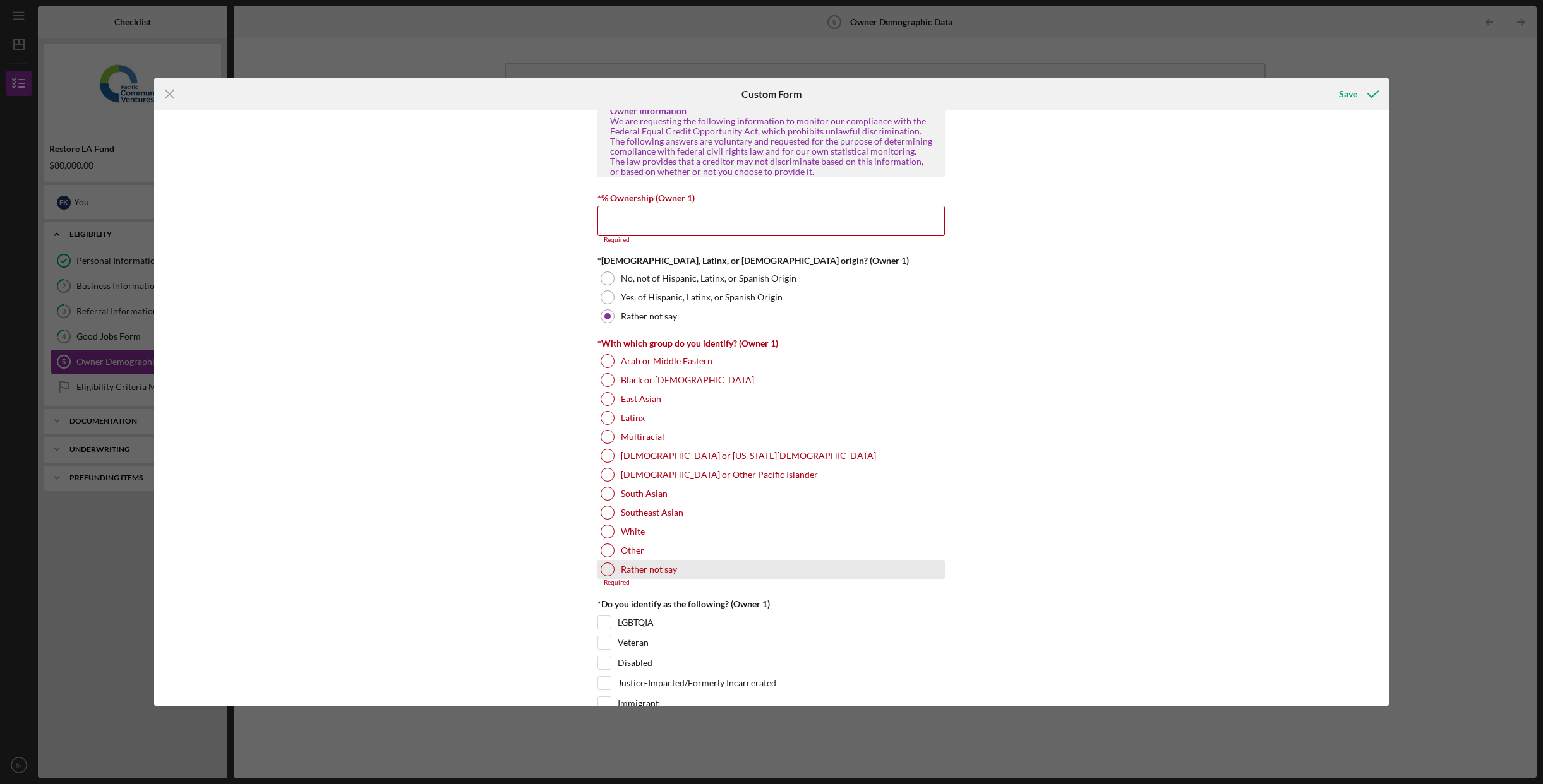
click at [609, 565] on div at bounding box center [608, 570] width 14 height 14
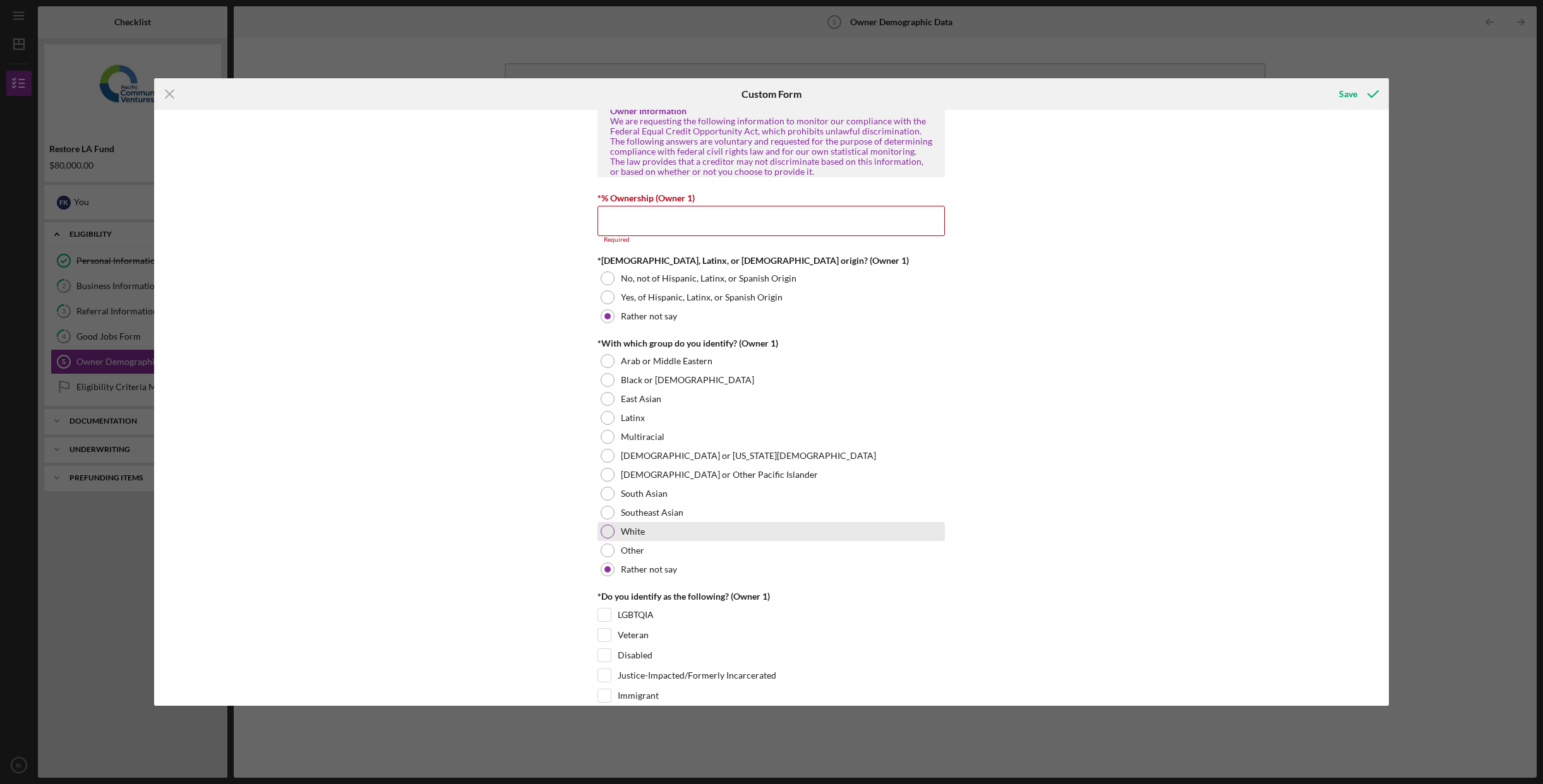
click at [611, 528] on div at bounding box center [608, 532] width 14 height 14
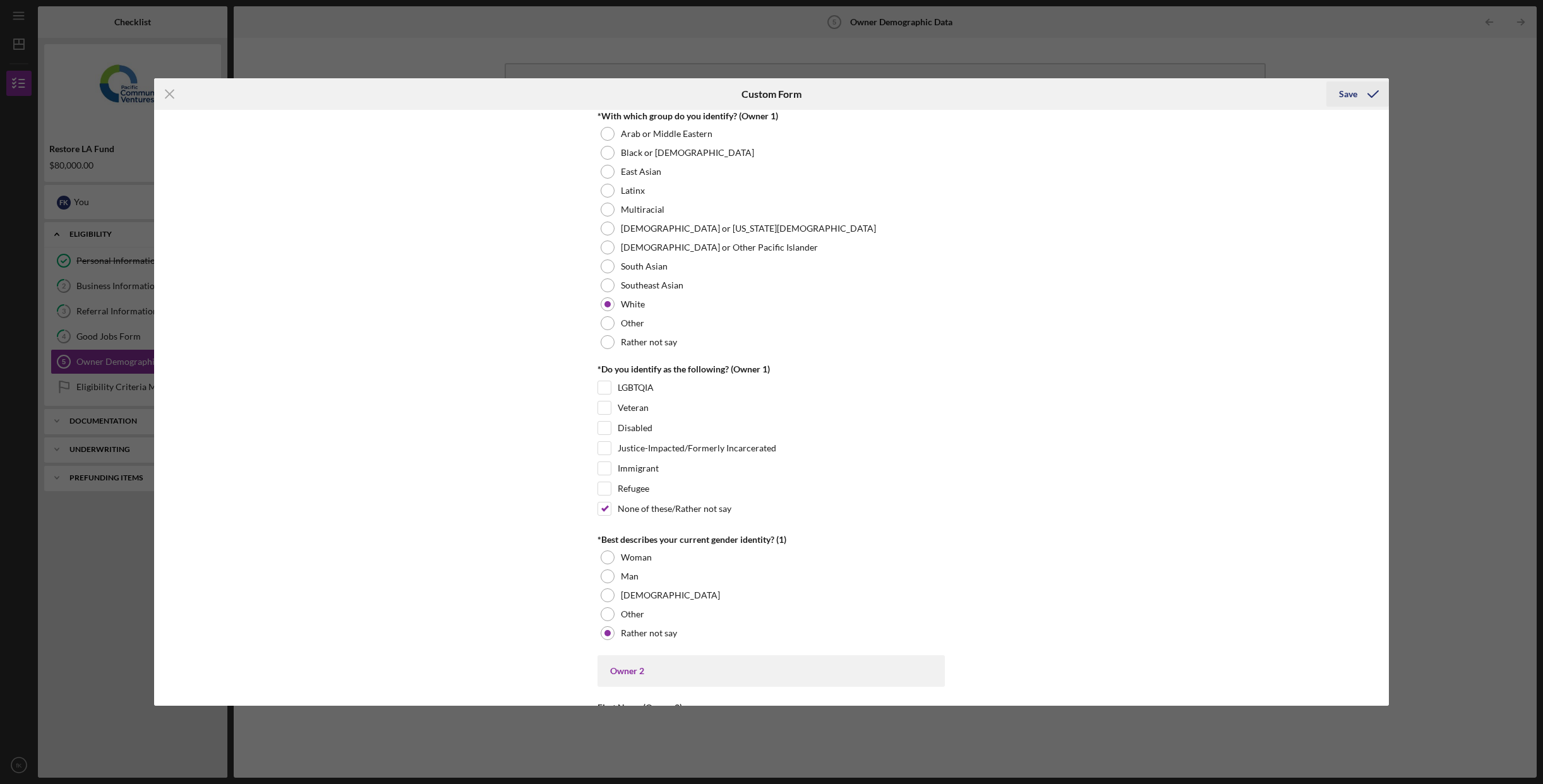
scroll to position [752, 0]
click at [1371, 98] on icon "submit" at bounding box center [1374, 94] width 32 height 32
click at [1358, 91] on icon "submit" at bounding box center [1374, 94] width 32 height 32
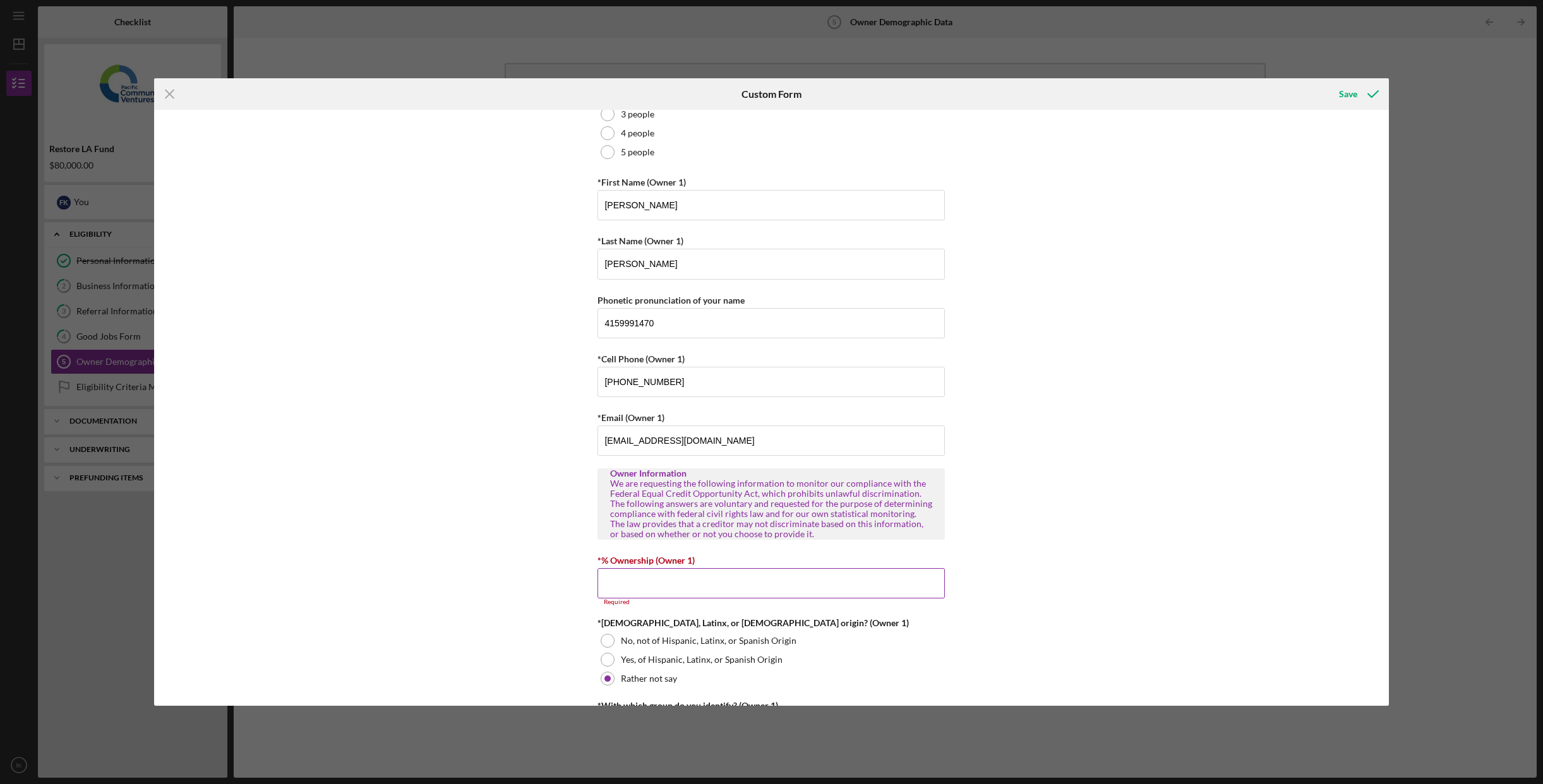
scroll to position [179, 0]
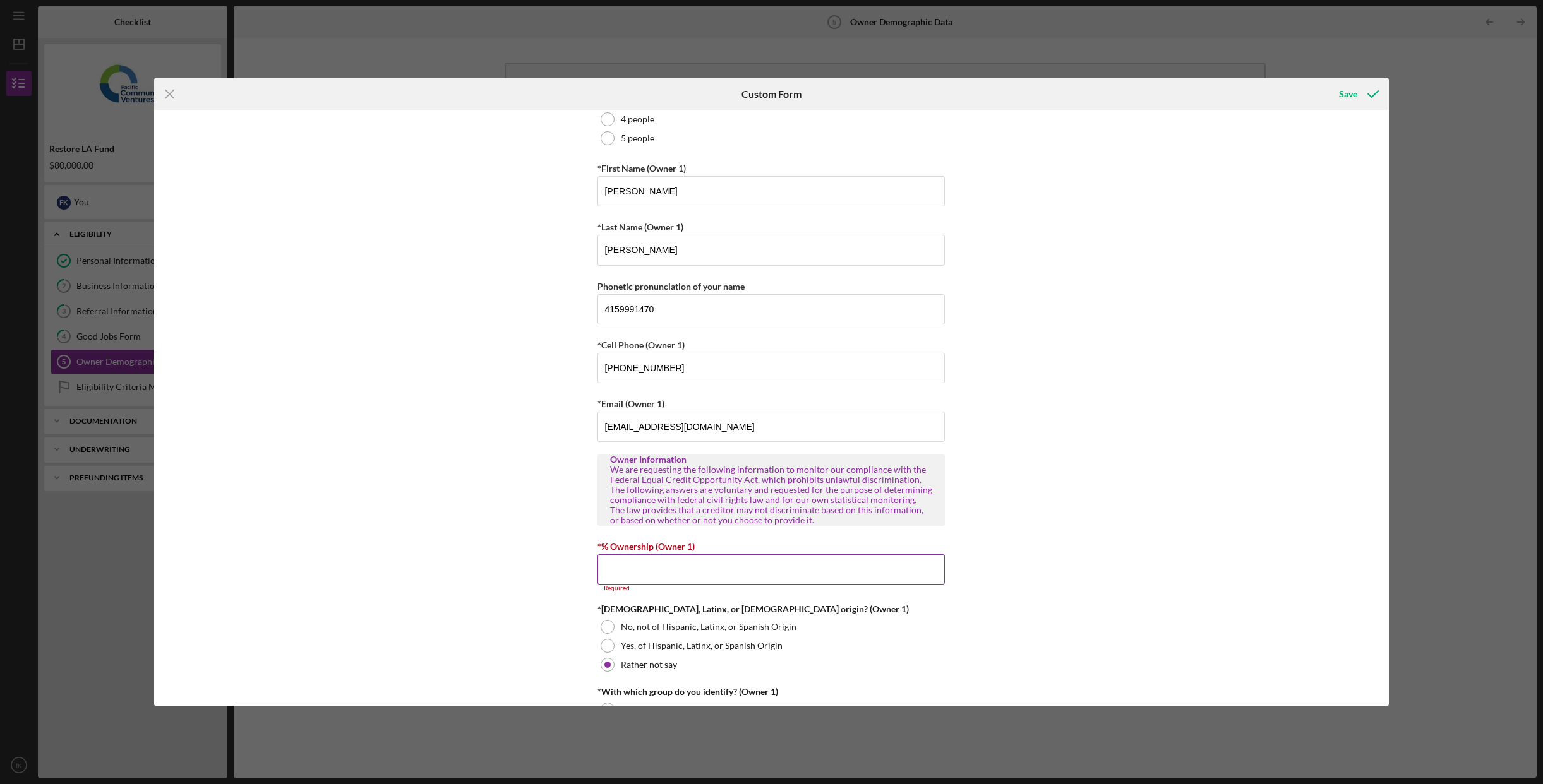
click at [722, 570] on input "*% Ownership (Owner 1)" at bounding box center [771, 570] width 347 height 30
type input "100.00000%"
click at [1374, 96] on icon "submit" at bounding box center [1374, 94] width 32 height 32
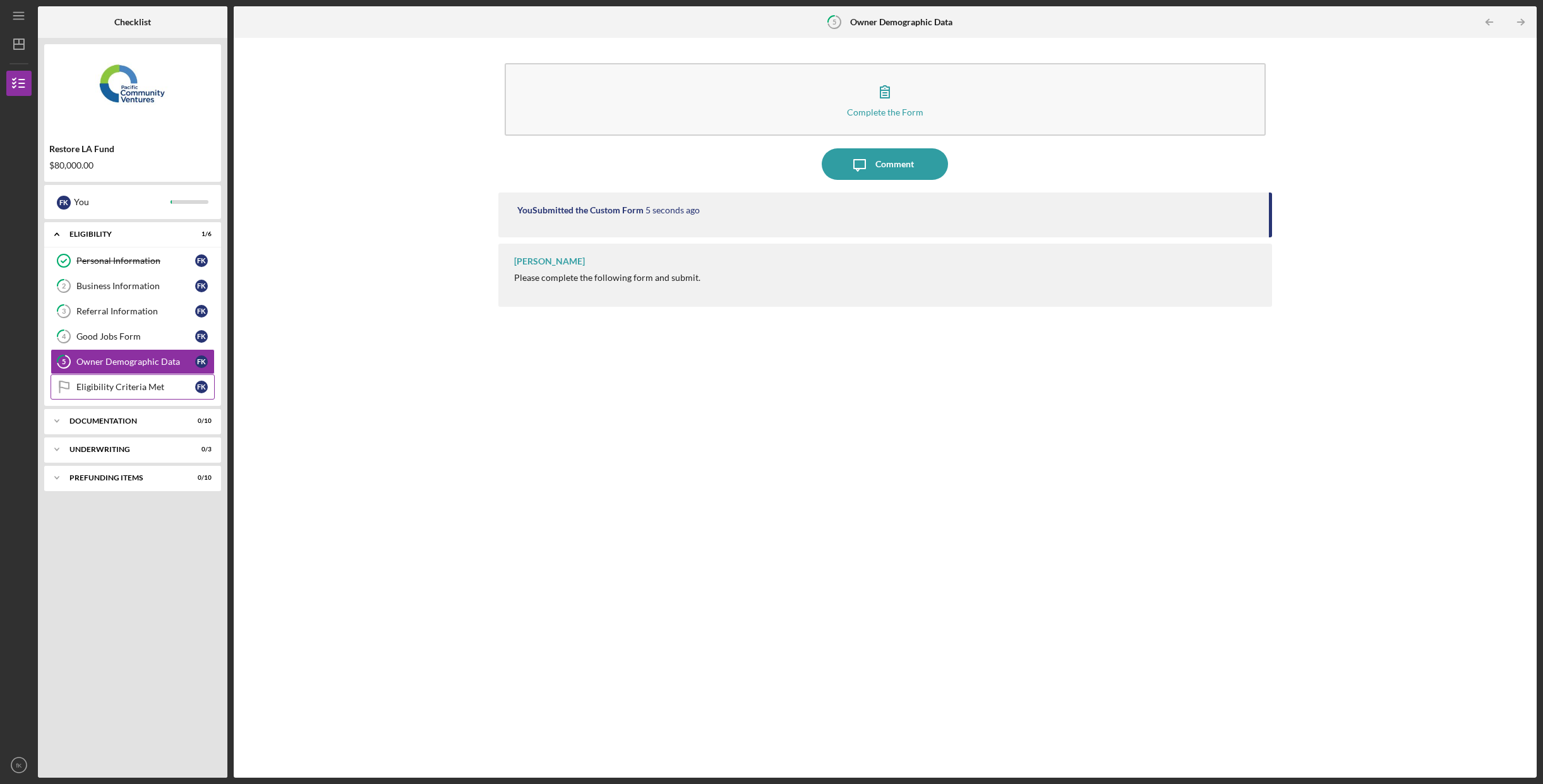
click at [146, 395] on link "Eligibility Criteria Met Eligibility Criteria Met f K" at bounding box center [132, 387] width 164 height 26
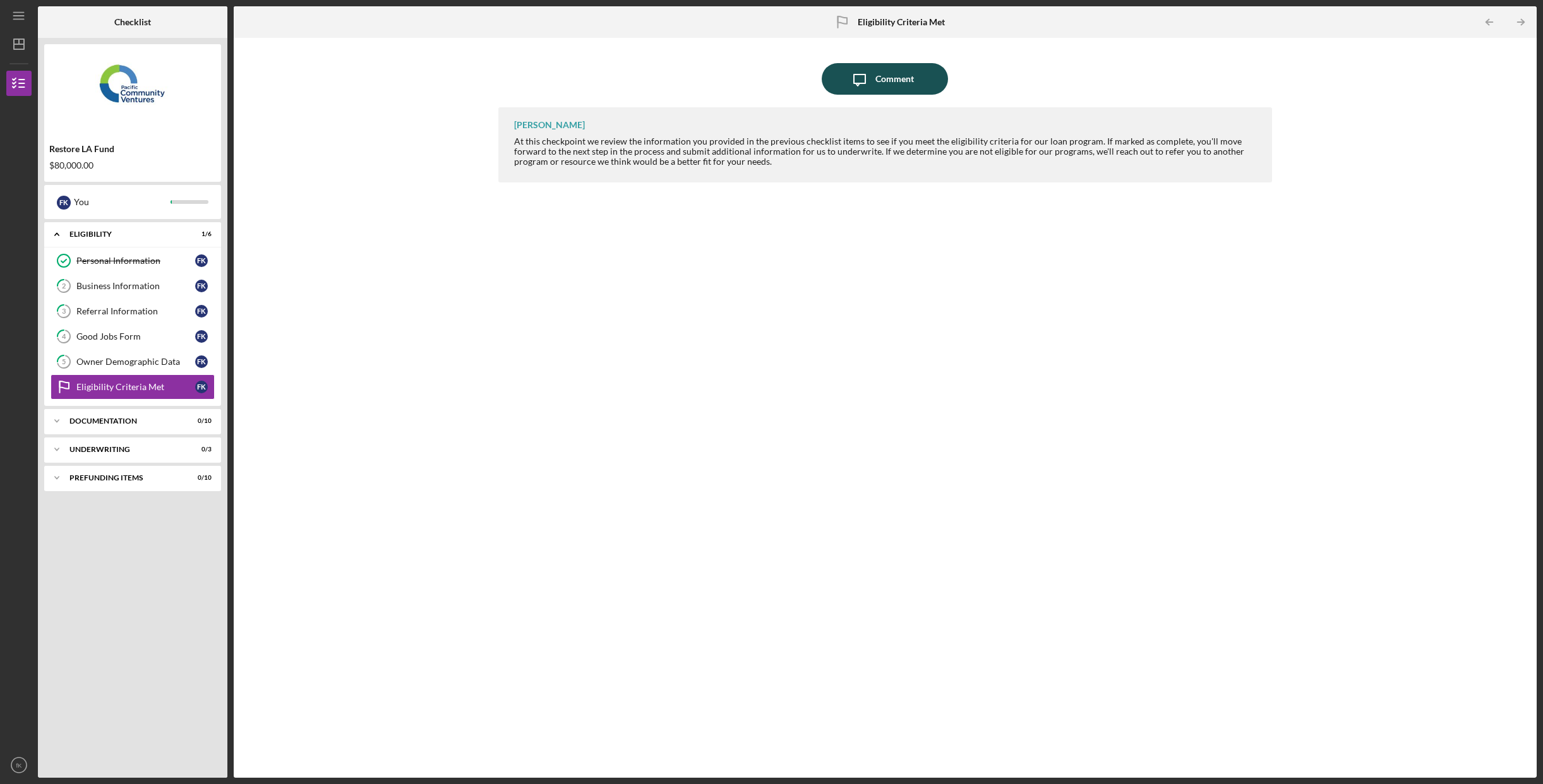
click at [916, 84] on button "Icon/Message Comment" at bounding box center [885, 79] width 127 height 32
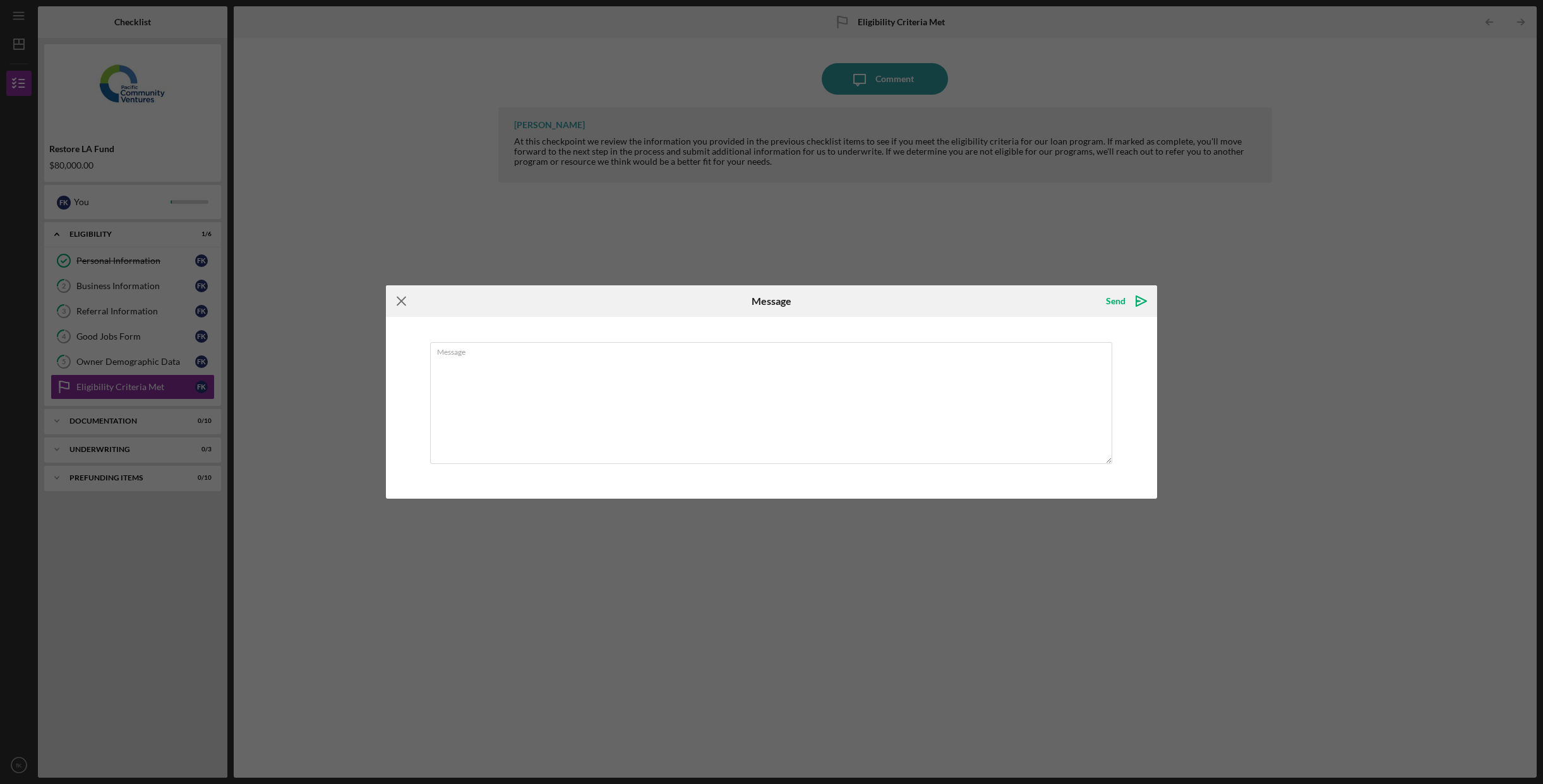
drag, startPoint x: 405, startPoint y: 297, endPoint x: 452, endPoint y: 277, distance: 51.1
click at [405, 297] on icon "Icon/Menu Close" at bounding box center [402, 301] width 32 height 32
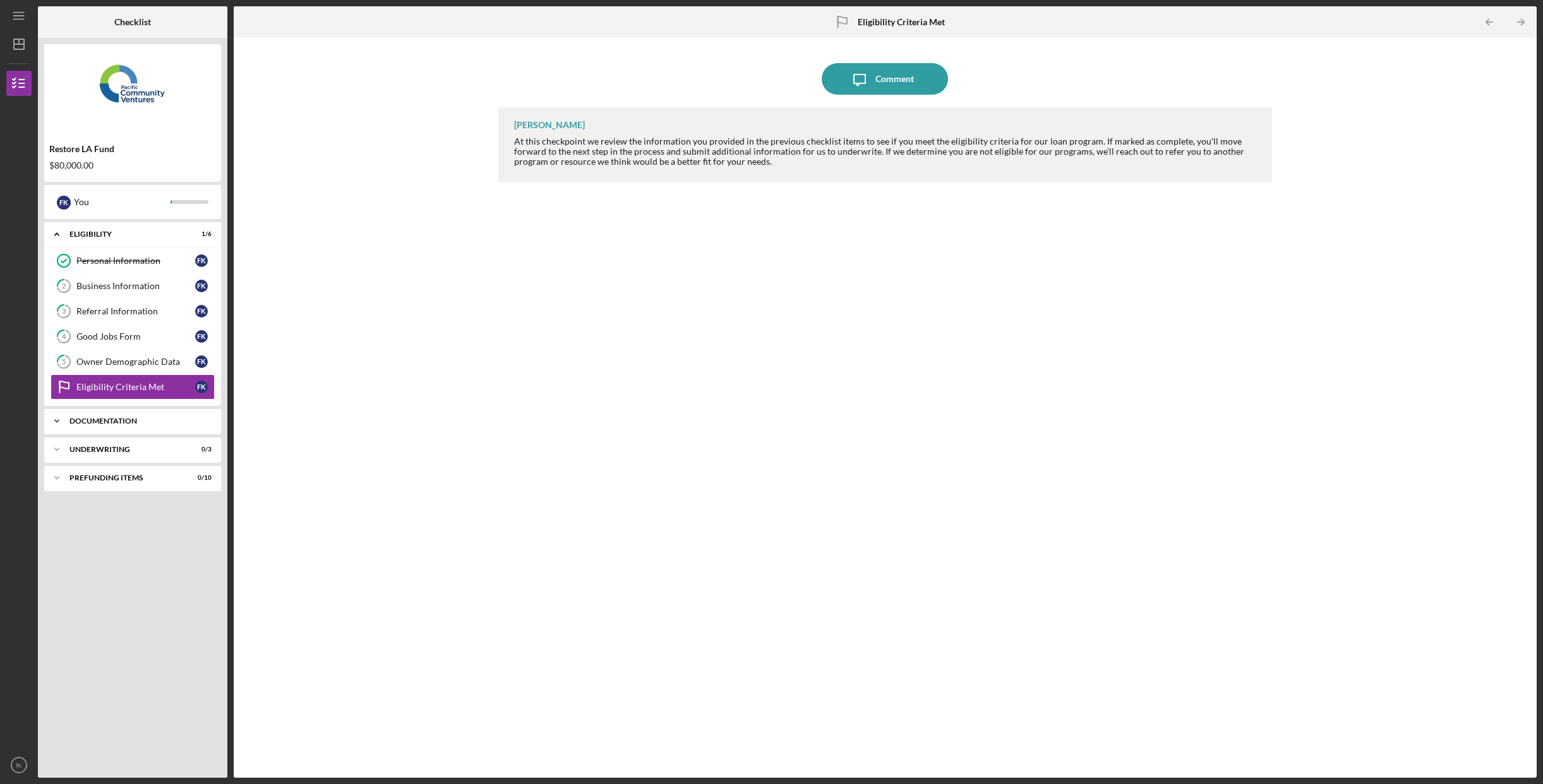
click at [156, 419] on div "Documentation" at bounding box center [137, 421] width 136 height 8
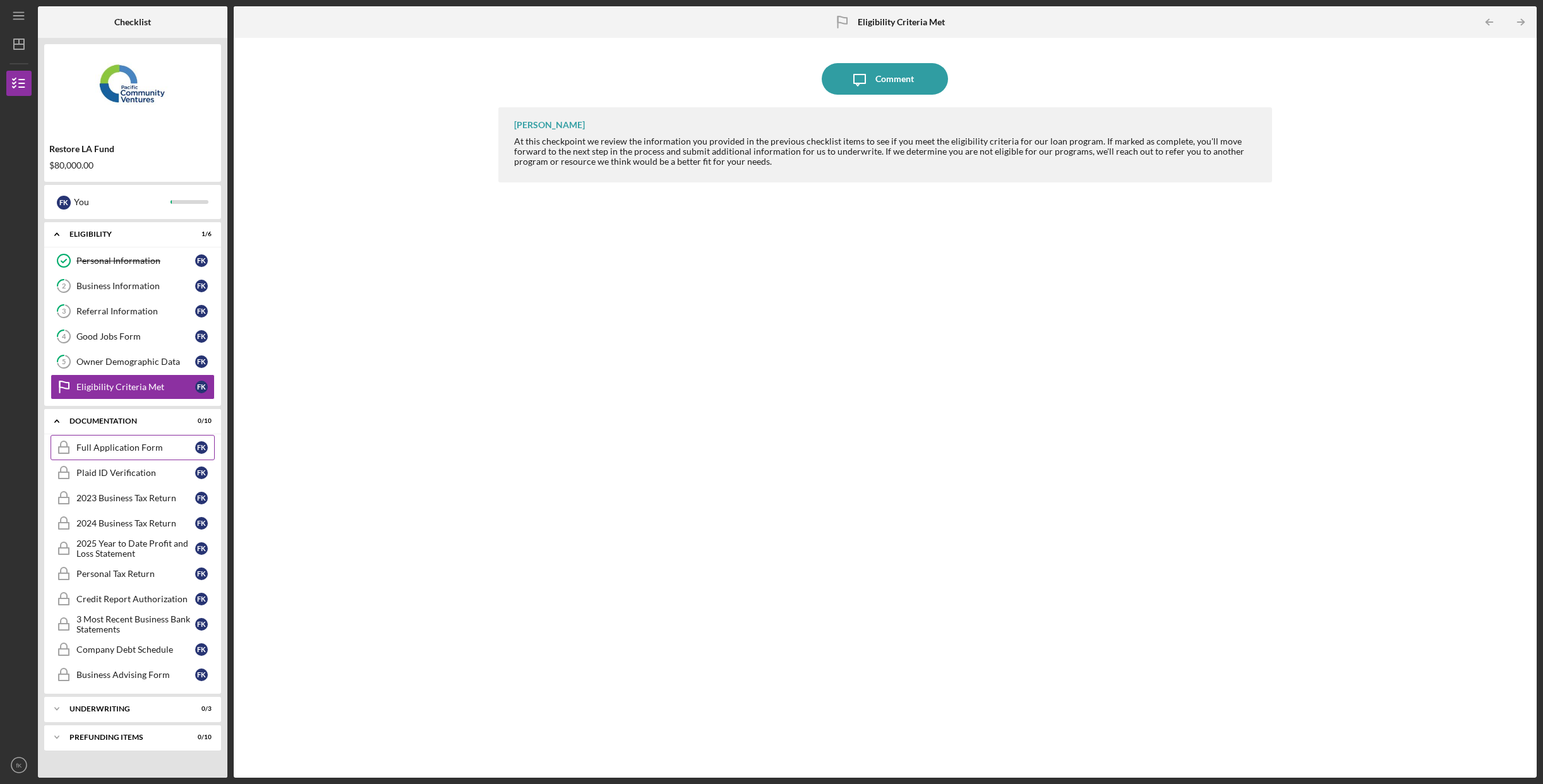
click at [134, 454] on link "Full Application Form Full Application Form f K" at bounding box center [132, 447] width 164 height 26
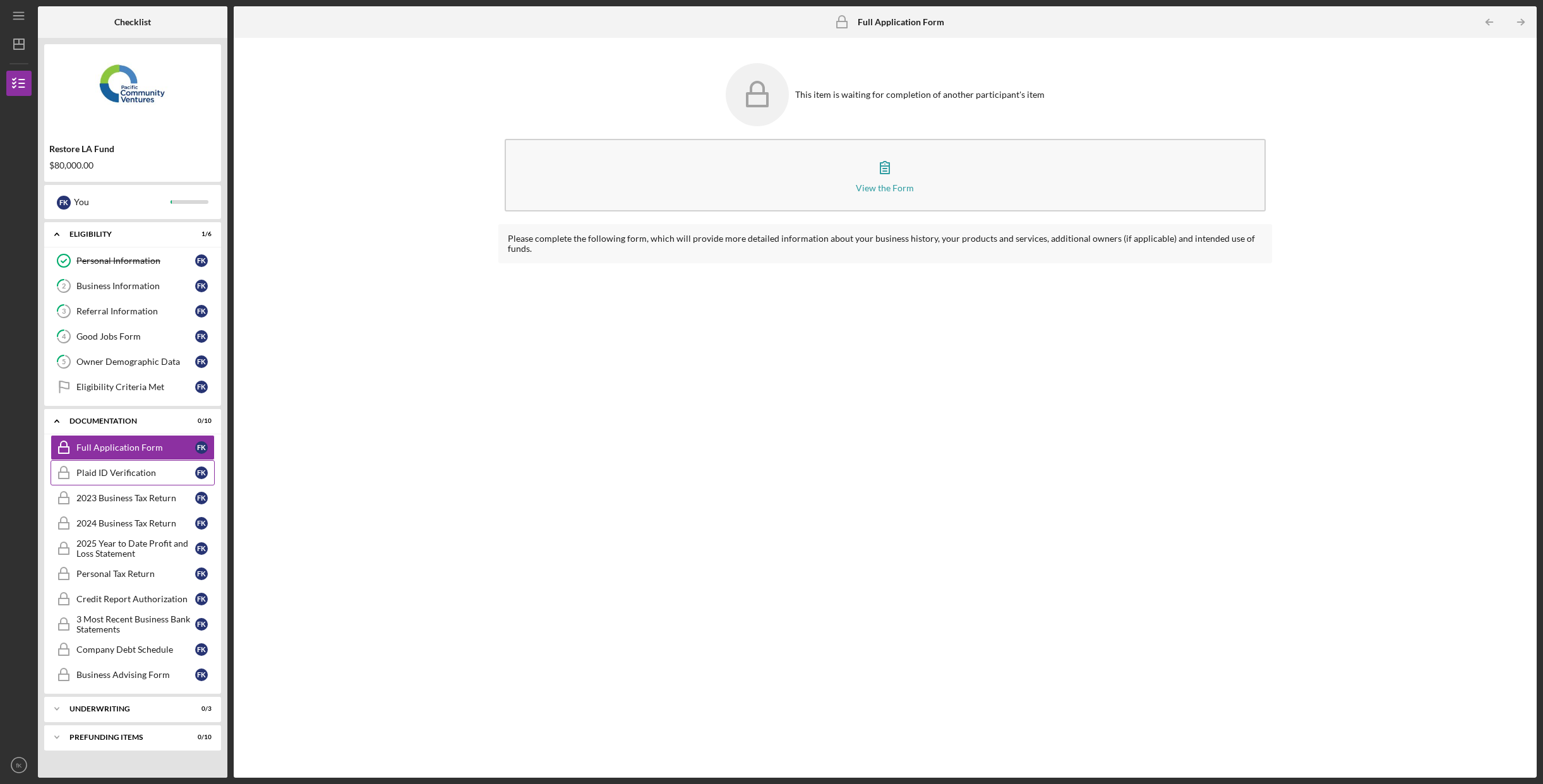
click at [136, 473] on div "Plaid ID Verification" at bounding box center [136, 473] width 119 height 10
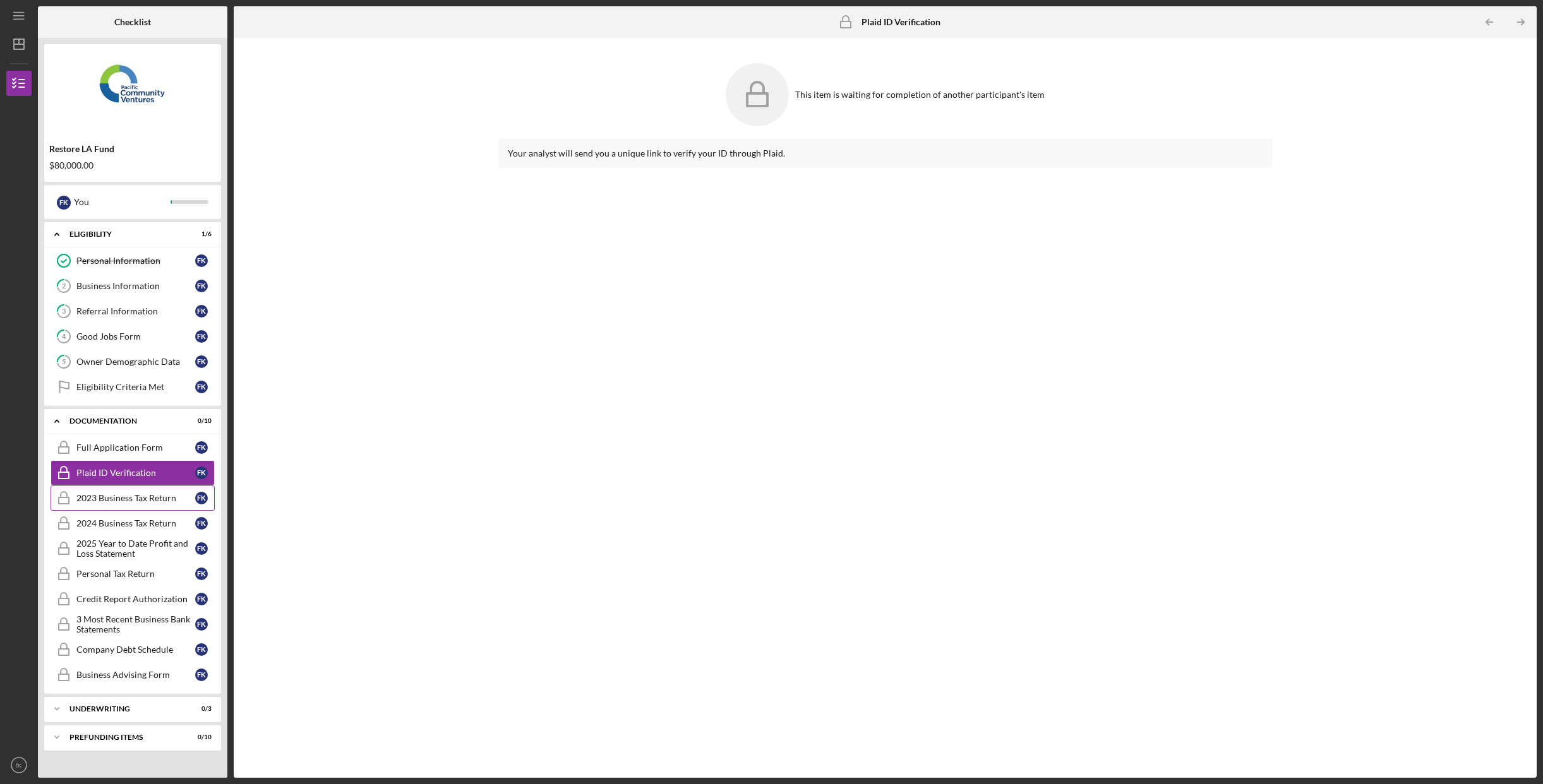
click at [156, 505] on link "2023 Business Tax Return 2023 Business Tax Return f K" at bounding box center [132, 498] width 164 height 26
click at [163, 523] on div "2024 Business Tax Return" at bounding box center [136, 523] width 119 height 10
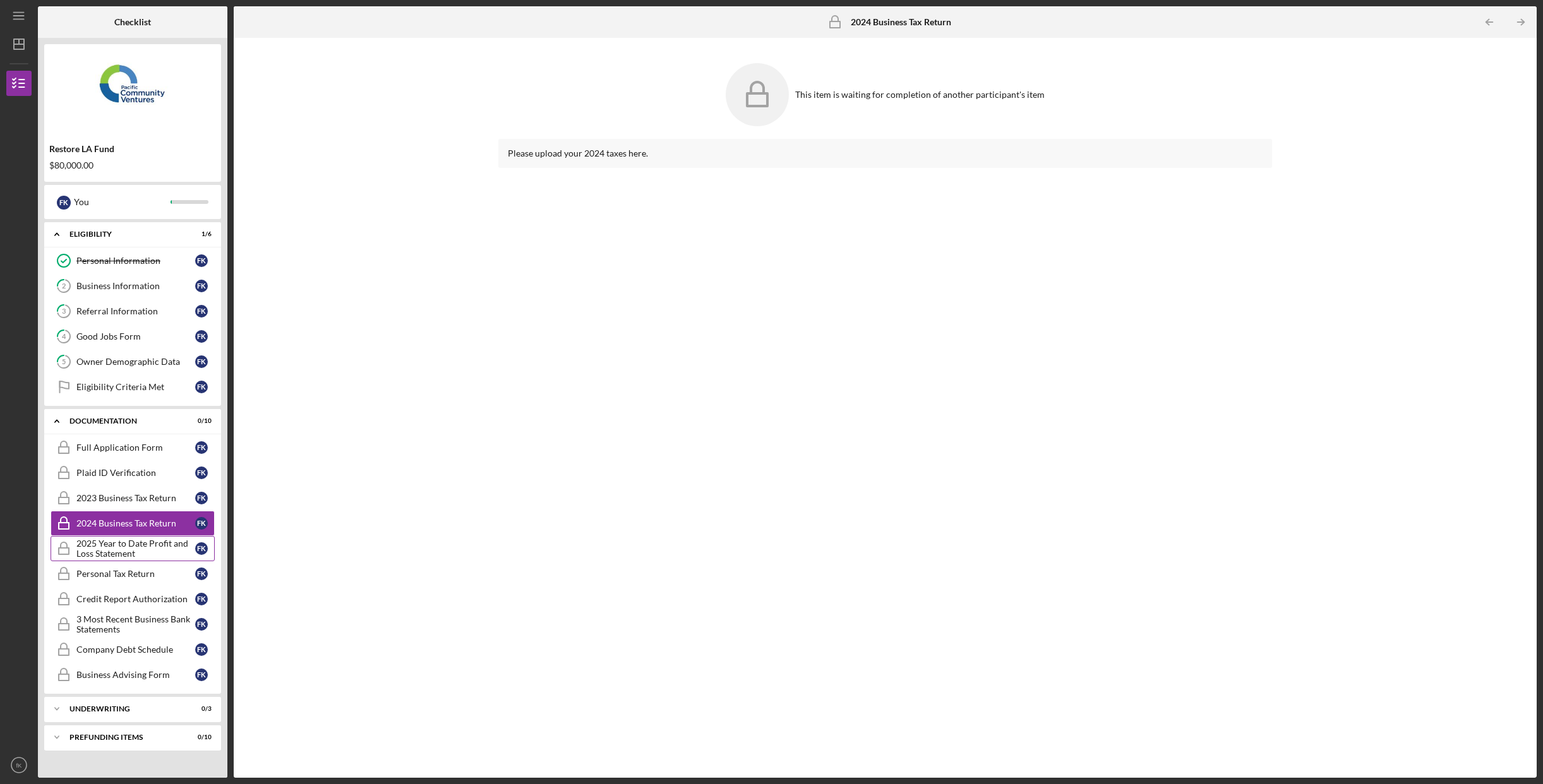
click at [164, 551] on div "2025 Year to Date Profit and Loss Statement" at bounding box center [136, 548] width 119 height 20
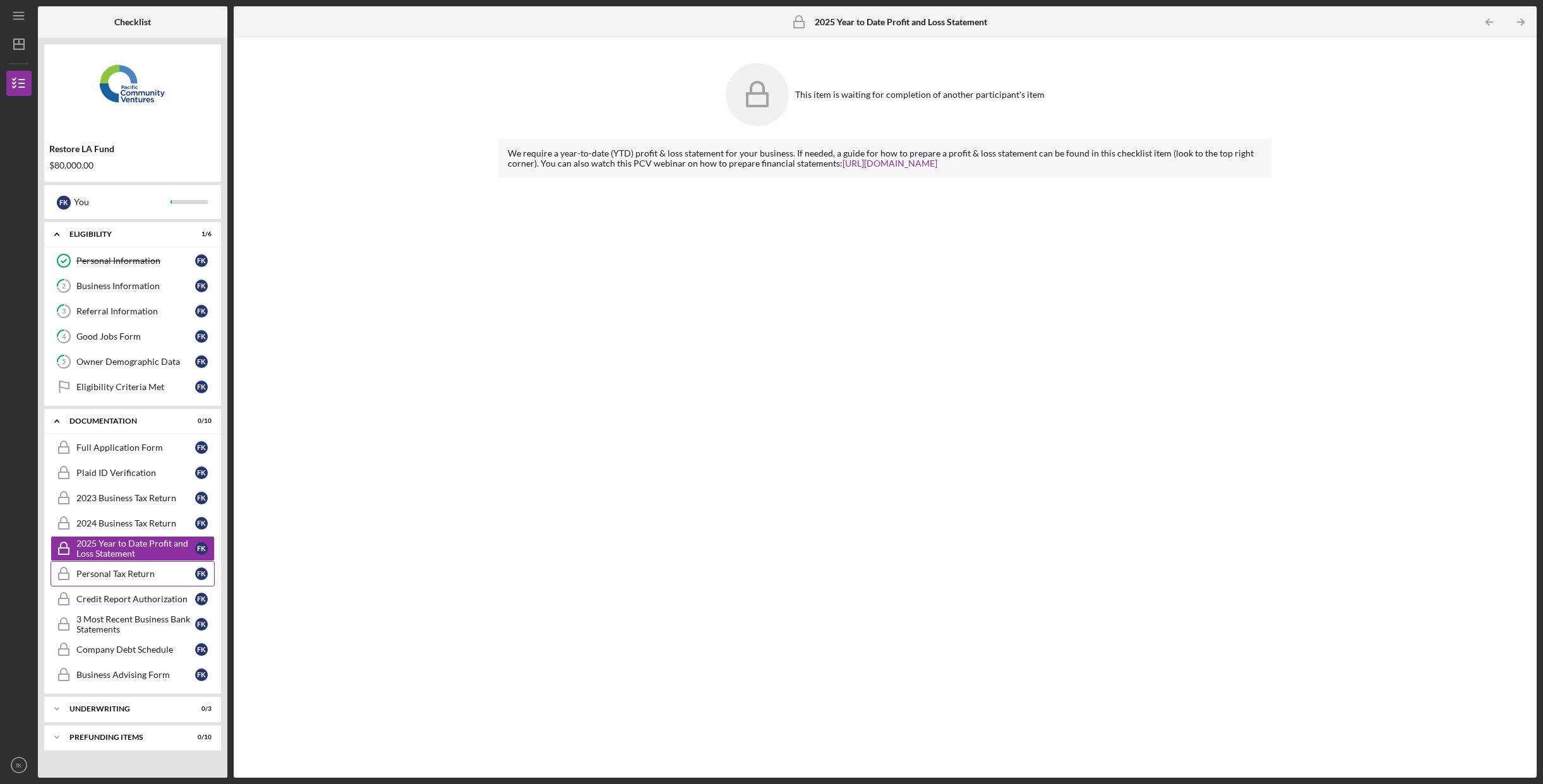
click at [155, 580] on link "Personal Tax Return Personal Tax Return f K" at bounding box center [132, 574] width 164 height 26
click at [387, 506] on div "This item is waiting for completion of another participant's item Please upload…" at bounding box center [885, 408] width 1291 height 727
click at [360, 484] on div "This item is waiting for completion of another participant's item Please upload…" at bounding box center [885, 408] width 1291 height 727
click at [39, 492] on div "Restore LA Fund $80,000.00 f K You Icon/Expander Eligibility 1 / 6 Personal Inf…" at bounding box center [133, 408] width 190 height 740
click at [47, 492] on div "Full Application Form Full Application Form f K Plaid ID Verification Plaid ID …" at bounding box center [133, 564] width 177 height 259
